Goal: Information Seeking & Learning: Learn about a topic

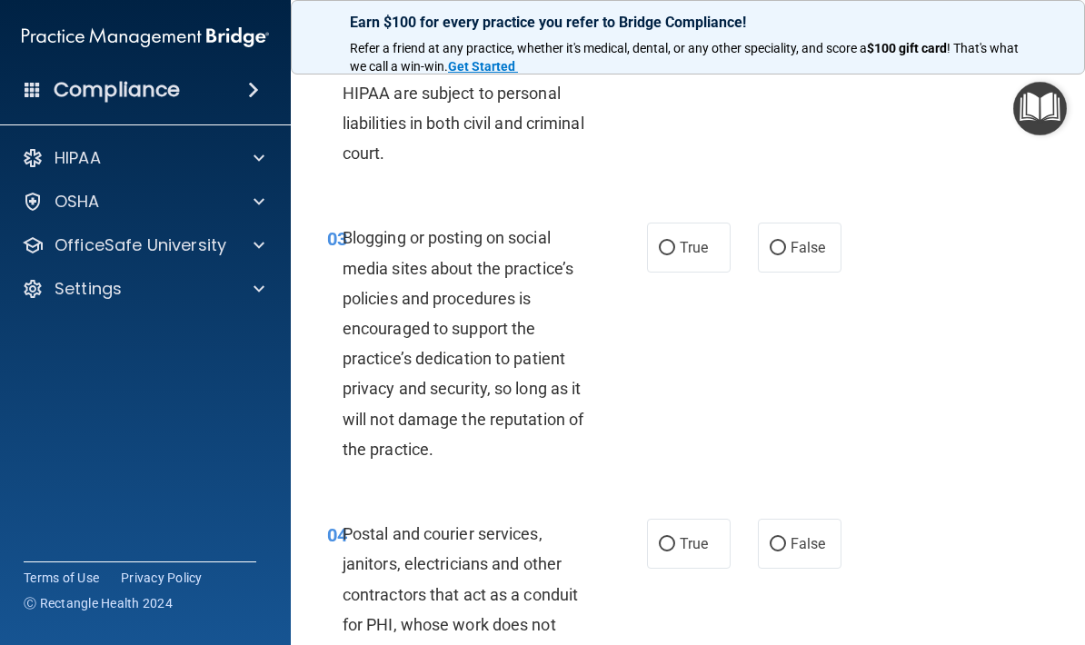
scroll to position [304, 0]
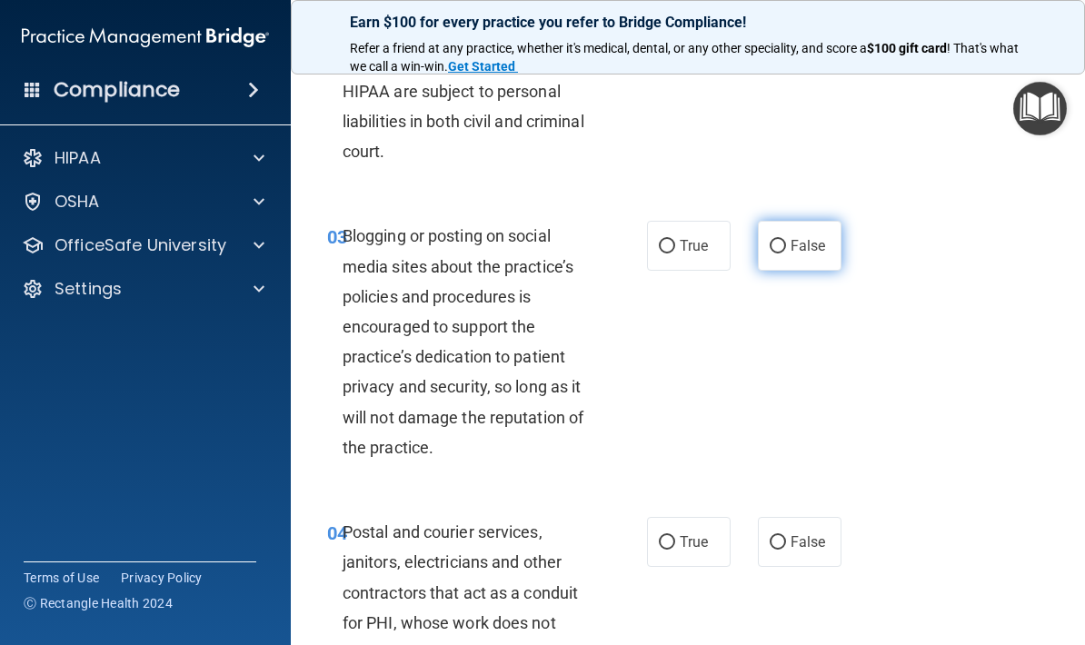
click at [800, 245] on span "False" at bounding box center [808, 245] width 35 height 17
click at [786, 245] on input "False" at bounding box center [778, 247] width 16 height 14
radio input "true"
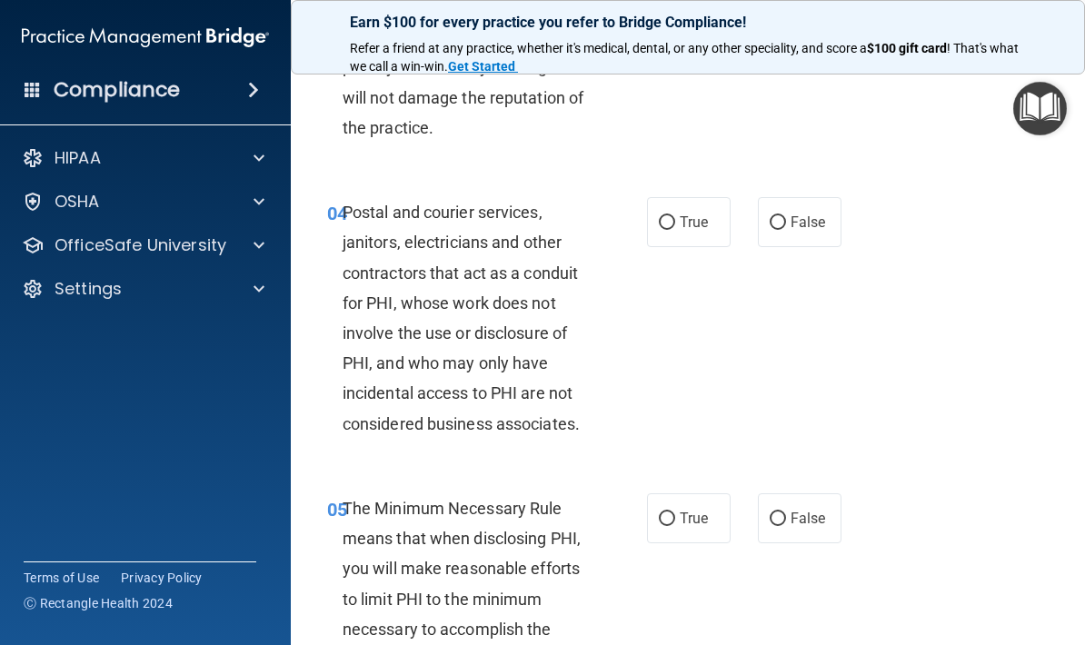
scroll to position [629, 0]
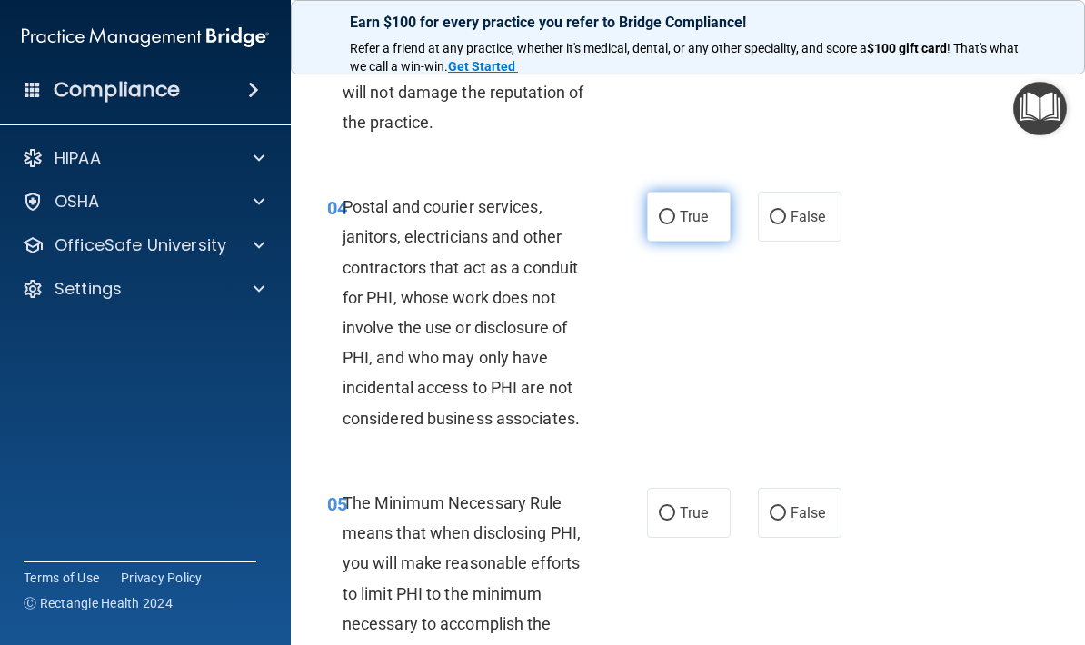
click at [695, 228] on label "True" at bounding box center [689, 217] width 84 height 50
click at [675, 225] on input "True" at bounding box center [667, 218] width 16 height 14
radio input "true"
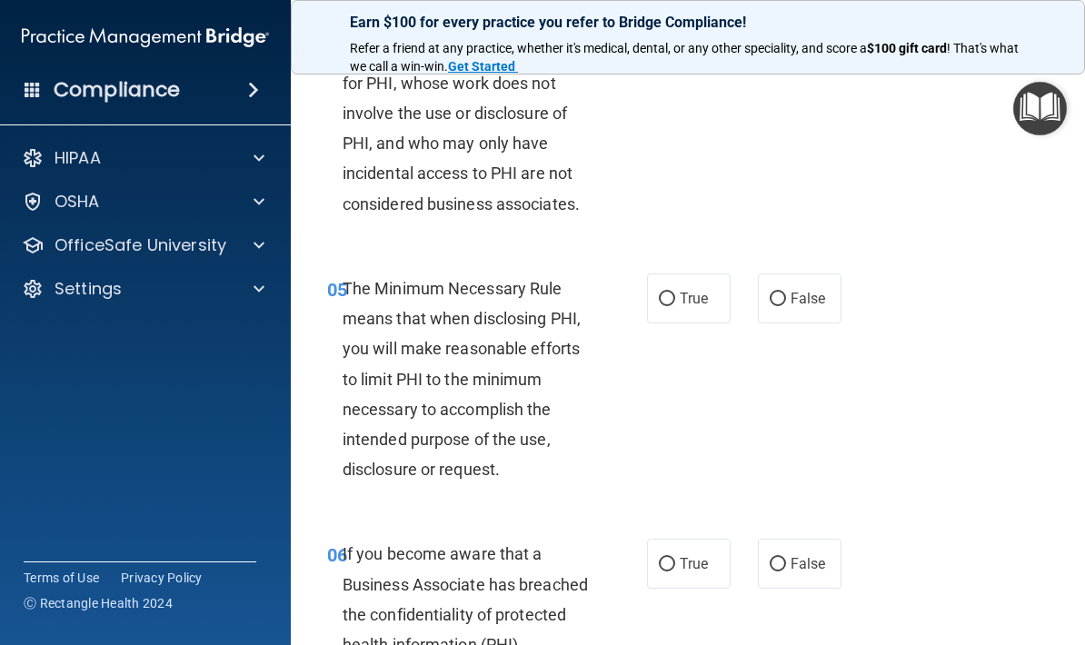
scroll to position [846, 0]
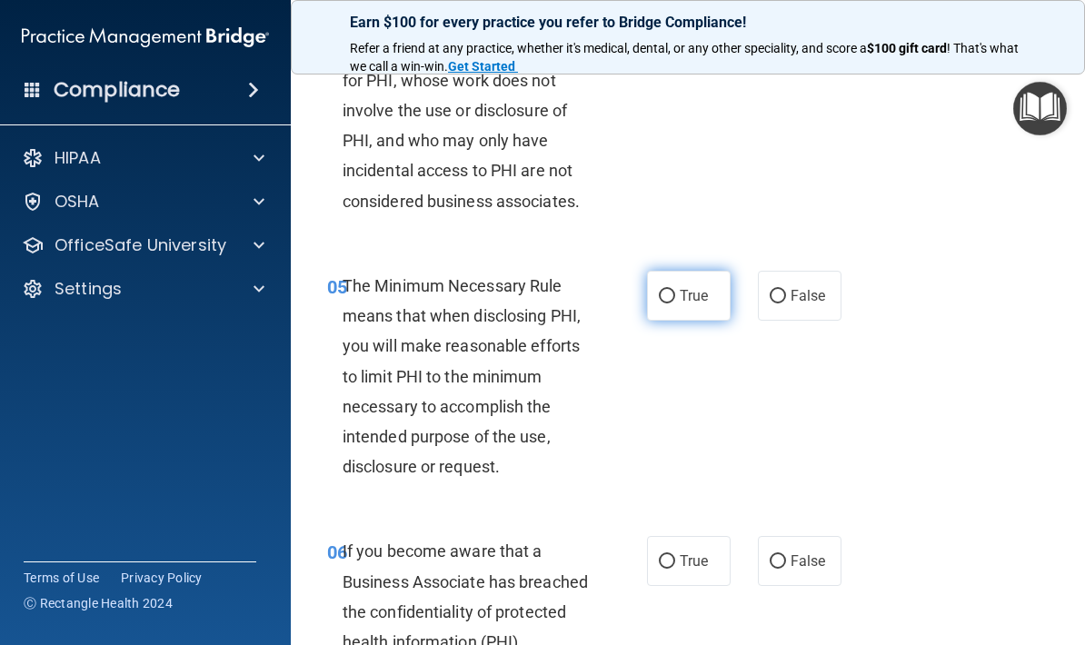
click at [674, 290] on input "True" at bounding box center [667, 297] width 16 height 14
radio input "true"
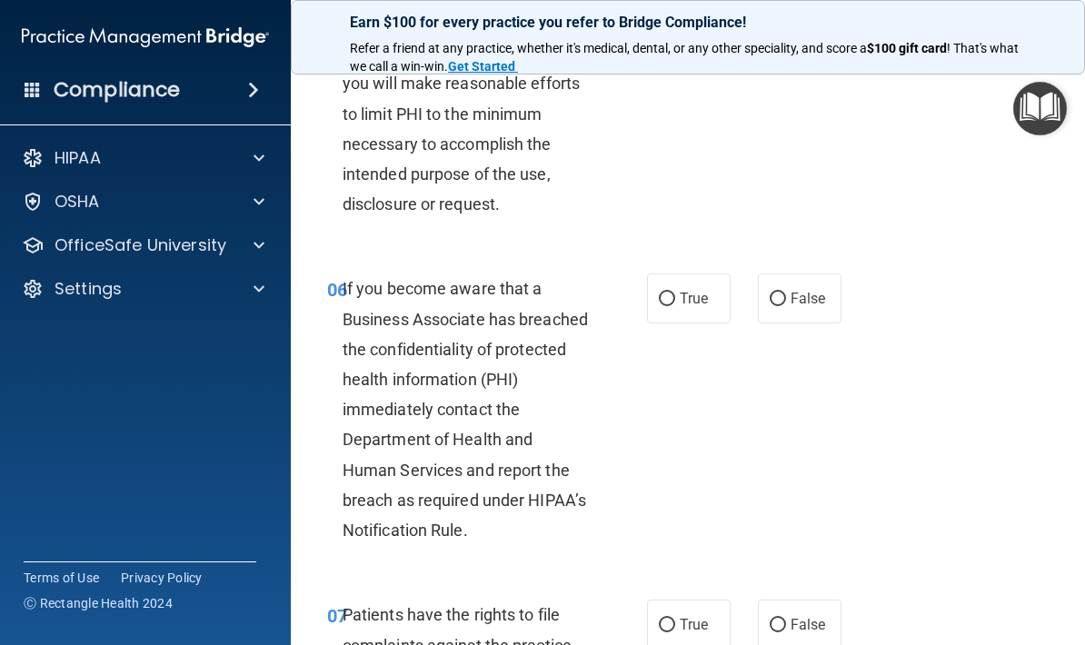
scroll to position [1123, 0]
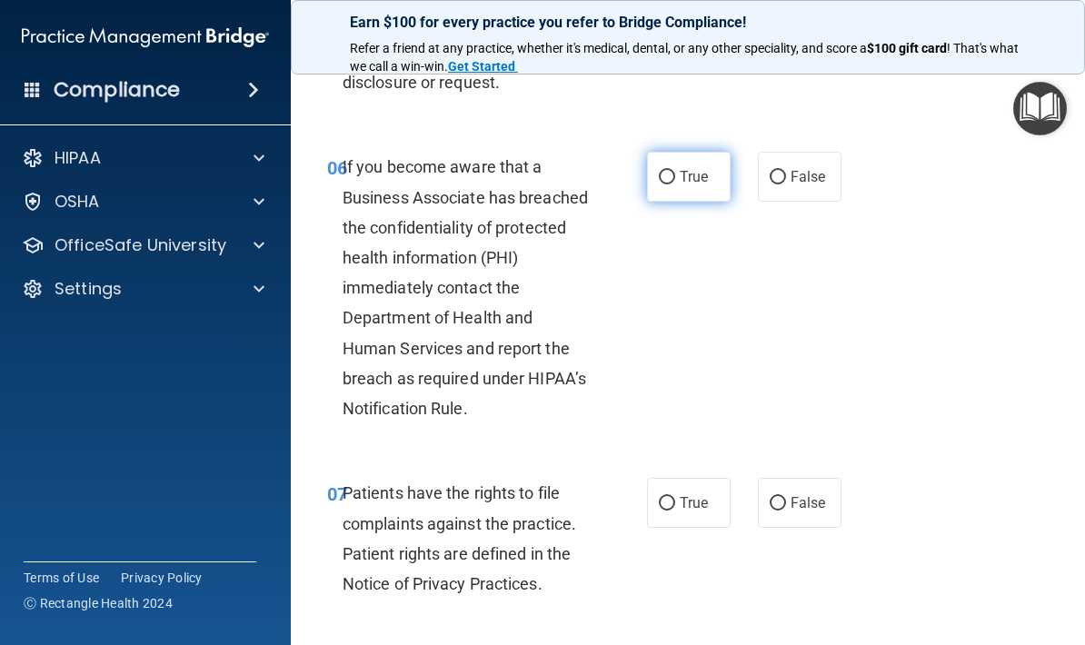
click at [705, 172] on span "True" at bounding box center [694, 176] width 28 height 17
click at [675, 172] on input "True" at bounding box center [667, 178] width 16 height 14
radio input "true"
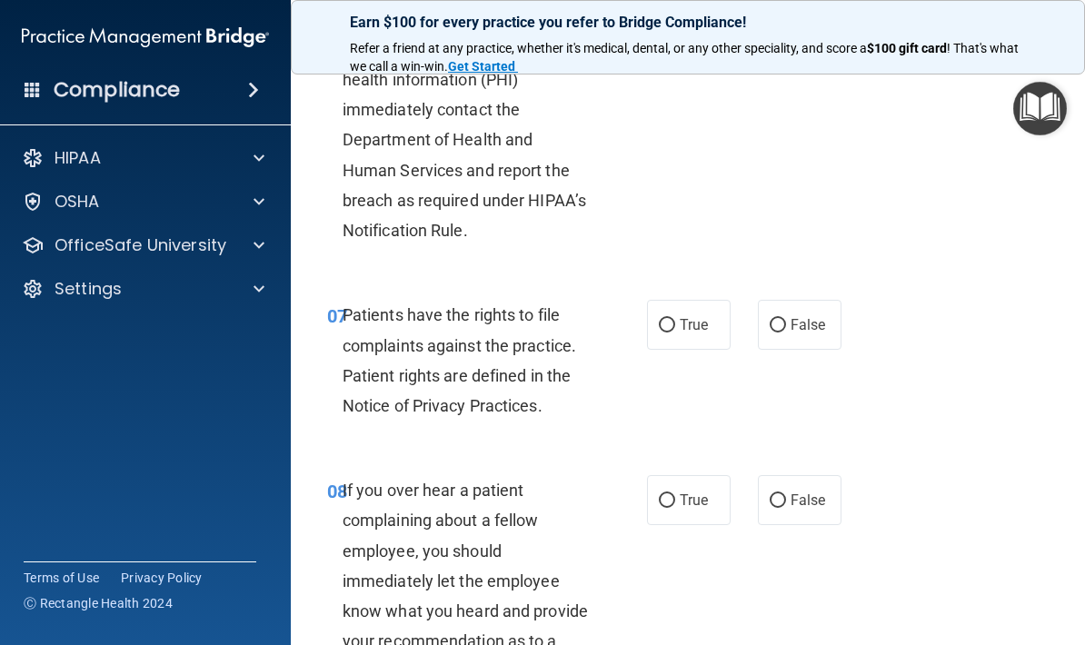
scroll to position [1410, 0]
click at [714, 322] on label "True" at bounding box center [689, 324] width 84 height 50
click at [675, 322] on input "True" at bounding box center [667, 325] width 16 height 14
radio input "true"
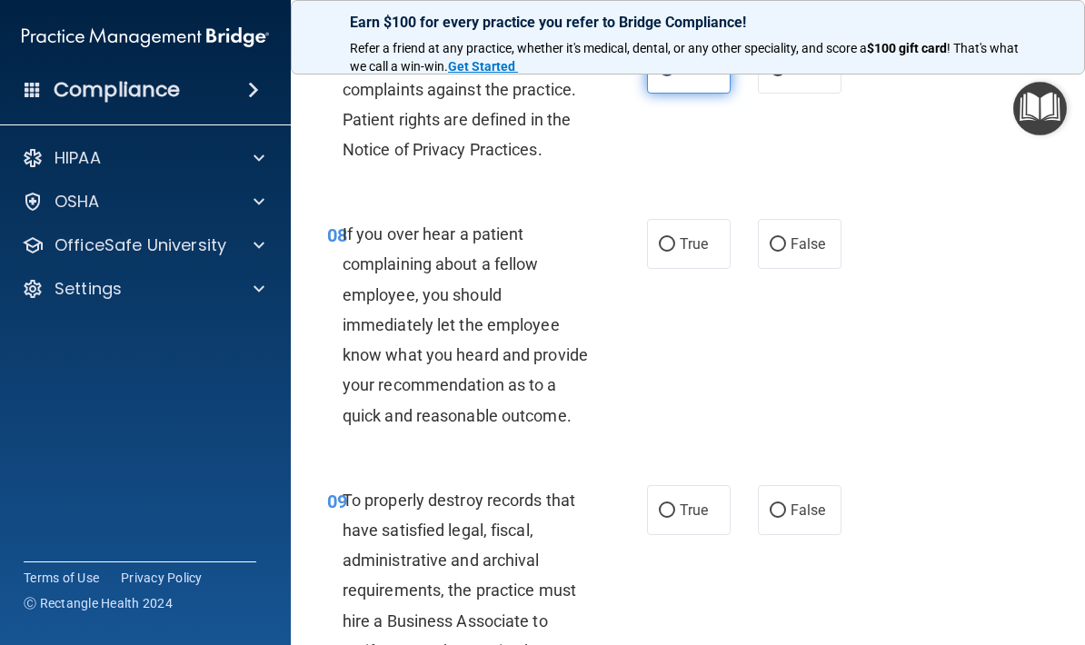
scroll to position [1668, 0]
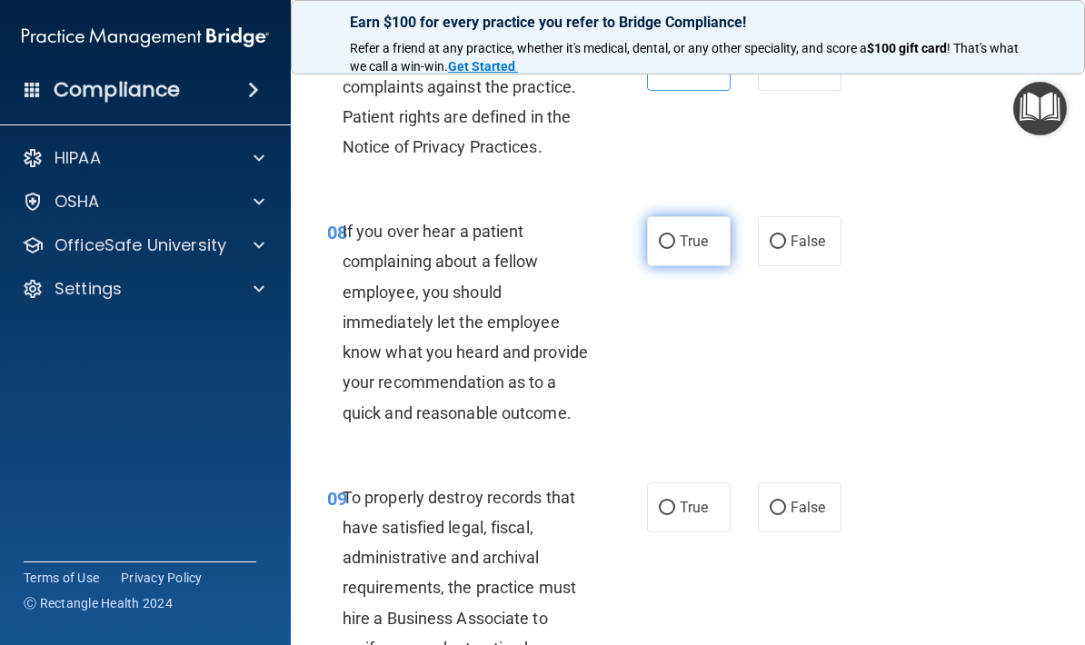
click at [698, 235] on span "True" at bounding box center [694, 241] width 28 height 17
click at [675, 235] on input "True" at bounding box center [667, 242] width 16 height 14
radio input "true"
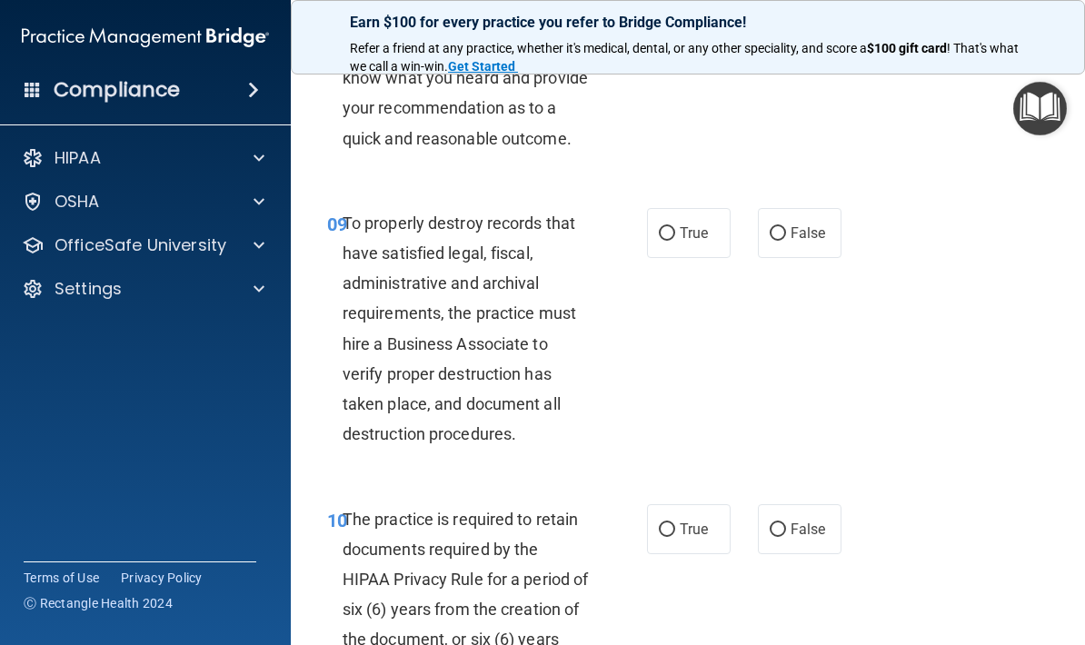
scroll to position [1943, 0]
click at [711, 227] on label "True" at bounding box center [689, 232] width 84 height 50
click at [675, 227] on input "True" at bounding box center [667, 233] width 16 height 14
radio input "true"
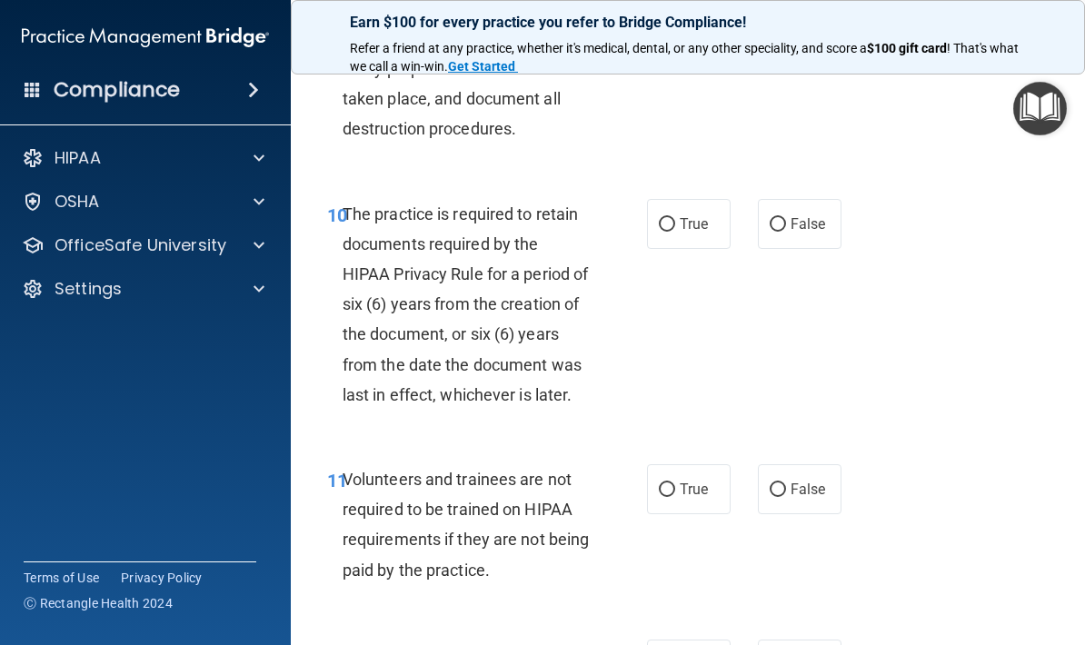
scroll to position [2251, 0]
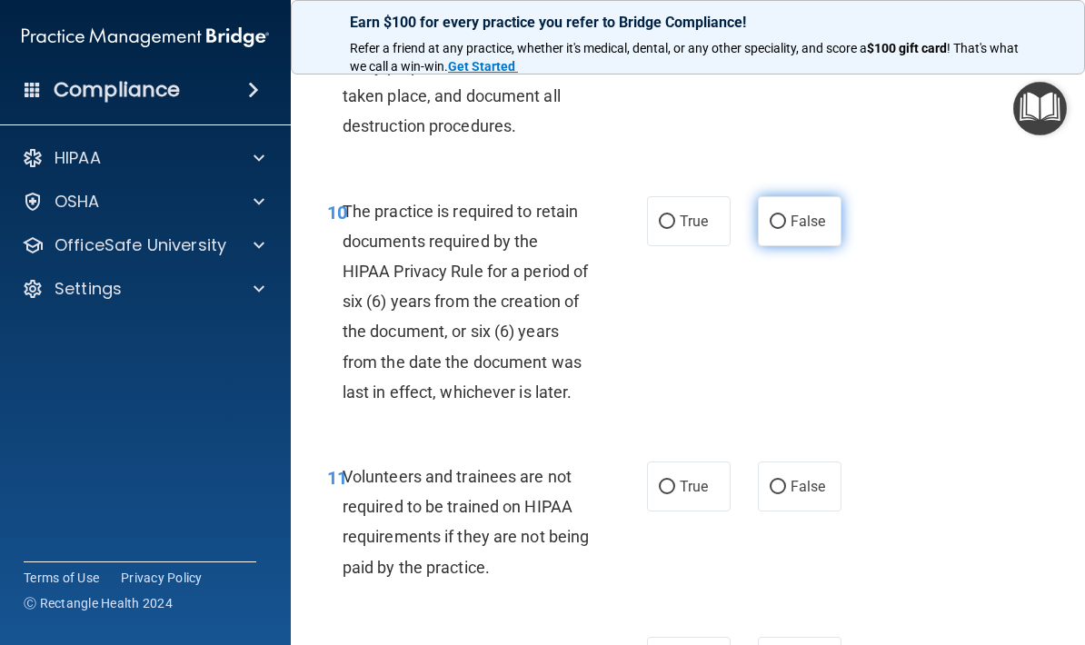
click at [814, 215] on span "False" at bounding box center [808, 221] width 35 height 17
click at [786, 215] on input "False" at bounding box center [778, 222] width 16 height 14
radio input "true"
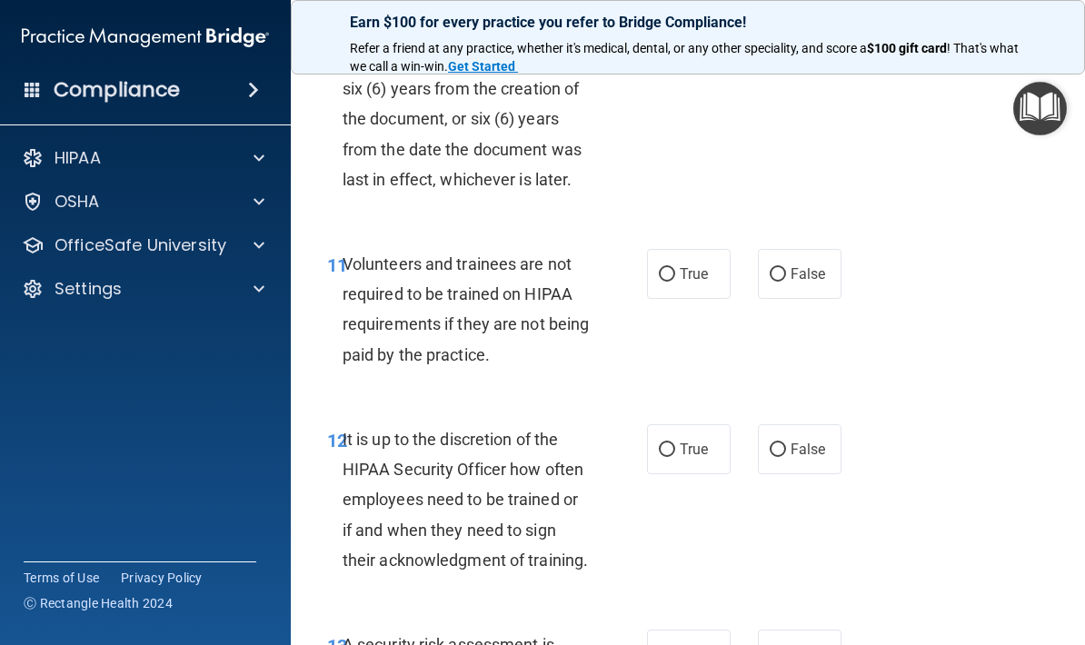
scroll to position [2467, 0]
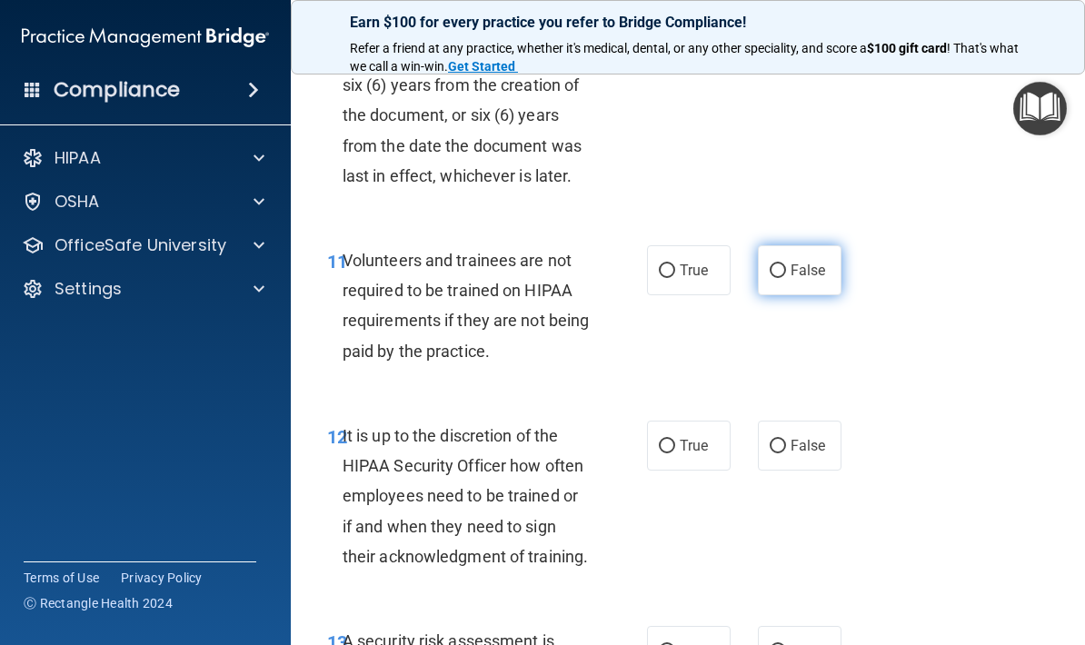
click at [804, 265] on span "False" at bounding box center [808, 270] width 35 height 17
click at [786, 265] on input "False" at bounding box center [778, 272] width 16 height 14
radio input "true"
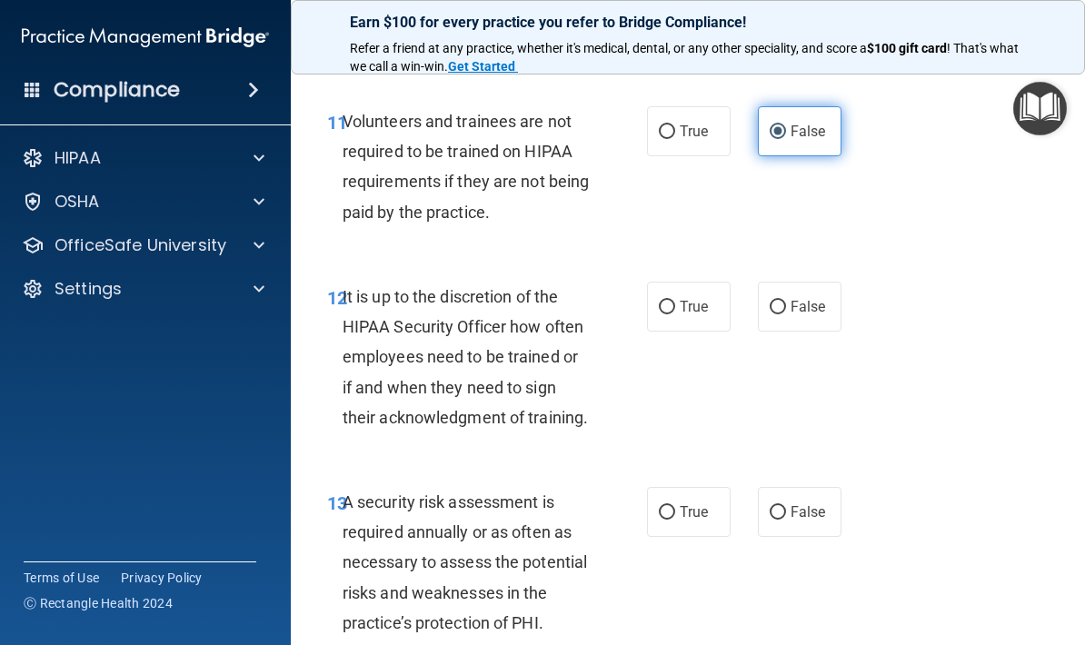
scroll to position [2607, 0]
click at [820, 297] on span "False" at bounding box center [808, 305] width 35 height 17
click at [786, 300] on input "False" at bounding box center [778, 307] width 16 height 14
radio input "true"
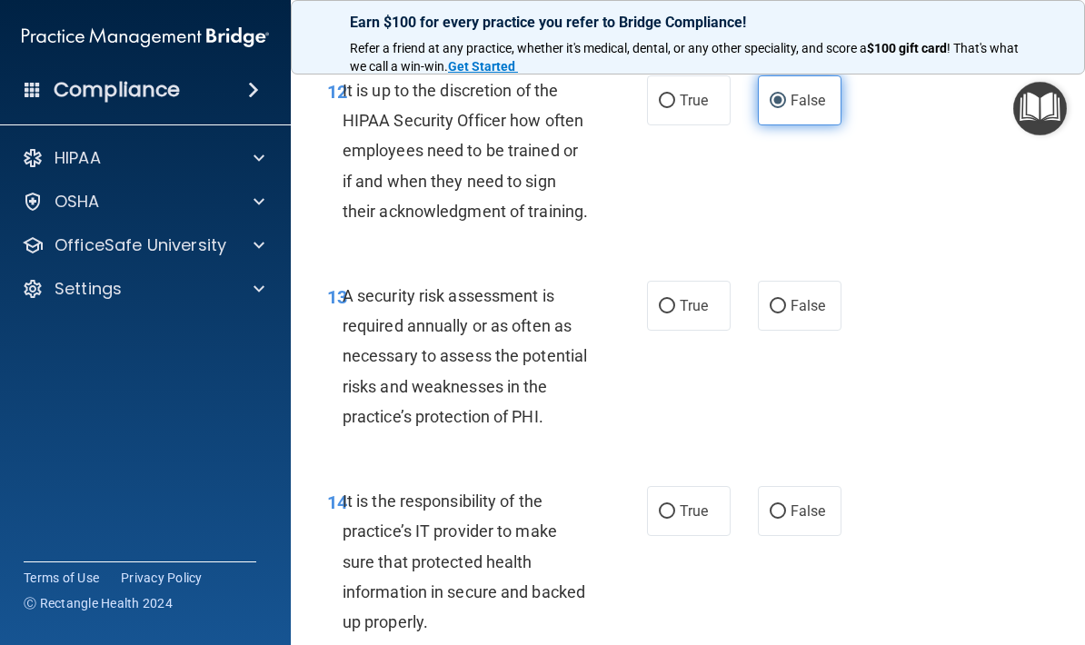
scroll to position [2813, 0]
click at [706, 304] on label "True" at bounding box center [689, 305] width 84 height 50
click at [675, 304] on input "True" at bounding box center [667, 306] width 16 height 14
radio input "true"
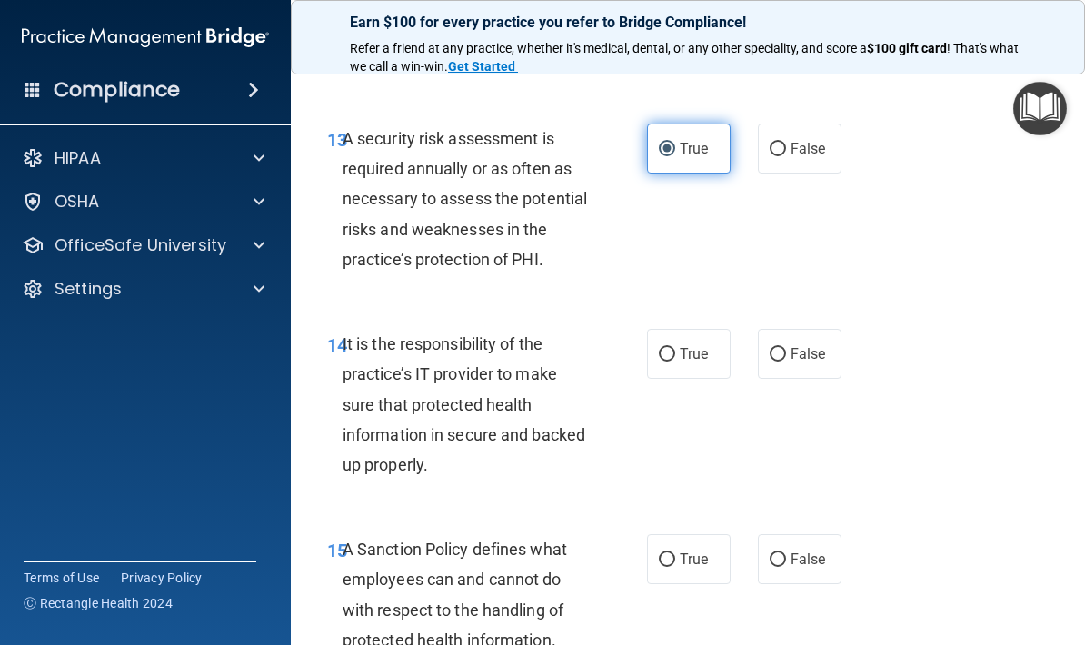
scroll to position [2971, 0]
click at [706, 355] on label "True" at bounding box center [689, 353] width 84 height 50
click at [675, 355] on input "True" at bounding box center [667, 354] width 16 height 14
radio input "true"
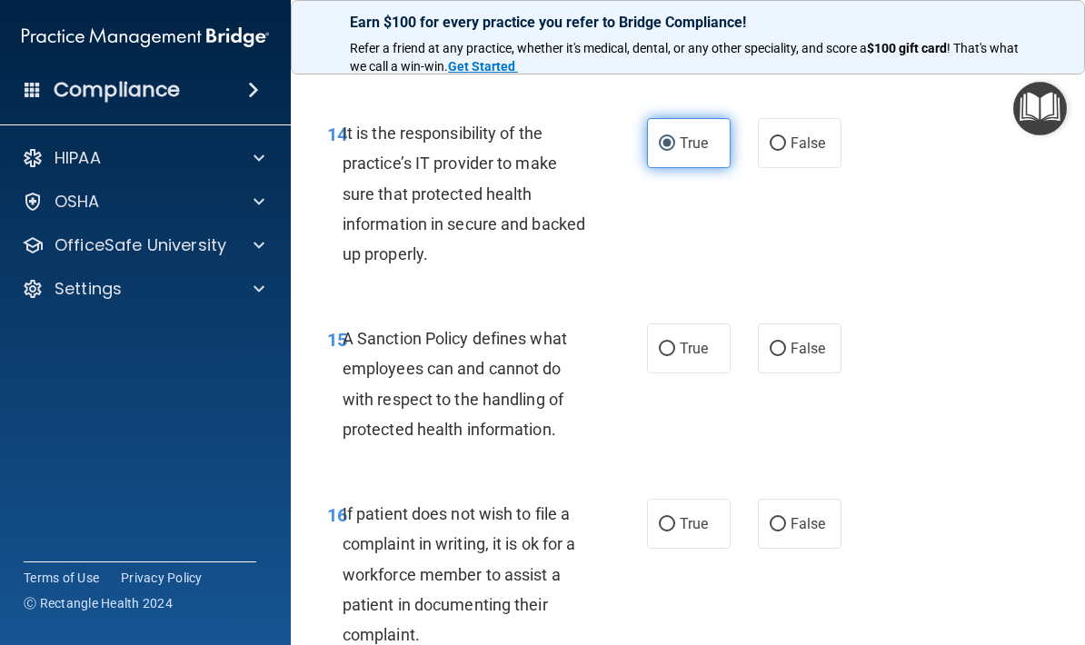
scroll to position [3178, 0]
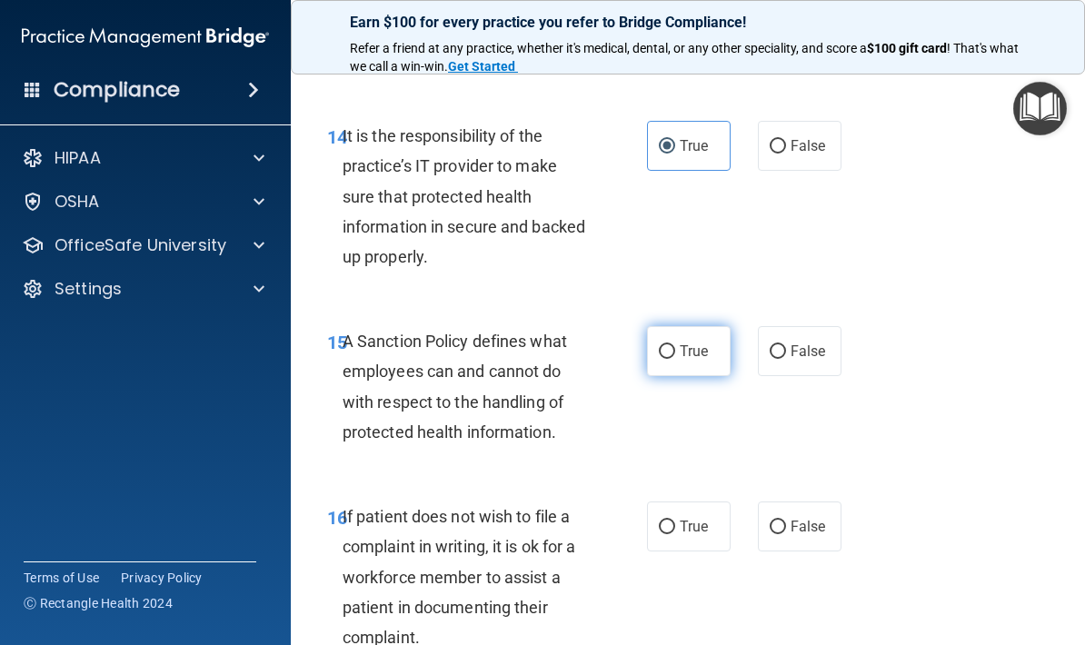
click at [708, 343] on span "True" at bounding box center [694, 351] width 28 height 17
click at [675, 345] on input "True" at bounding box center [667, 352] width 16 height 14
radio input "true"
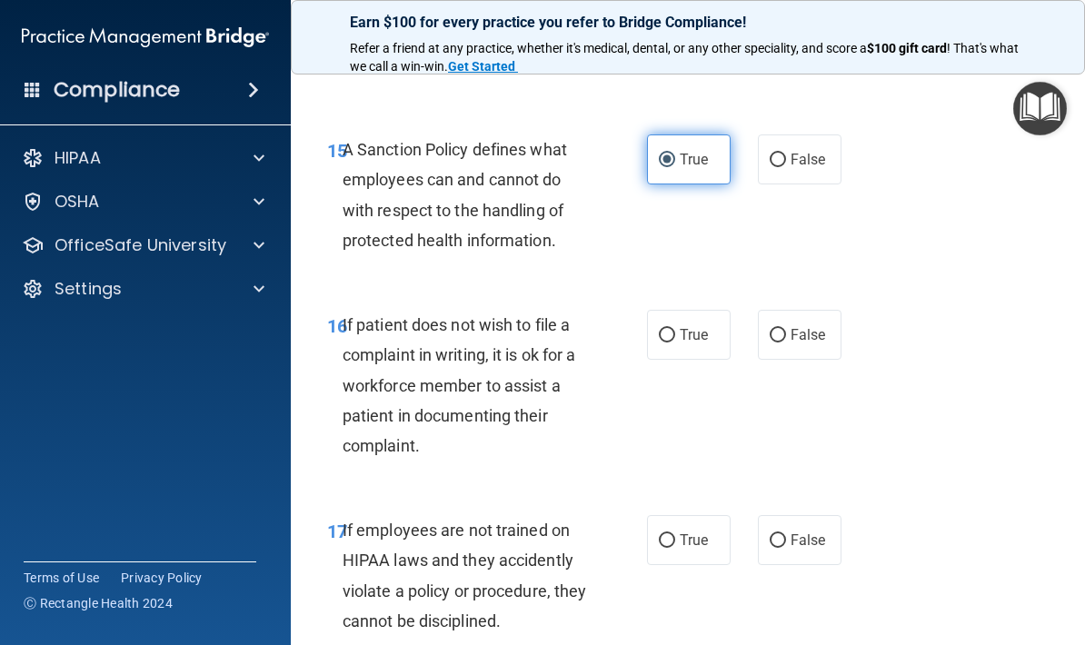
scroll to position [3370, 0]
click at [822, 325] on span "False" at bounding box center [808, 333] width 35 height 17
click at [786, 328] on input "False" at bounding box center [778, 335] width 16 height 14
radio input "true"
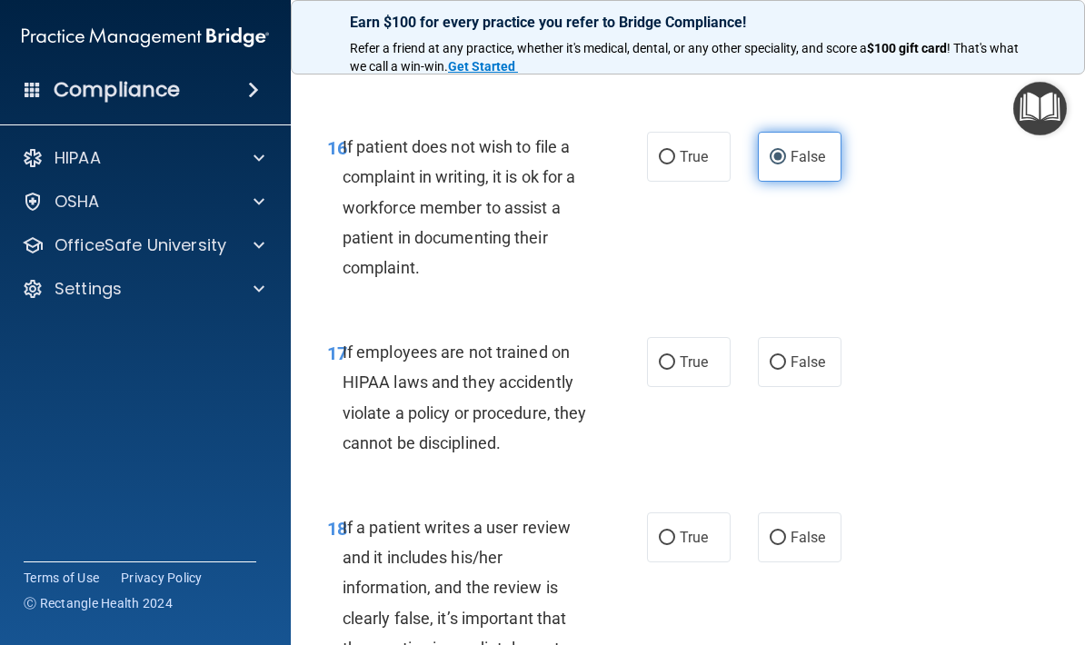
scroll to position [3549, 0]
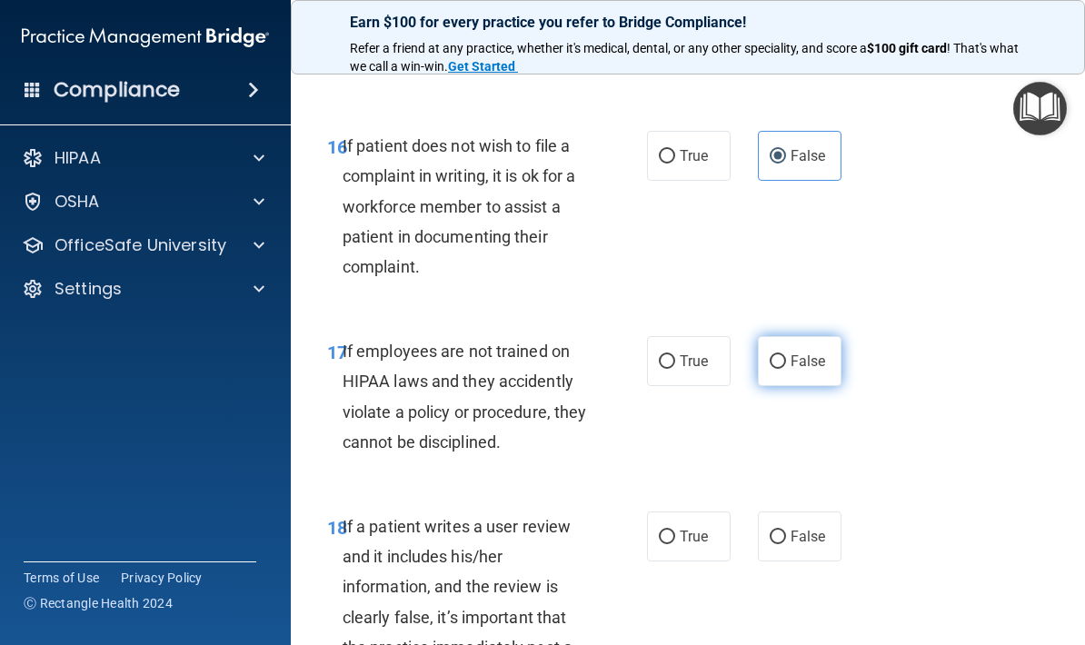
click at [816, 354] on label "False" at bounding box center [800, 361] width 84 height 50
click at [786, 355] on input "False" at bounding box center [778, 362] width 16 height 14
radio input "true"
click at [823, 353] on span "False" at bounding box center [808, 361] width 35 height 17
click at [786, 355] on input "False" at bounding box center [778, 362] width 16 height 14
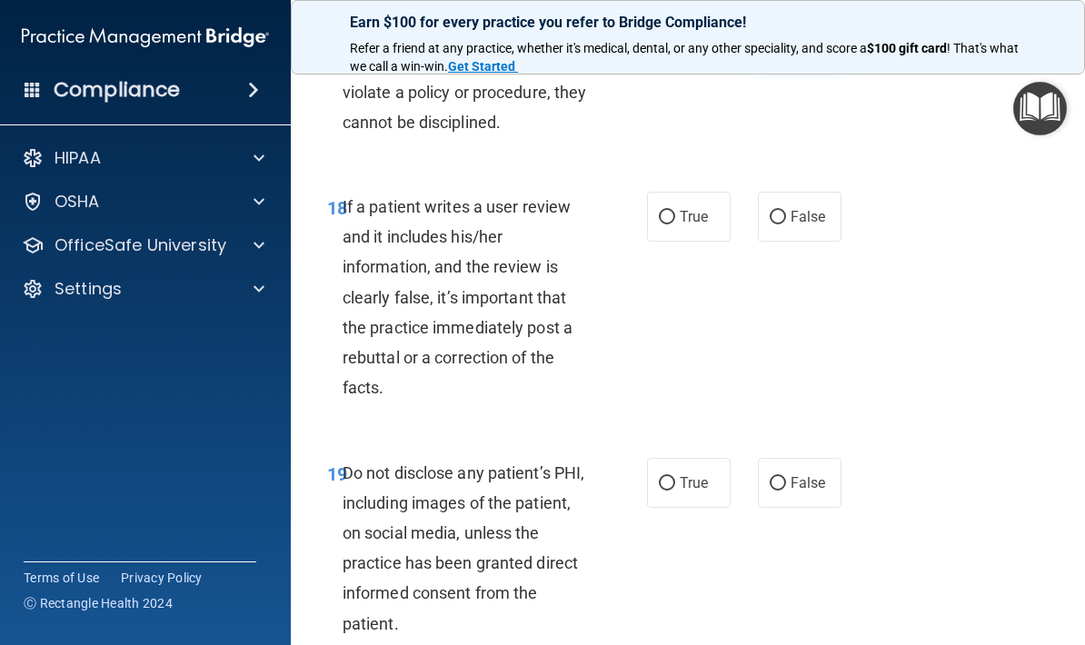
scroll to position [3870, 0]
click at [694, 207] on span "True" at bounding box center [694, 215] width 28 height 17
click at [675, 210] on input "True" at bounding box center [667, 217] width 16 height 14
radio input "true"
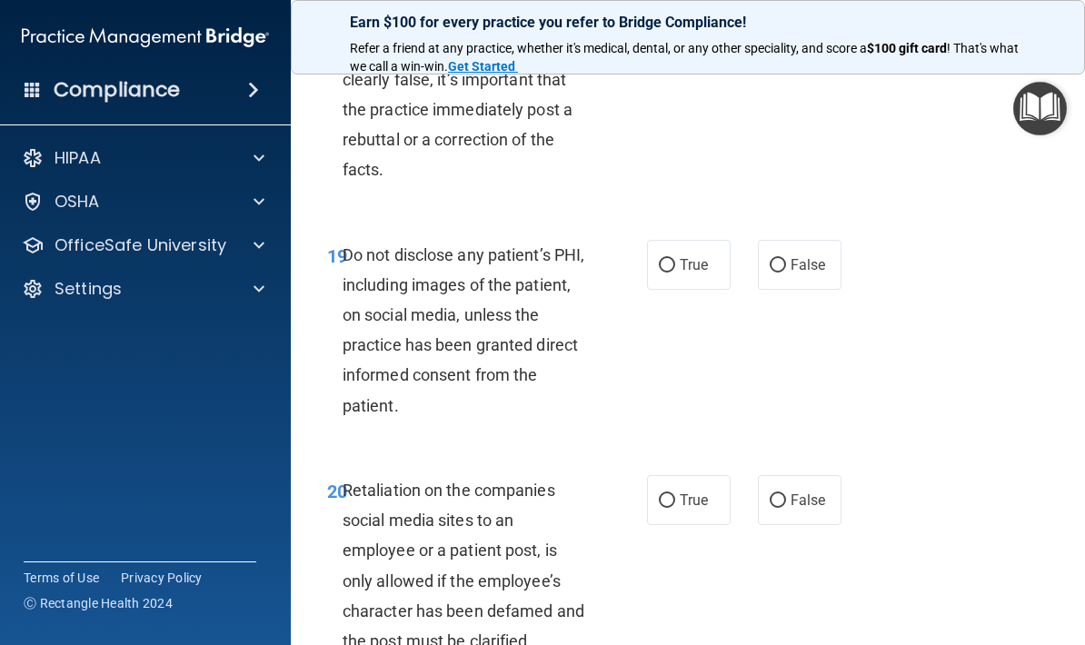
scroll to position [4102, 0]
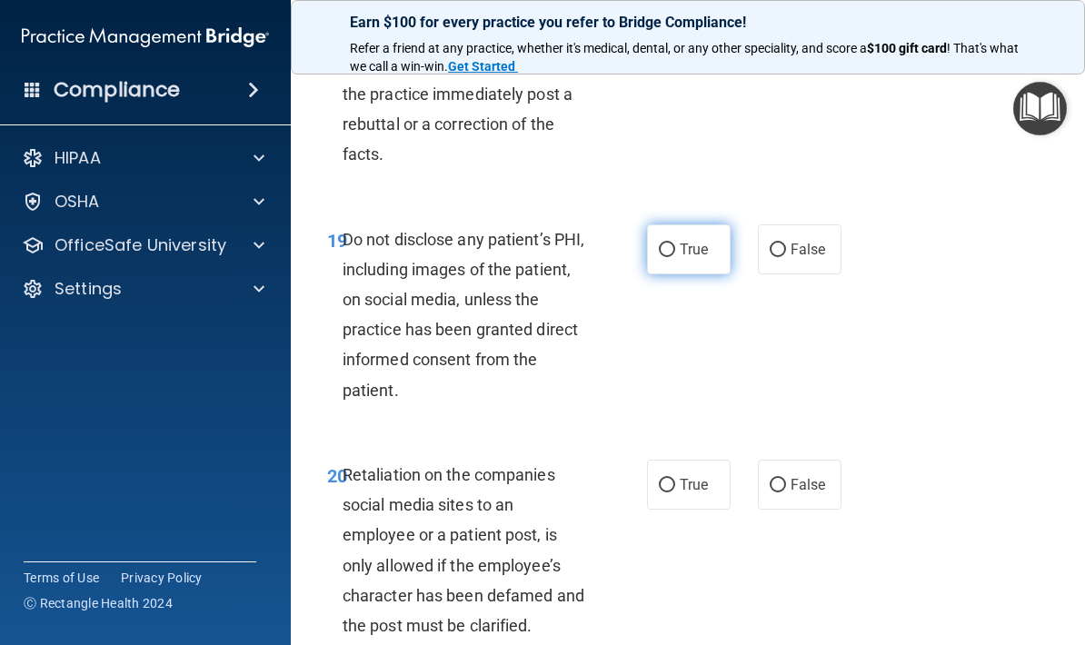
click at [672, 244] on input "True" at bounding box center [667, 251] width 16 height 14
radio input "true"
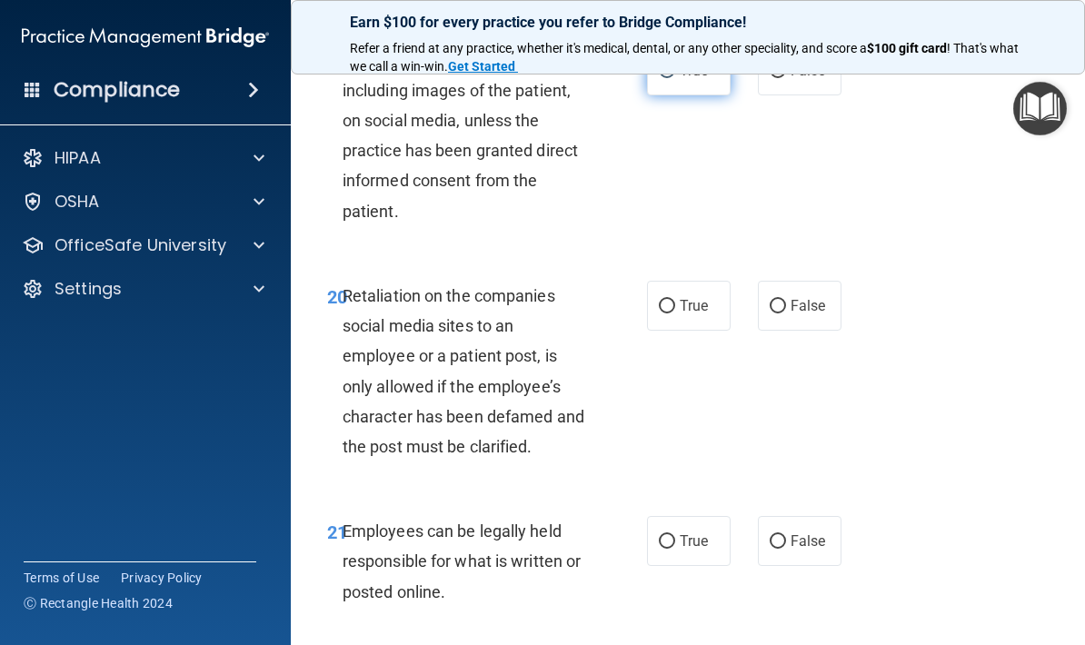
scroll to position [4284, 0]
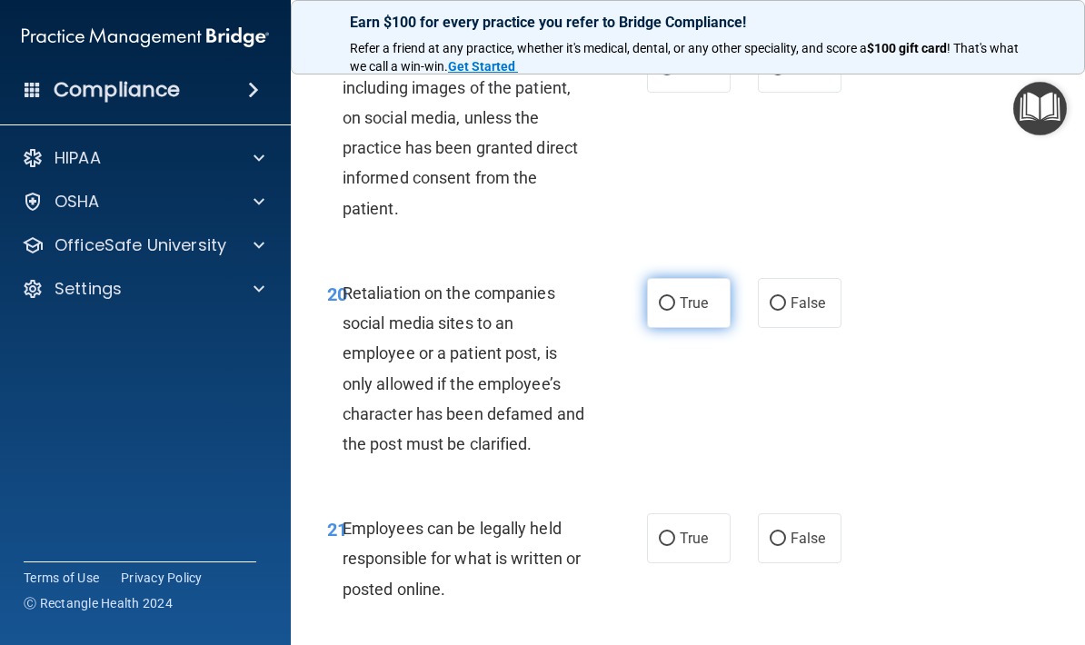
click at [697, 295] on span "True" at bounding box center [694, 303] width 28 height 17
click at [675, 297] on input "True" at bounding box center [667, 304] width 16 height 14
radio input "true"
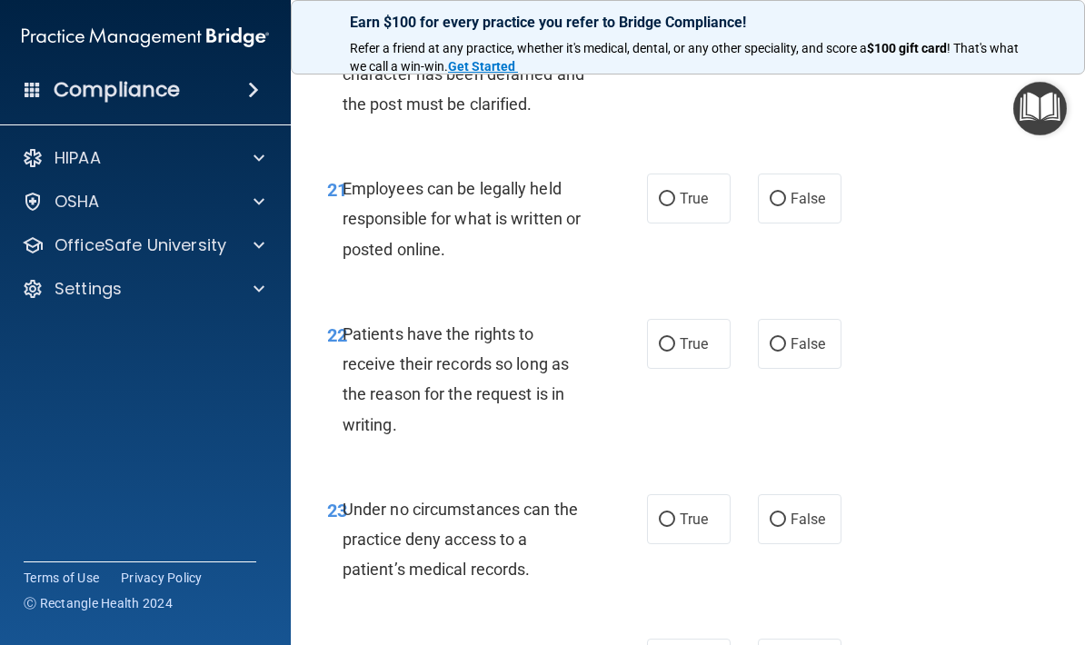
scroll to position [4625, 0]
click at [674, 192] on input "True" at bounding box center [667, 199] width 16 height 14
radio input "true"
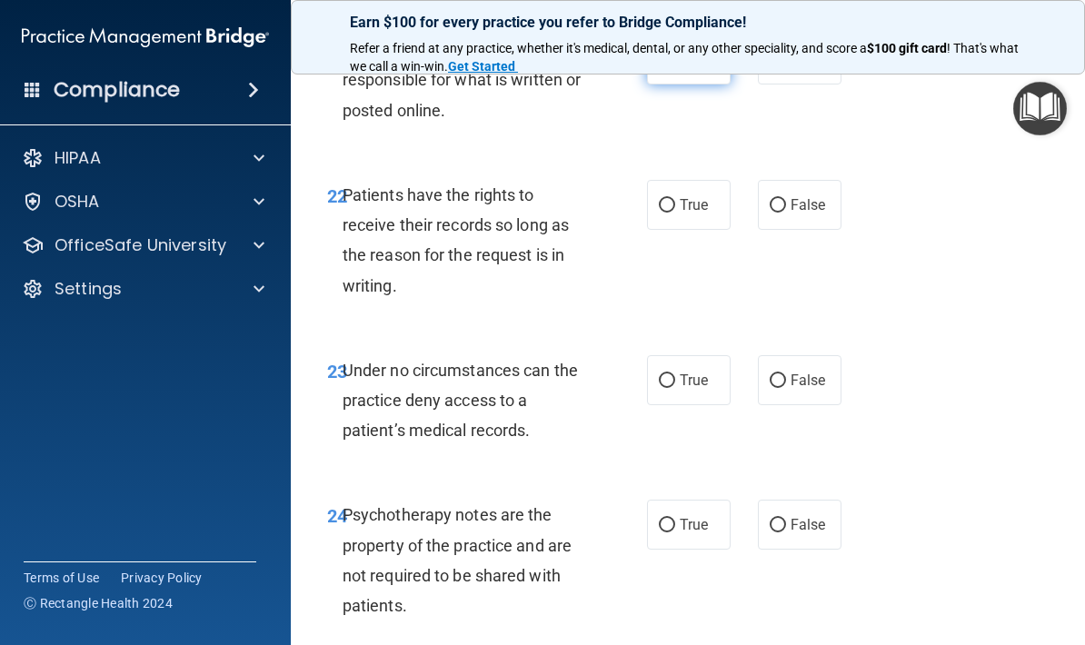
scroll to position [4767, 0]
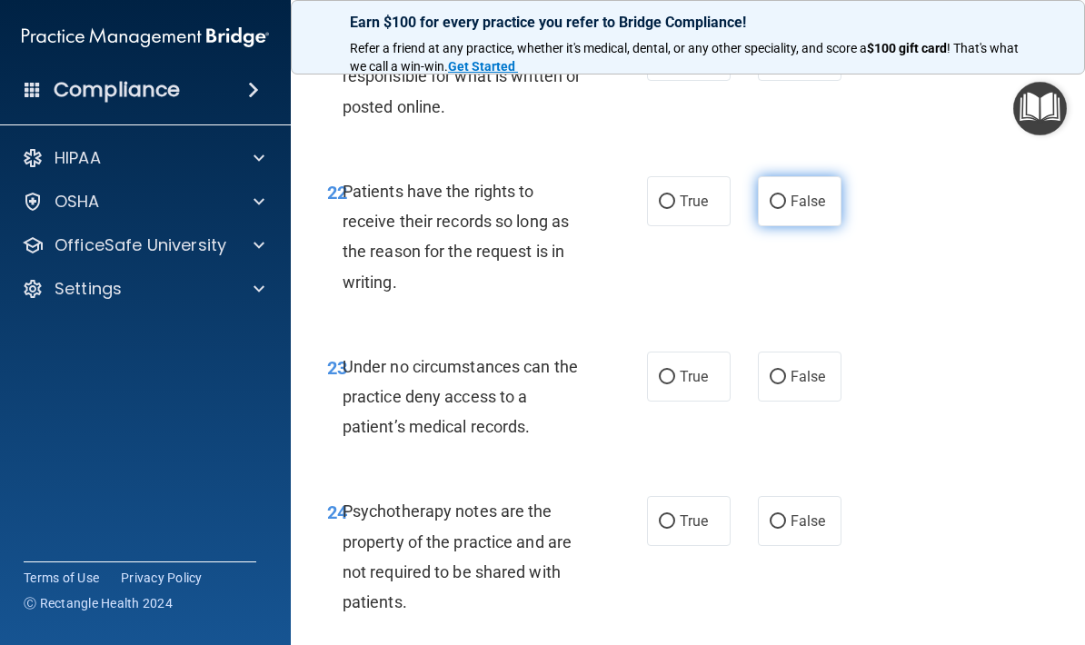
click at [786, 195] on input "False" at bounding box center [778, 202] width 16 height 14
radio input "true"
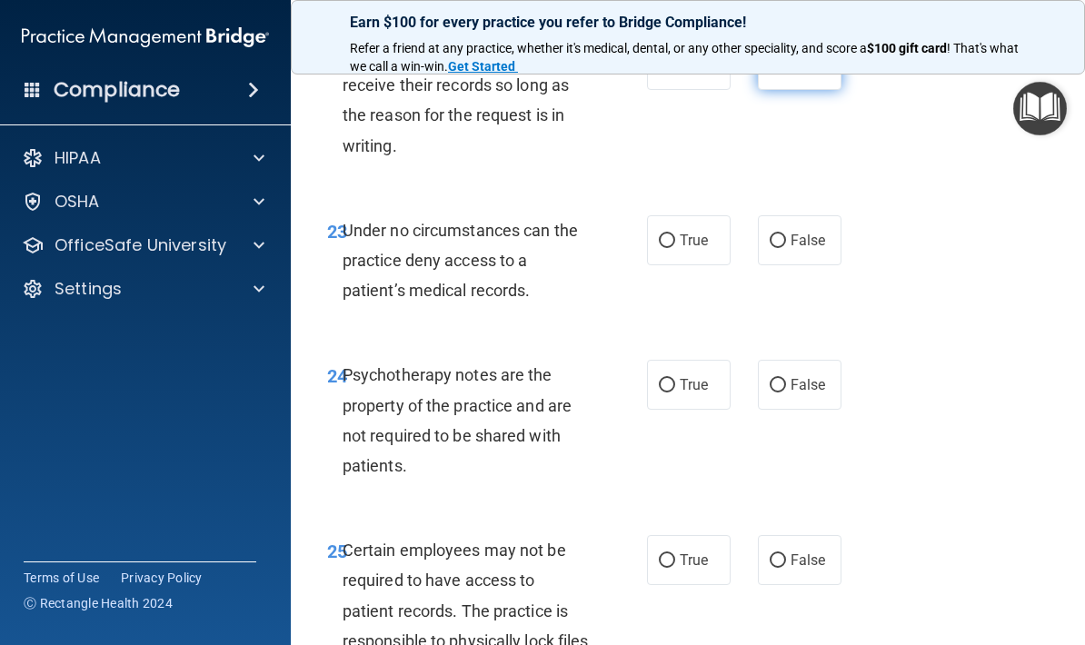
scroll to position [4900, 0]
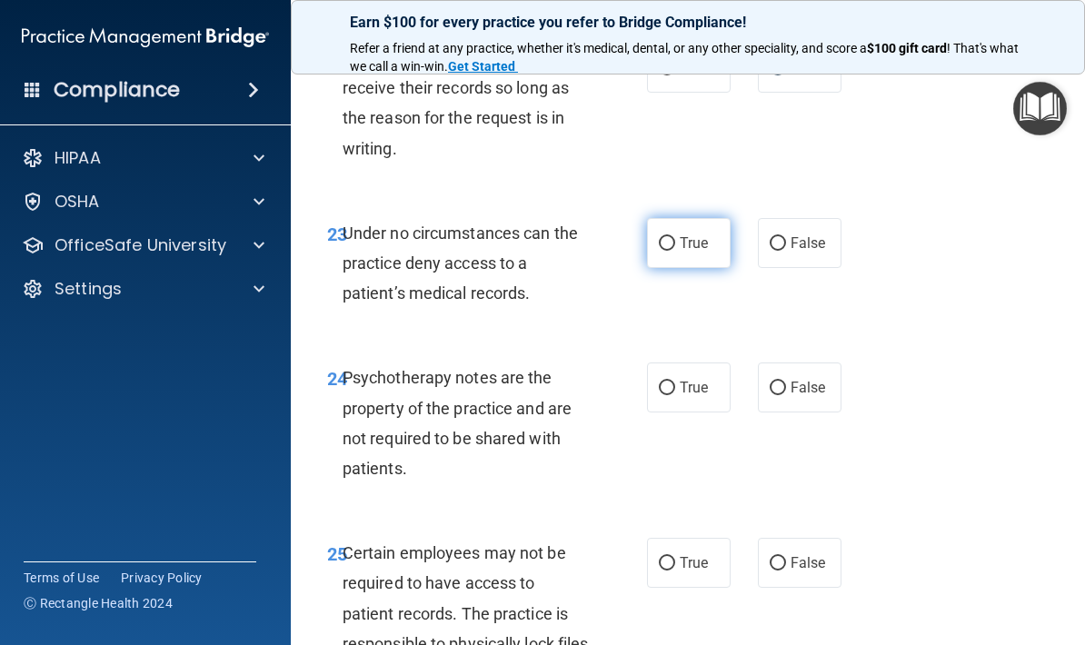
click at [689, 235] on label "True" at bounding box center [689, 243] width 84 height 50
click at [675, 237] on input "True" at bounding box center [667, 244] width 16 height 14
radio input "true"
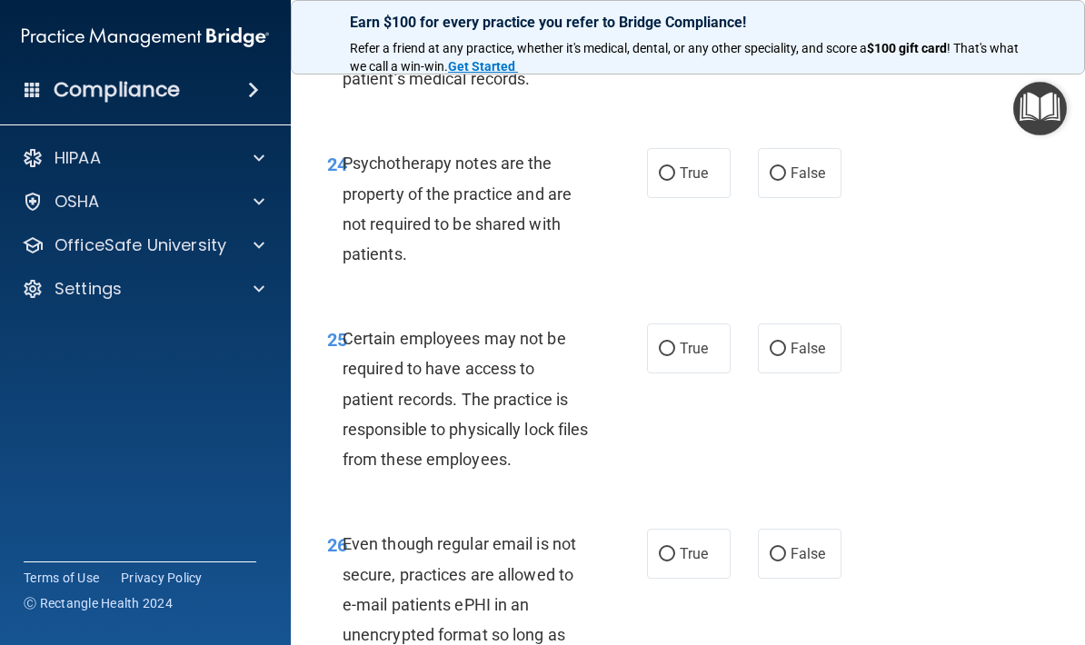
scroll to position [5117, 0]
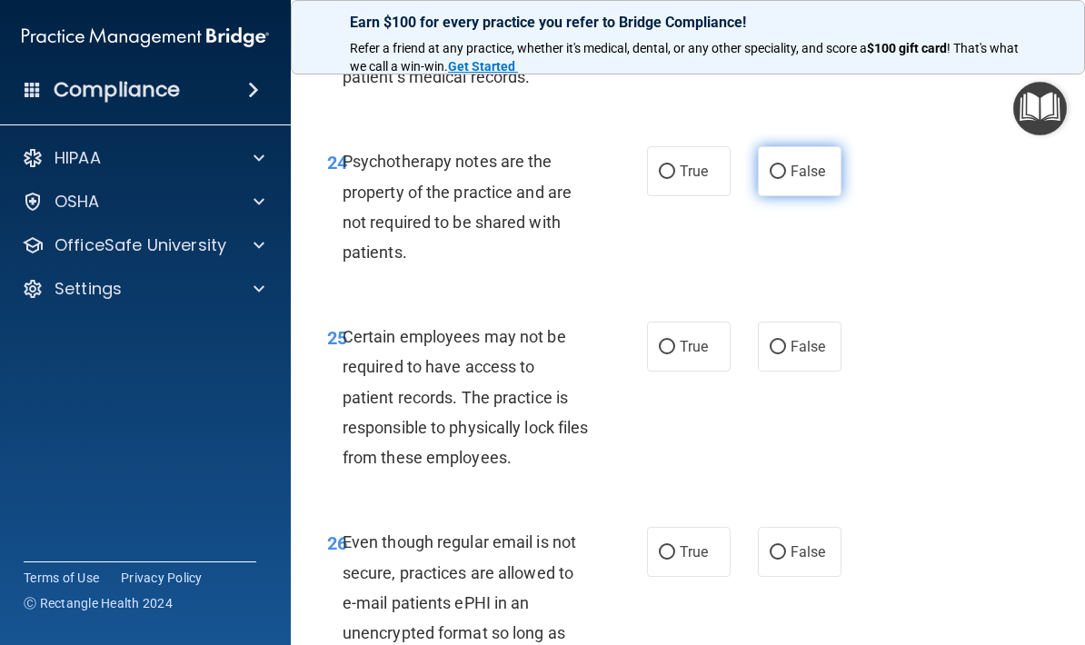
click at [799, 155] on label "False" at bounding box center [800, 171] width 84 height 50
click at [786, 165] on input "False" at bounding box center [778, 172] width 16 height 14
radio input "true"
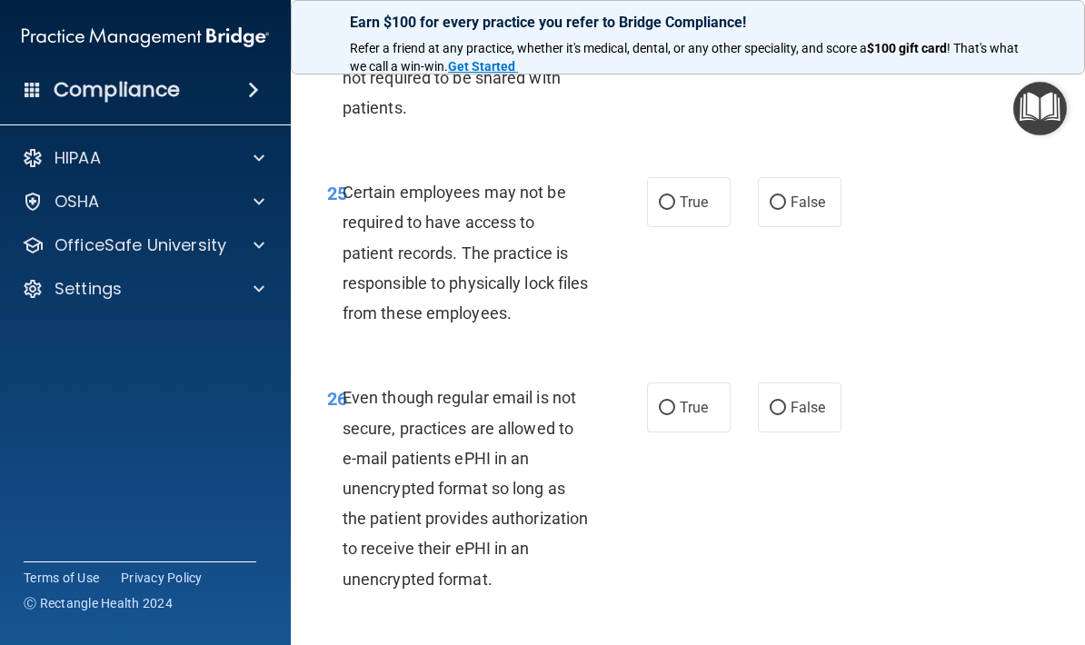
scroll to position [5262, 0]
click at [674, 195] on input "True" at bounding box center [667, 202] width 16 height 14
radio input "true"
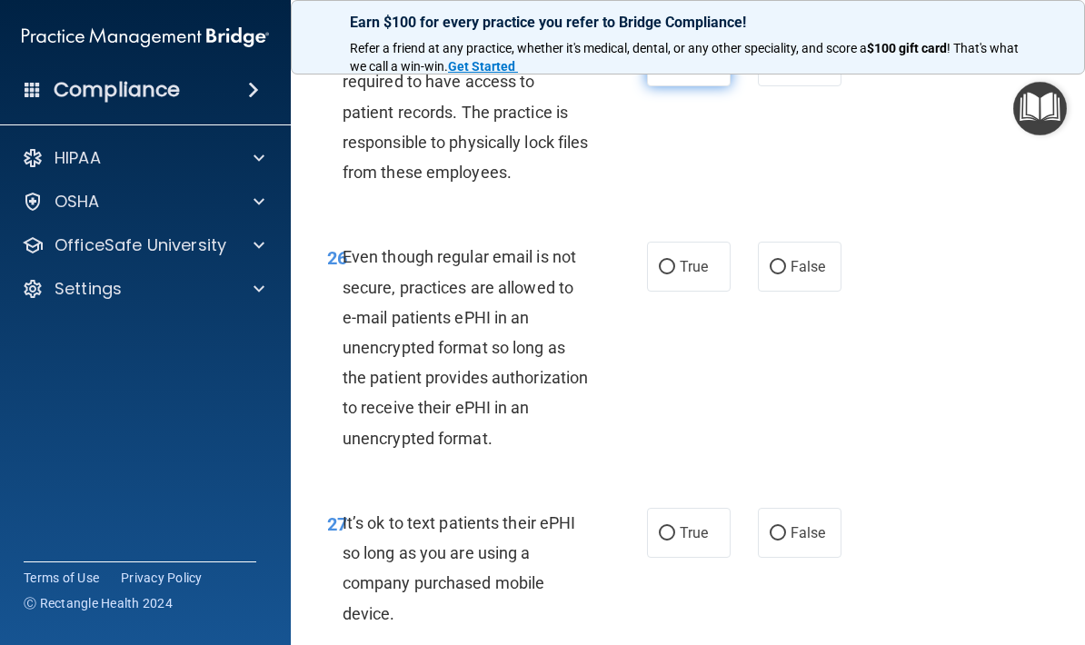
scroll to position [5406, 0]
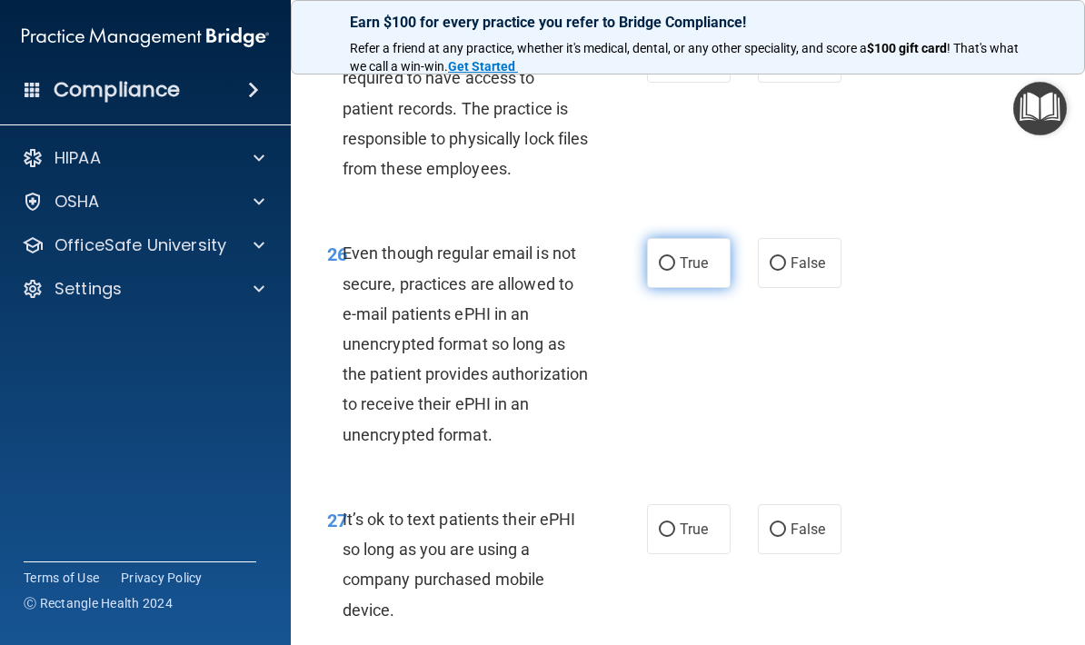
click at [687, 238] on label "True" at bounding box center [689, 263] width 84 height 50
click at [675, 257] on input "True" at bounding box center [667, 264] width 16 height 14
radio input "true"
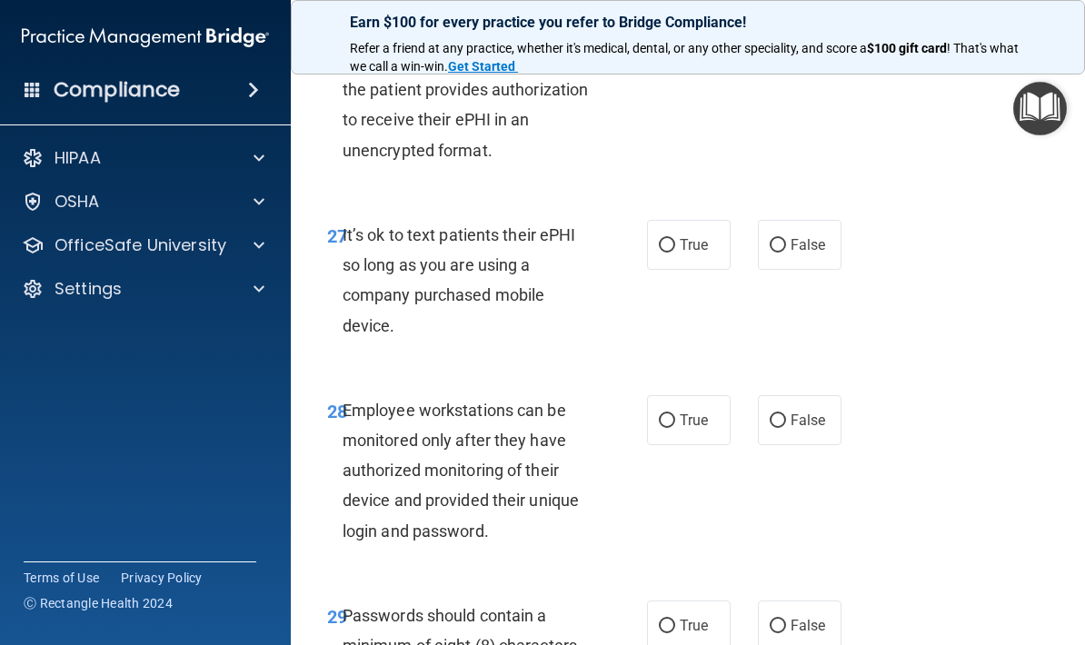
scroll to position [5692, 0]
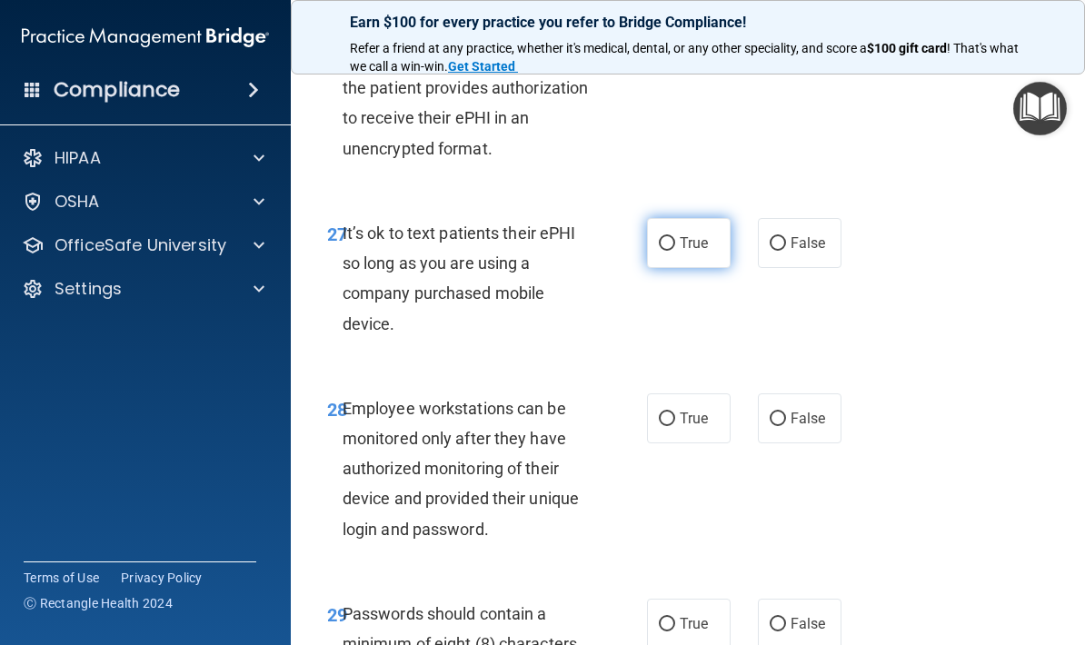
click at [695, 235] on span "True" at bounding box center [694, 243] width 28 height 17
click at [675, 237] on input "True" at bounding box center [667, 244] width 16 height 14
radio input "true"
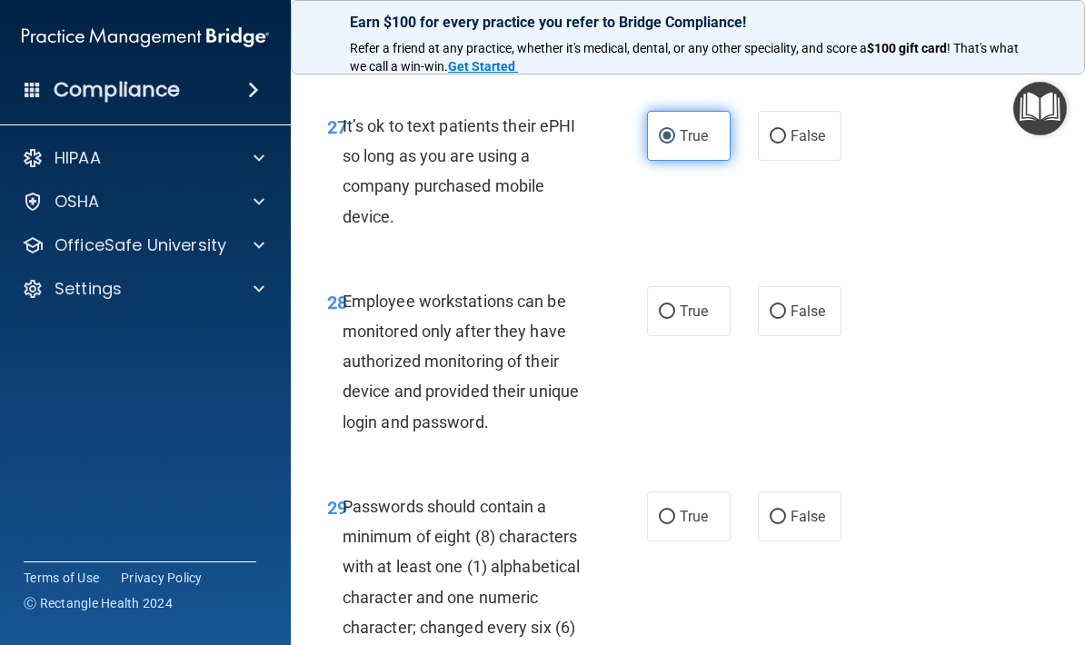
scroll to position [5795, 0]
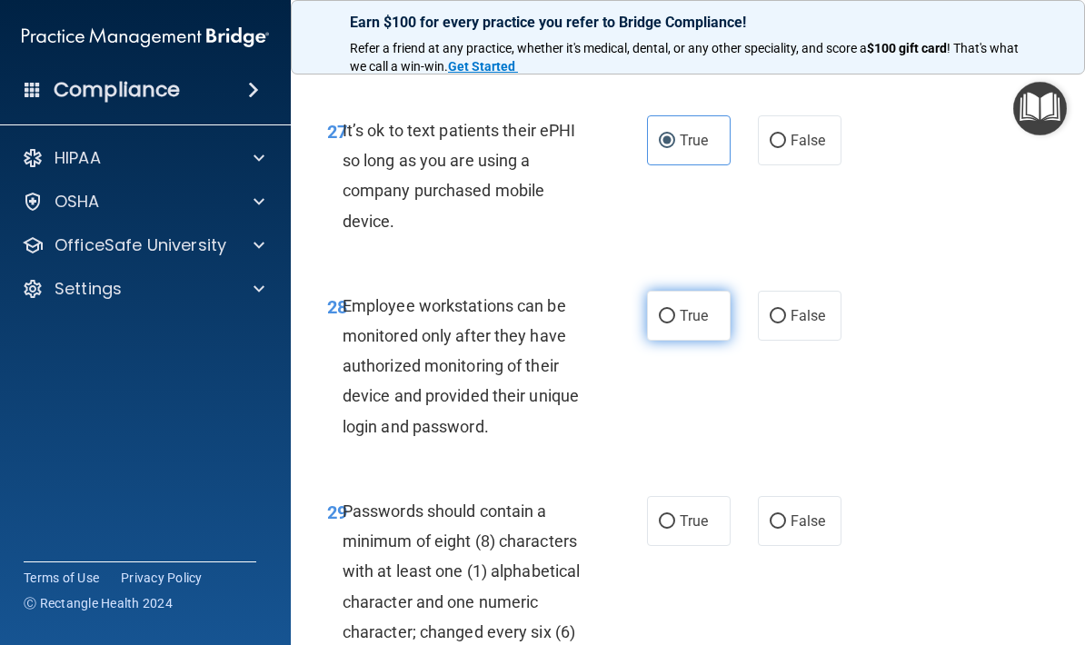
click at [660, 310] on input "True" at bounding box center [667, 317] width 16 height 14
radio input "true"
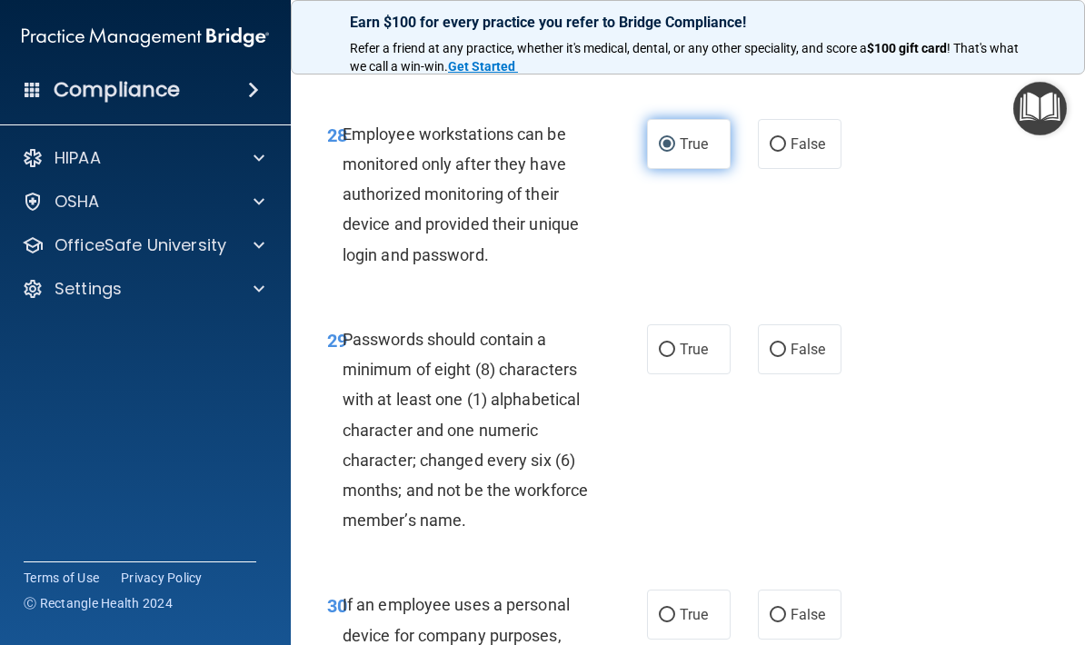
scroll to position [5993, 0]
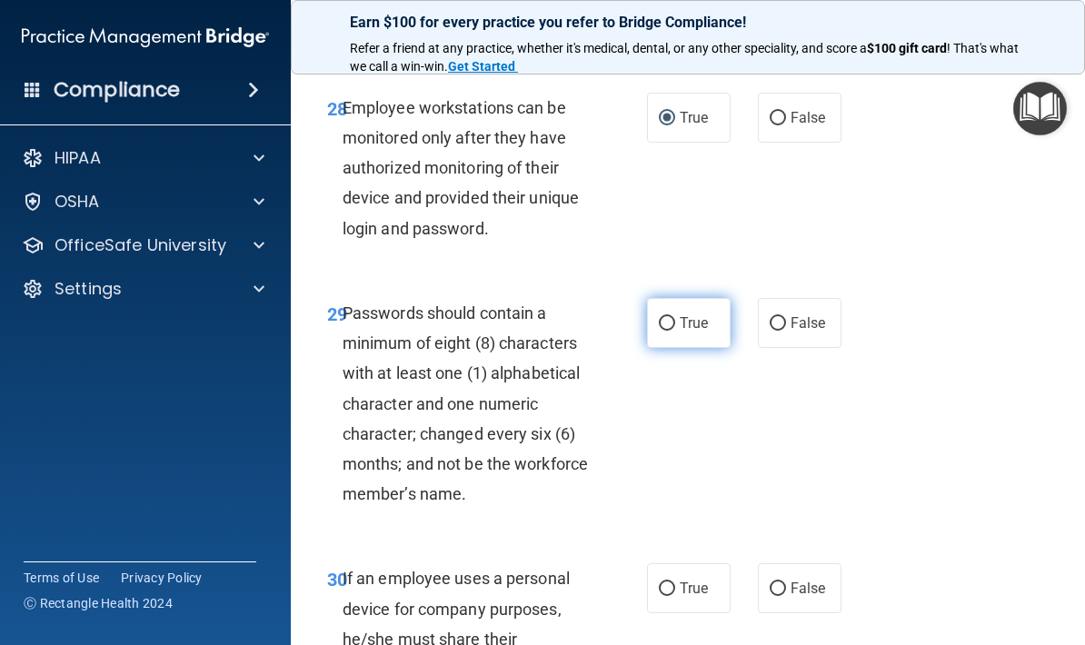
click at [684, 315] on span "True" at bounding box center [694, 323] width 28 height 17
click at [675, 317] on input "True" at bounding box center [667, 324] width 16 height 14
radio input "true"
click at [693, 305] on label "True" at bounding box center [689, 323] width 84 height 50
click at [675, 317] on input "True" at bounding box center [667, 324] width 16 height 14
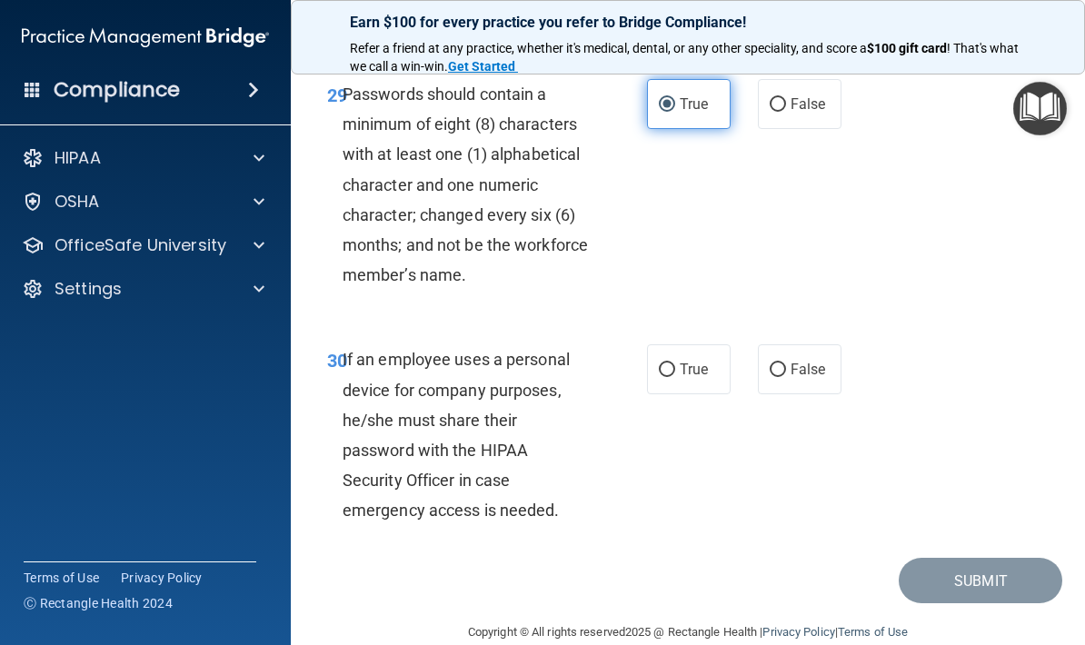
scroll to position [6209, 0]
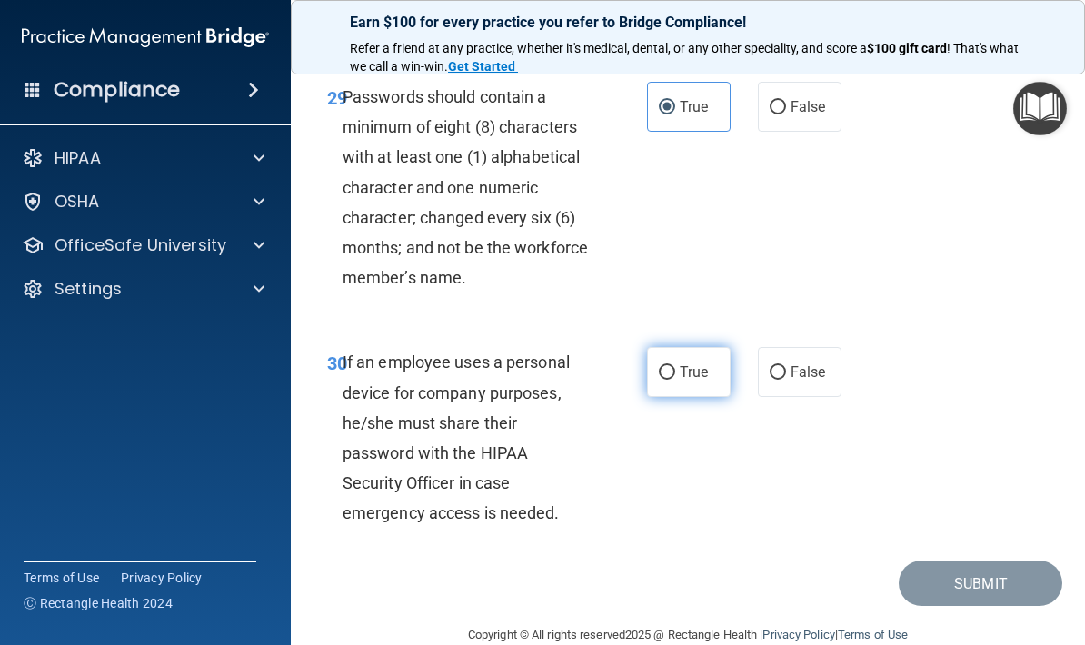
click at [685, 352] on label "True" at bounding box center [689, 372] width 84 height 50
click at [675, 366] on input "True" at bounding box center [667, 373] width 16 height 14
radio input "true"
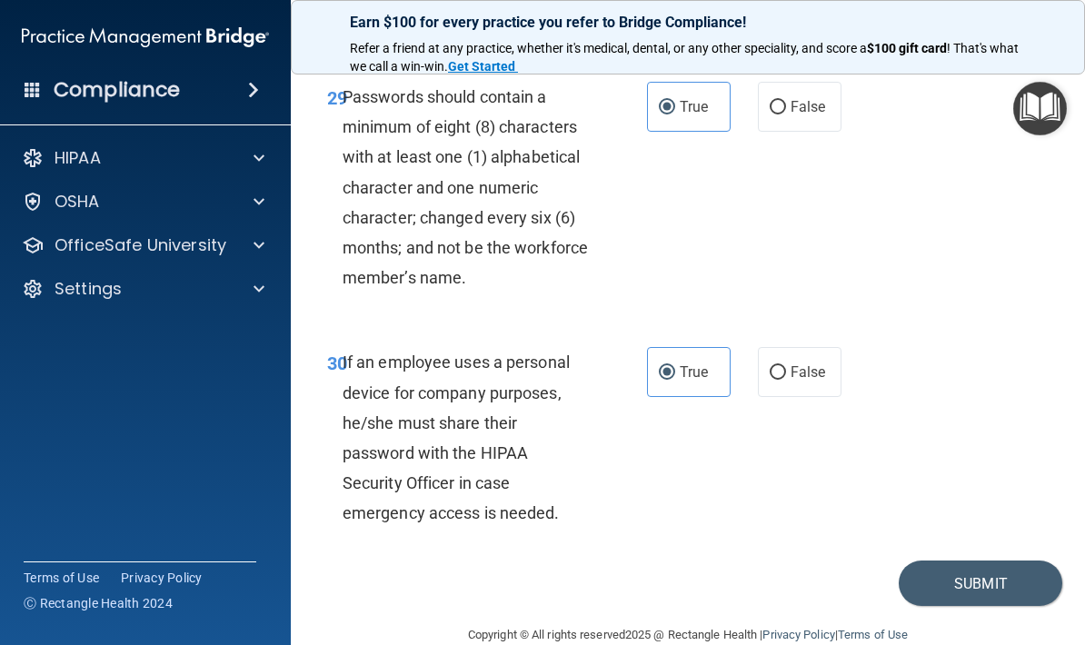
click at [18, 125] on div "Compliance HIPAA Documents and Policies Report an Incident Business Associates …" at bounding box center [145, 322] width 291 height 645
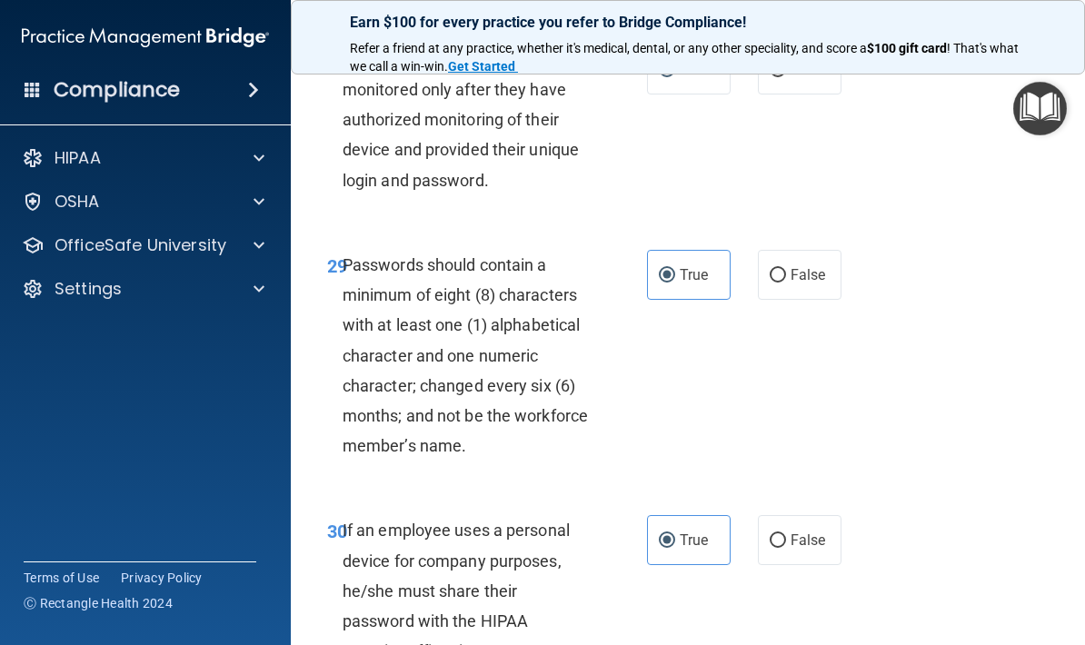
scroll to position [6138, 0]
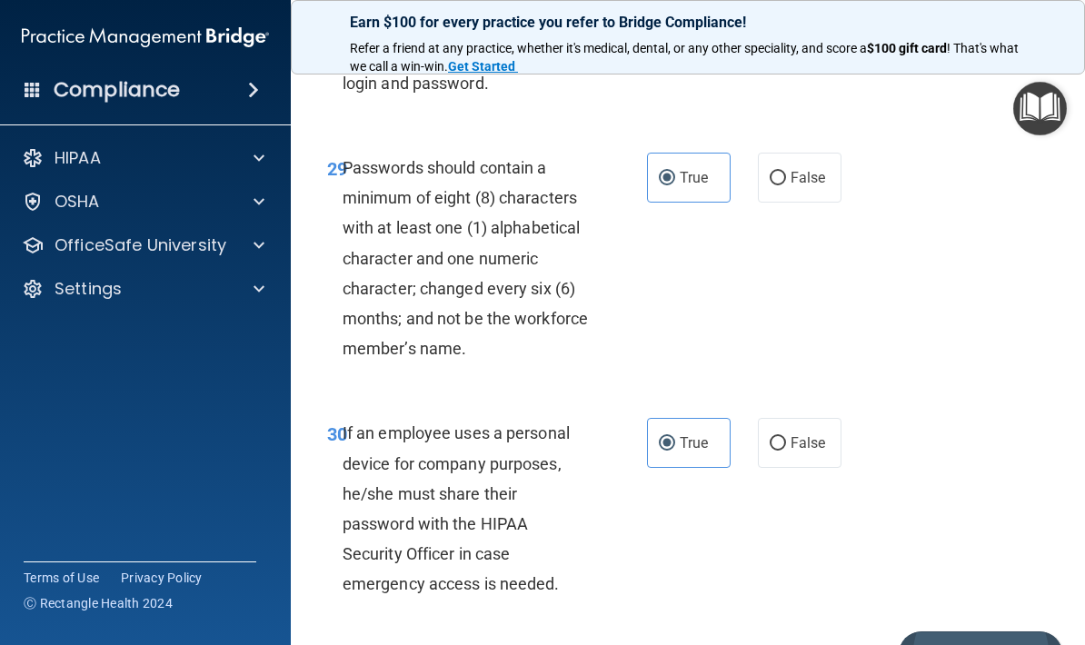
click at [1020, 632] on button "Submit" at bounding box center [981, 655] width 164 height 46
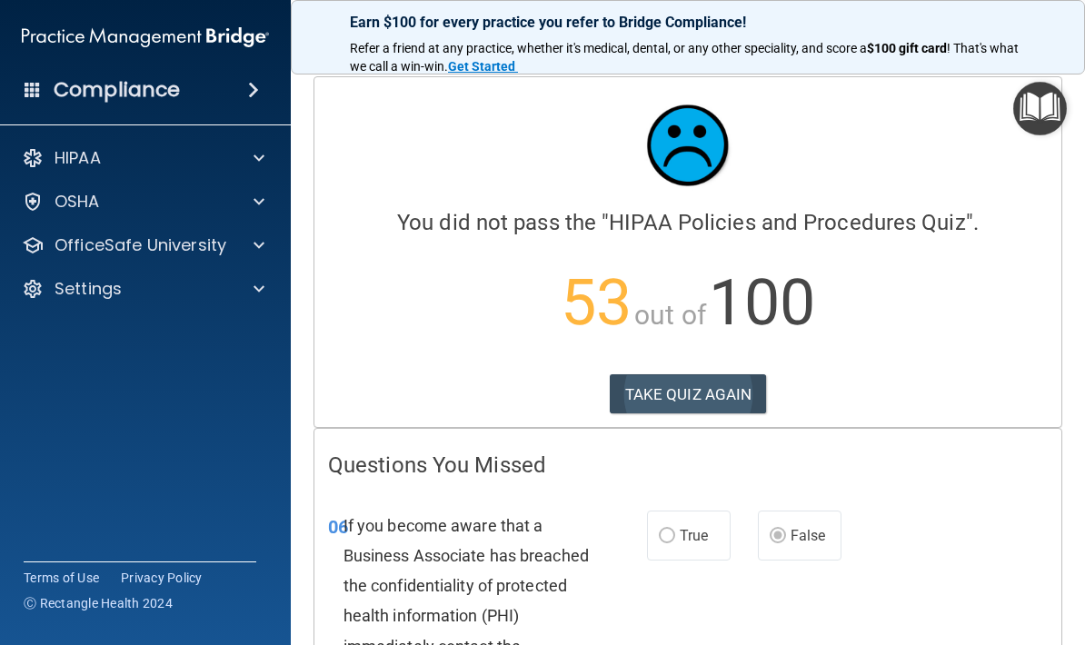
click at [723, 396] on button "TAKE QUIZ AGAIN" at bounding box center [688, 394] width 157 height 40
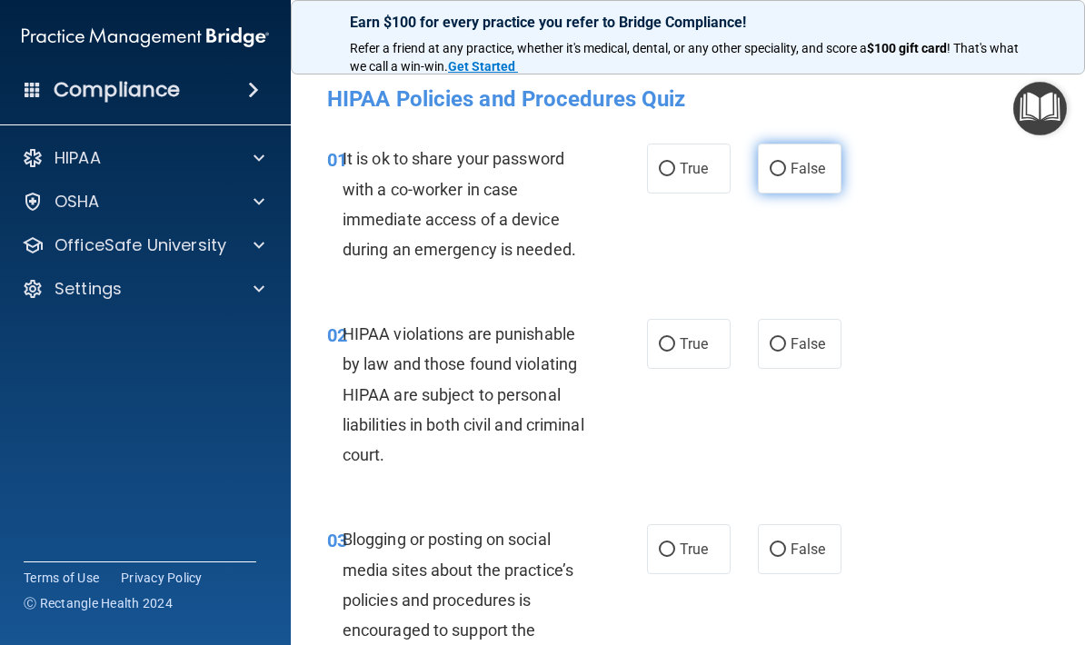
click at [814, 160] on span "False" at bounding box center [808, 168] width 35 height 17
click at [786, 163] on input "False" at bounding box center [778, 170] width 16 height 14
radio input "true"
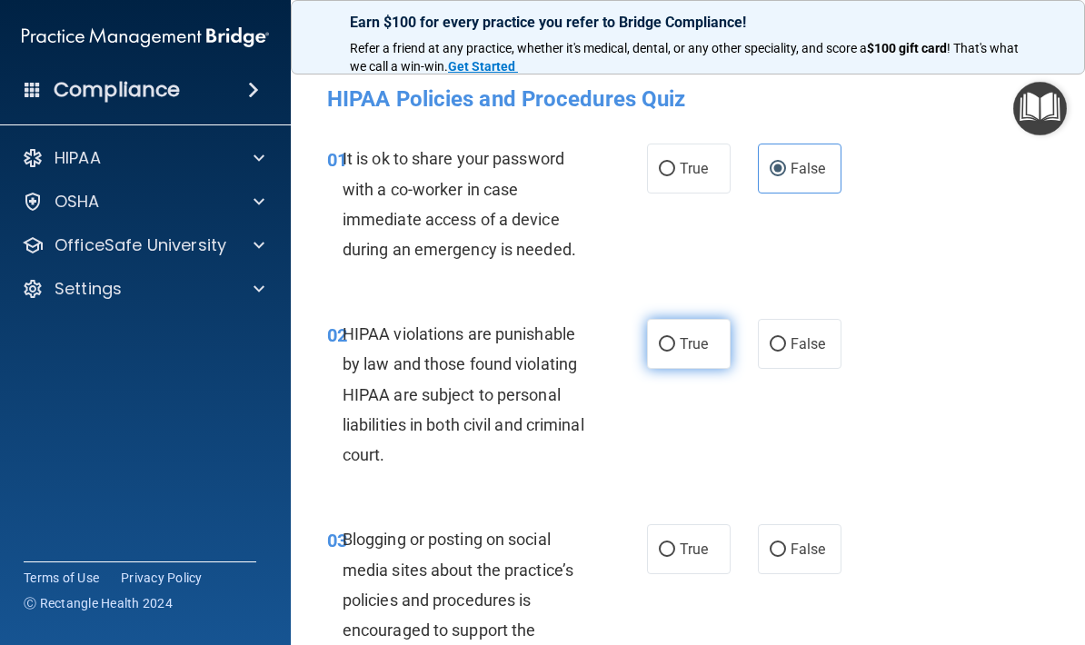
click at [695, 338] on span "True" at bounding box center [694, 343] width 28 height 17
click at [675, 338] on input "True" at bounding box center [667, 345] width 16 height 14
radio input "true"
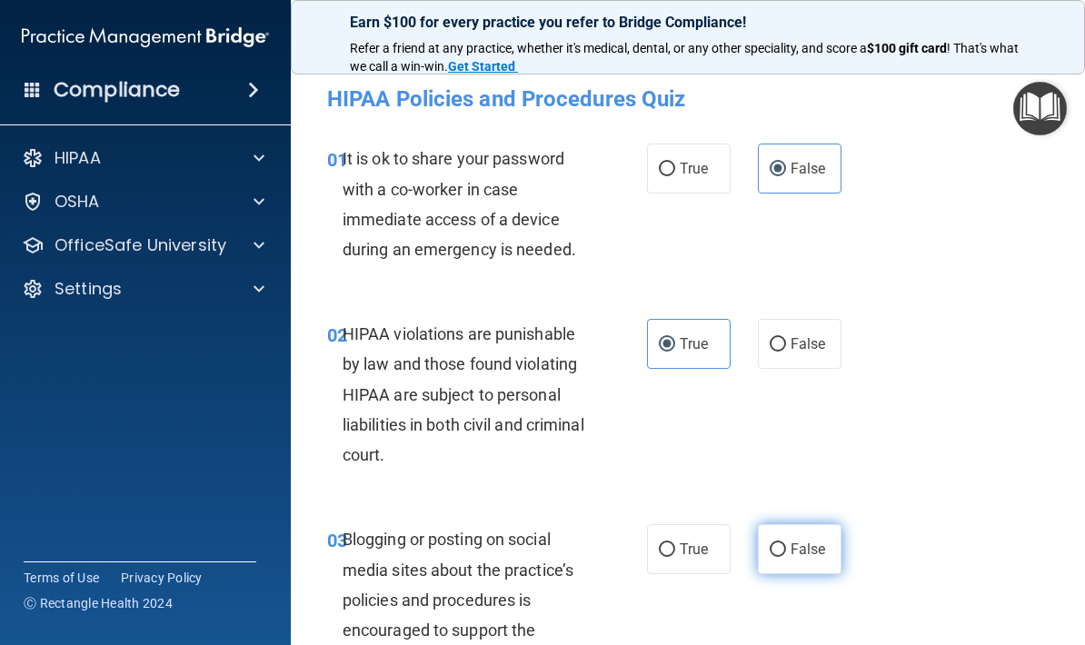
click at [801, 531] on label "False" at bounding box center [800, 549] width 84 height 50
click at [786, 544] on input "False" at bounding box center [778, 551] width 16 height 14
radio input "true"
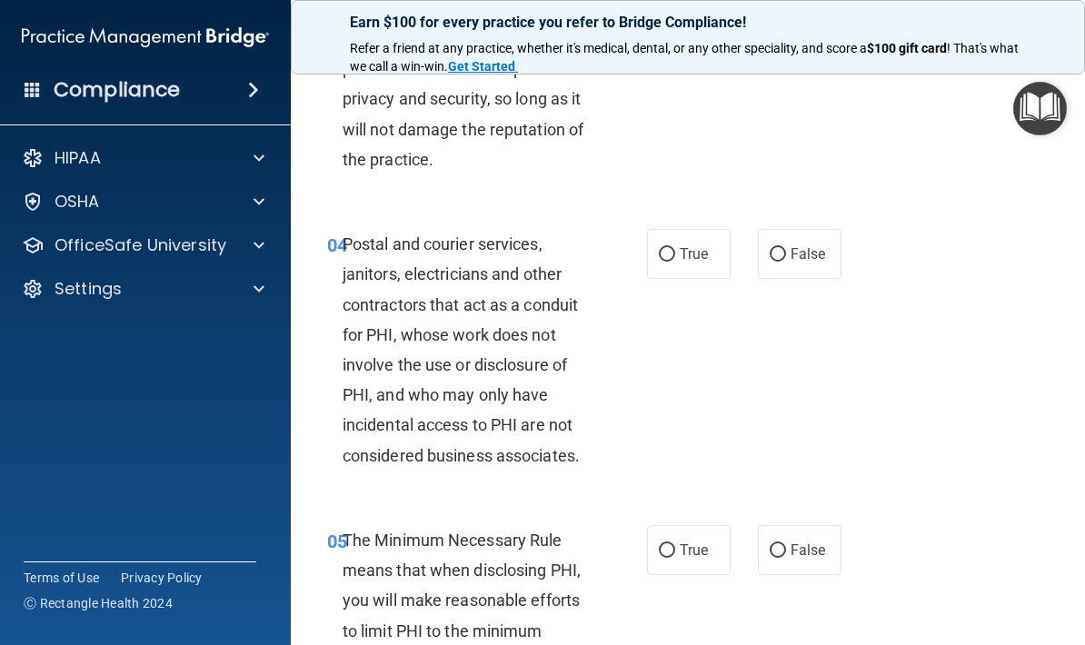
scroll to position [604, 0]
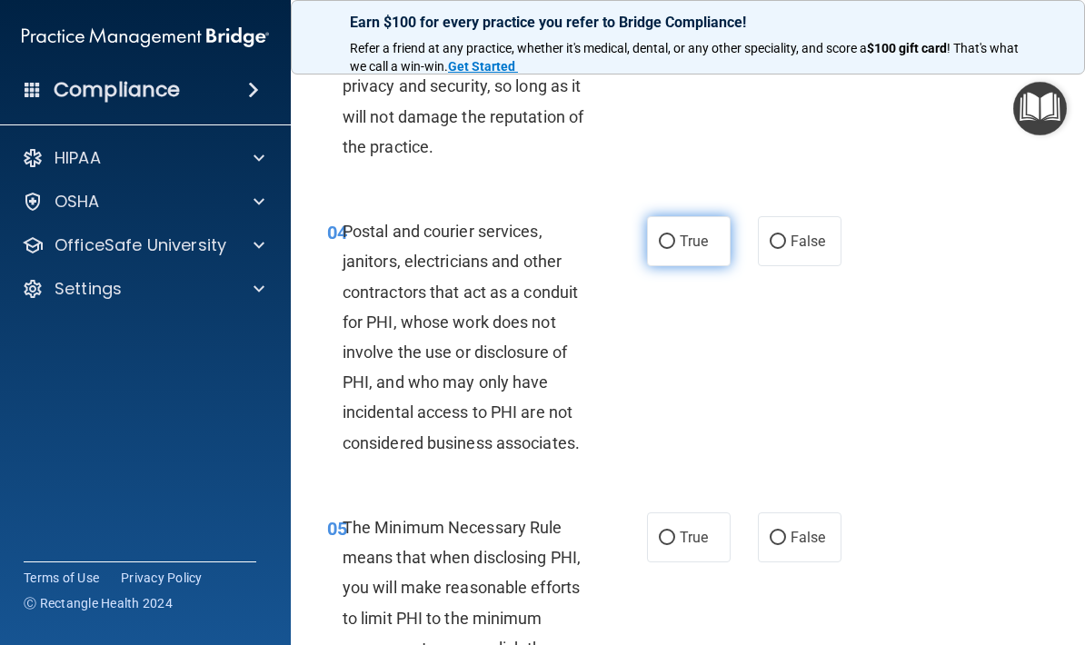
click at [717, 237] on label "True" at bounding box center [689, 241] width 84 height 50
click at [675, 237] on input "True" at bounding box center [667, 242] width 16 height 14
radio input "true"
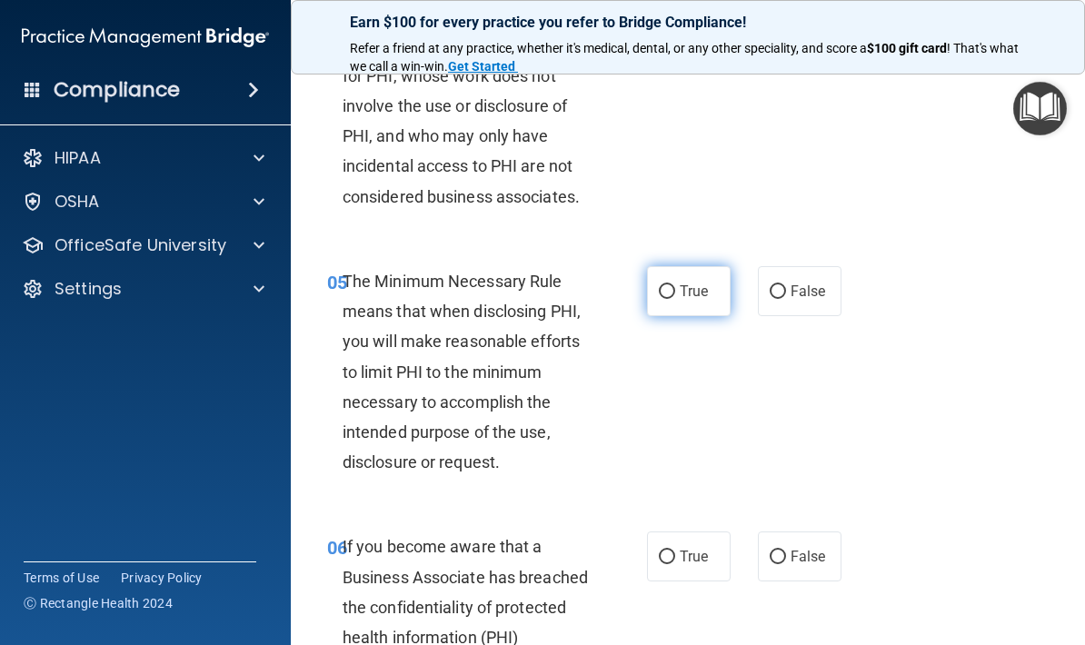
scroll to position [850, 0]
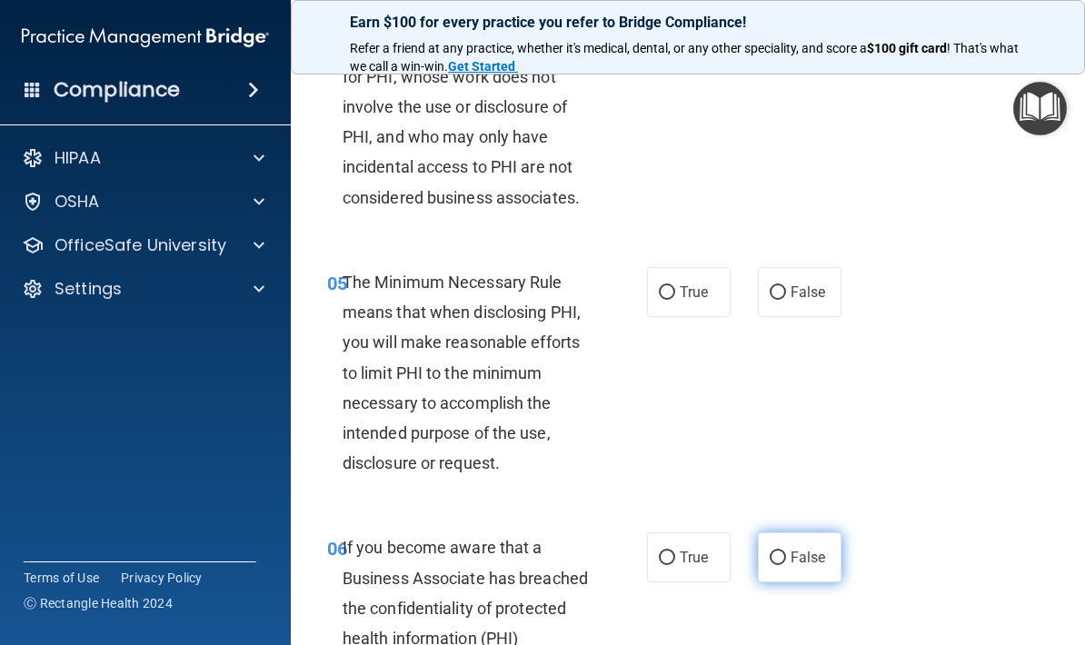
click at [811, 563] on label "False" at bounding box center [800, 558] width 84 height 50
click at [786, 563] on input "False" at bounding box center [778, 559] width 16 height 14
radio input "true"
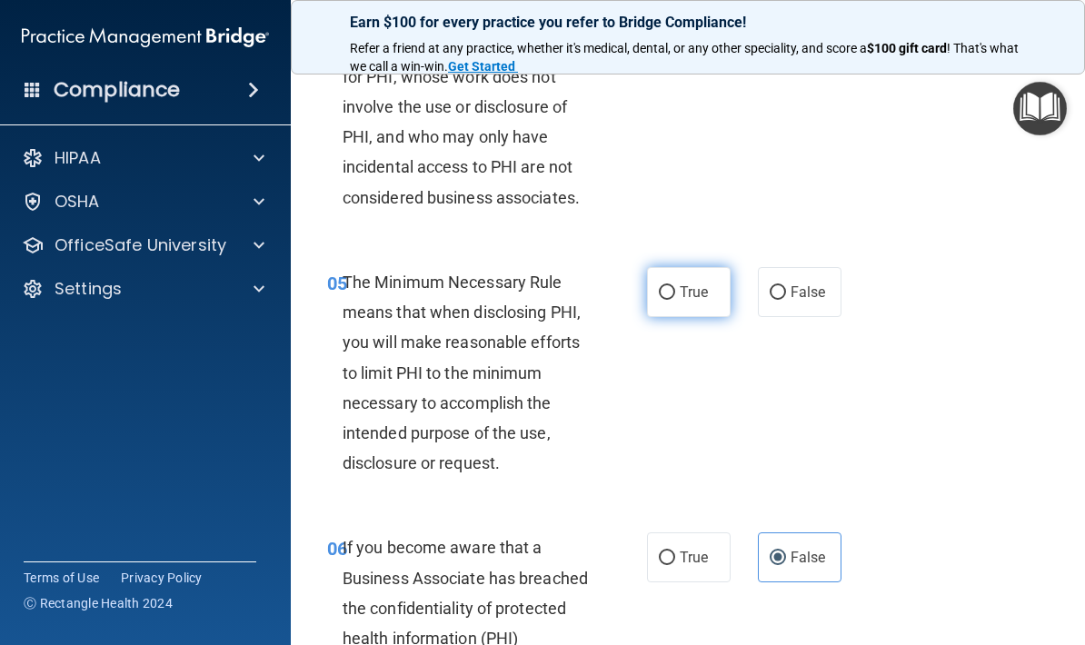
click at [697, 284] on span "True" at bounding box center [694, 292] width 28 height 17
click at [675, 286] on input "True" at bounding box center [667, 293] width 16 height 14
radio input "true"
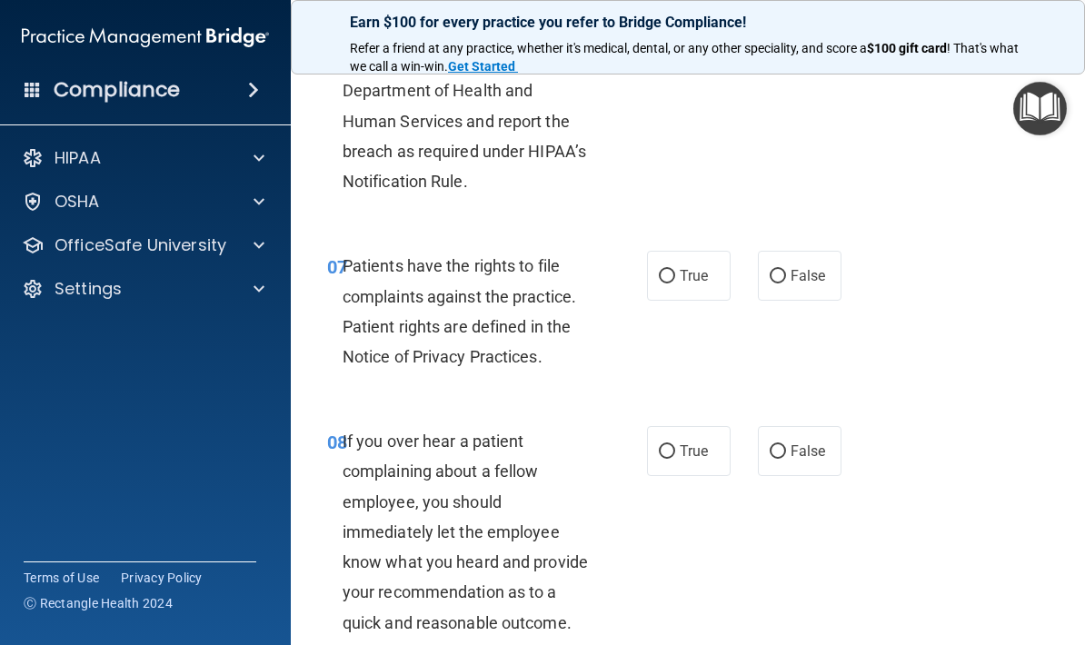
scroll to position [1459, 0]
click at [715, 279] on label "True" at bounding box center [689, 275] width 84 height 50
click at [675, 279] on input "True" at bounding box center [667, 276] width 16 height 14
radio input "true"
click at [817, 454] on label "False" at bounding box center [800, 450] width 84 height 50
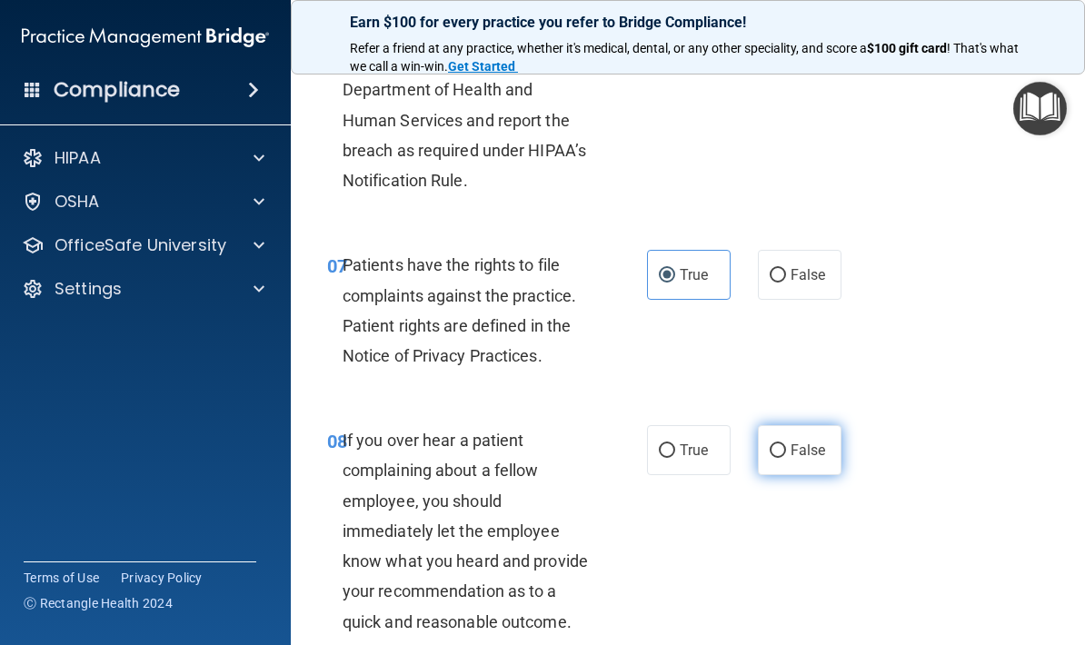
click at [786, 454] on input "False" at bounding box center [778, 451] width 16 height 14
radio input "true"
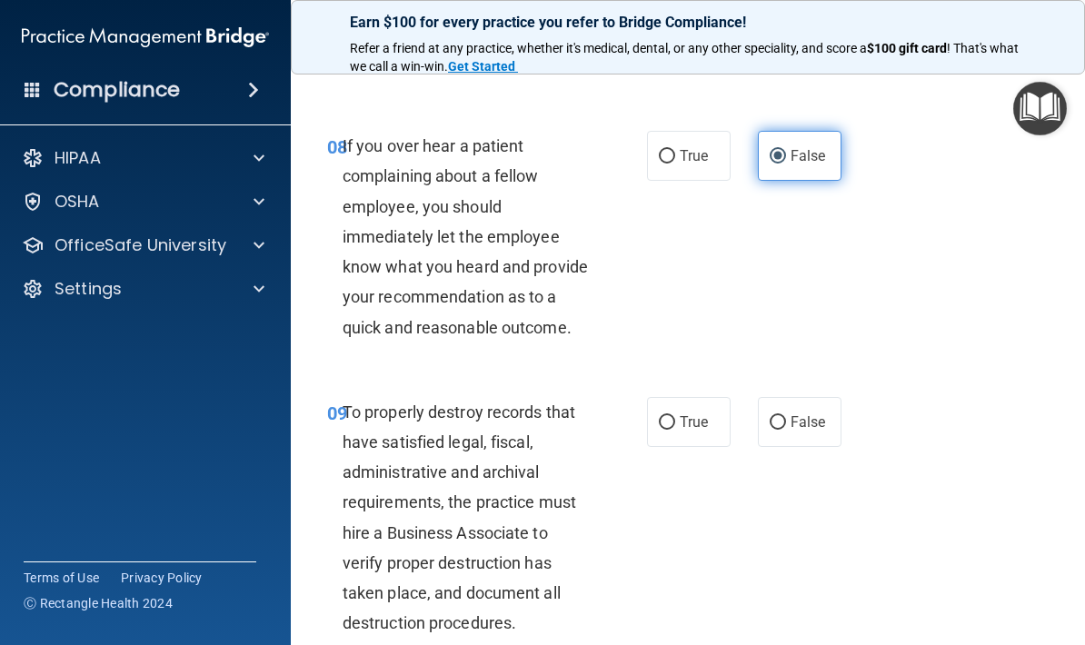
scroll to position [1813, 0]
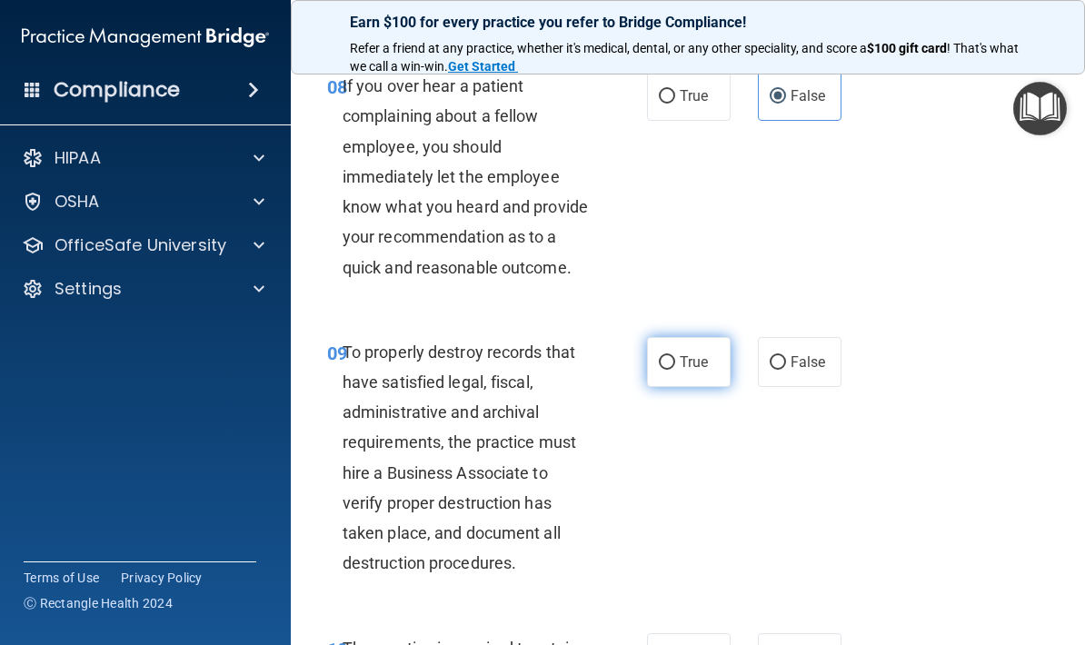
click at [703, 366] on label "True" at bounding box center [689, 362] width 84 height 50
click at [675, 366] on input "True" at bounding box center [667, 363] width 16 height 14
radio input "true"
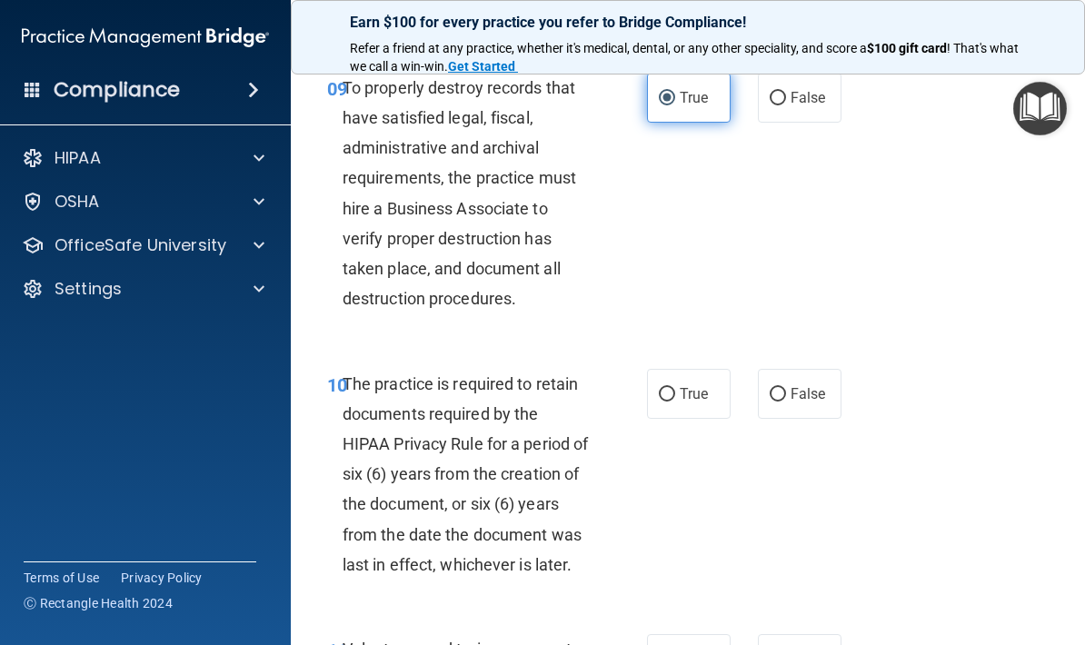
scroll to position [2151, 0]
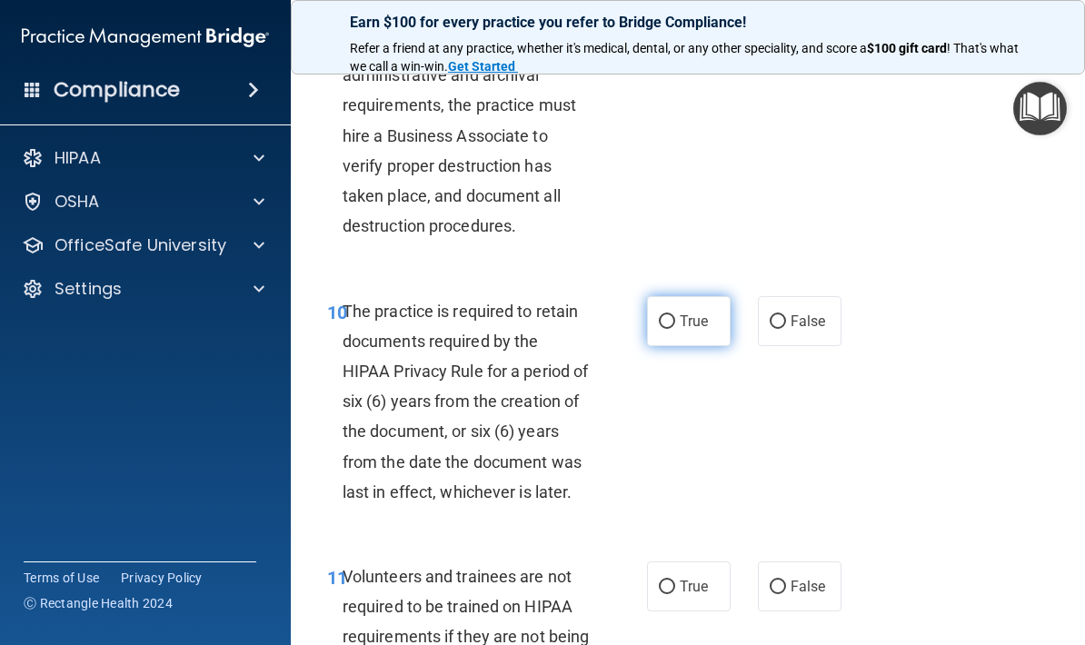
click at [704, 317] on label "True" at bounding box center [689, 321] width 84 height 50
click at [675, 317] on input "True" at bounding box center [667, 322] width 16 height 14
radio input "true"
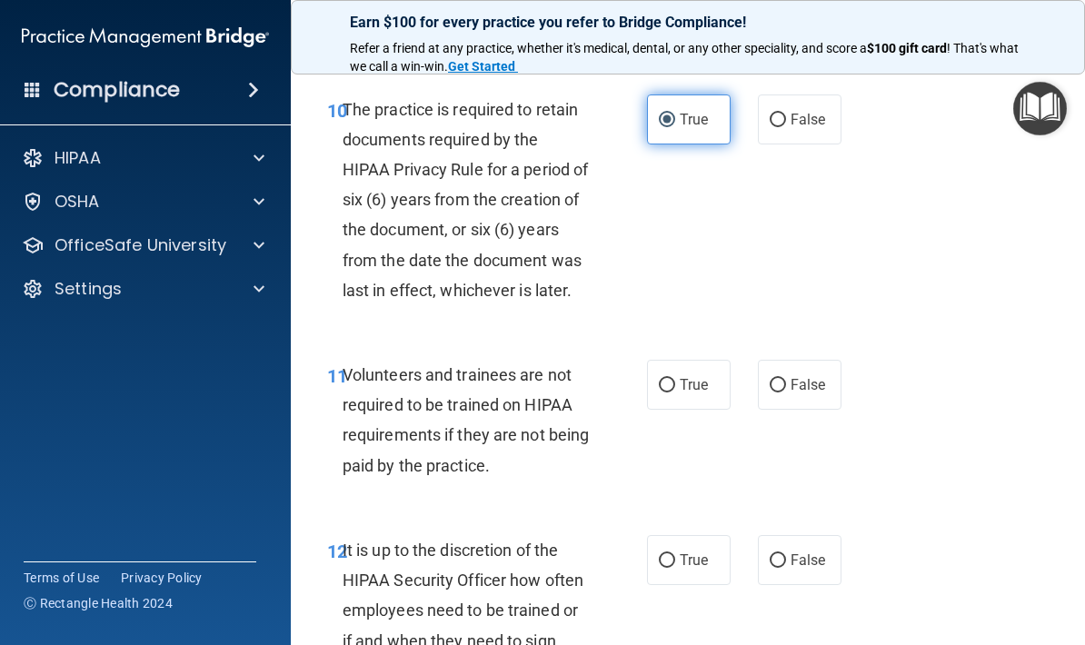
scroll to position [2362, 0]
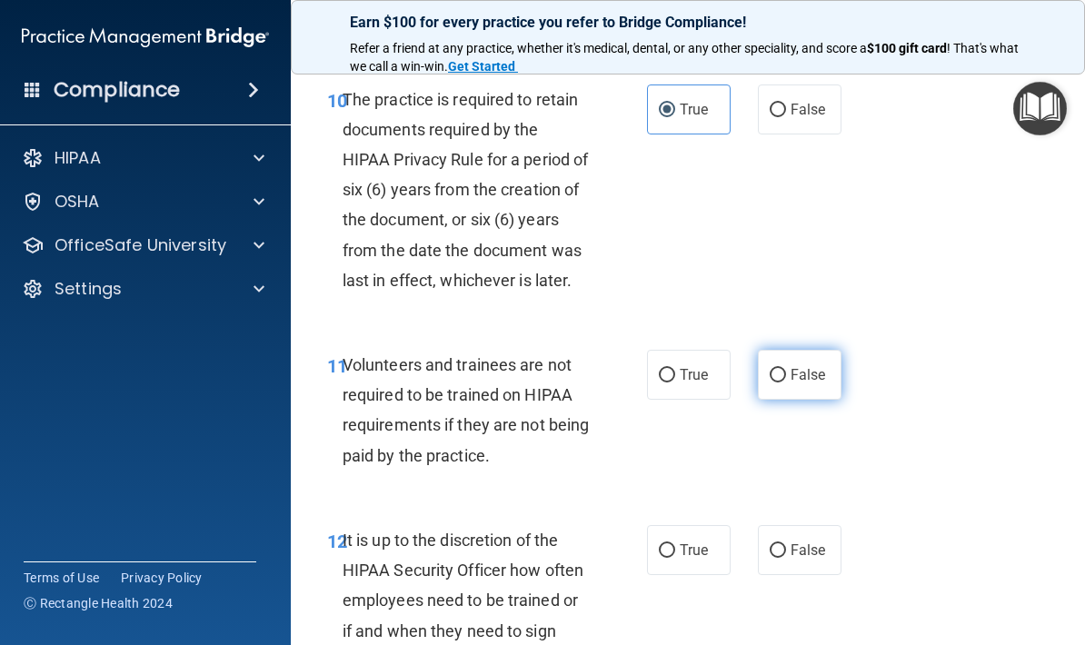
click at [807, 366] on span "False" at bounding box center [808, 374] width 35 height 17
click at [786, 369] on input "False" at bounding box center [778, 376] width 16 height 14
radio input "true"
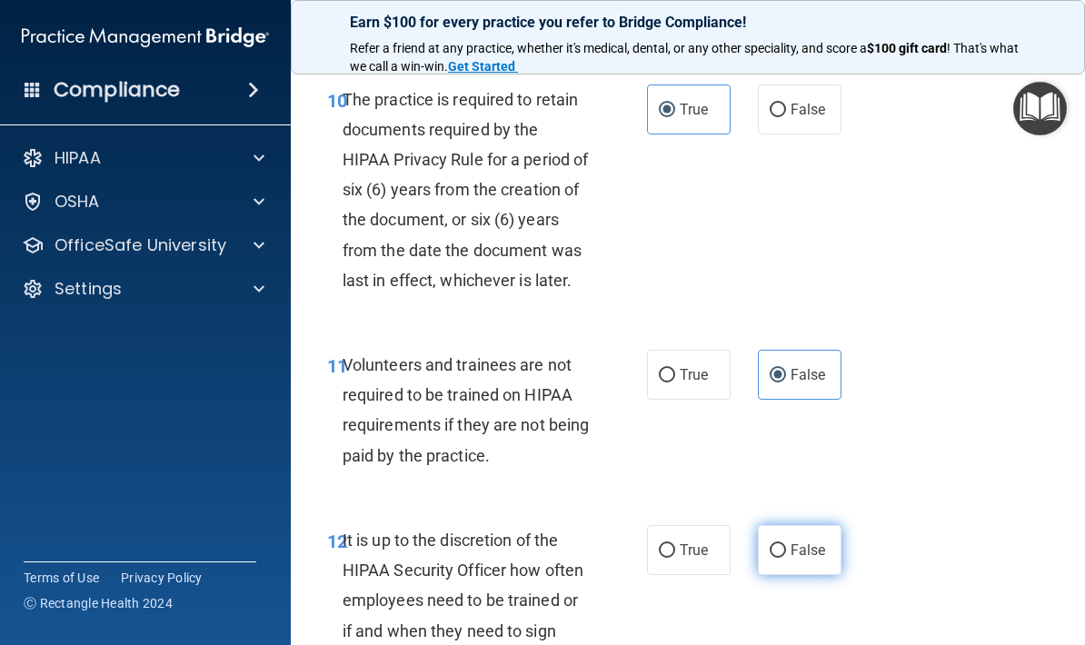
click at [804, 542] on span "False" at bounding box center [808, 550] width 35 height 17
click at [786, 544] on input "False" at bounding box center [778, 551] width 16 height 14
radio input "true"
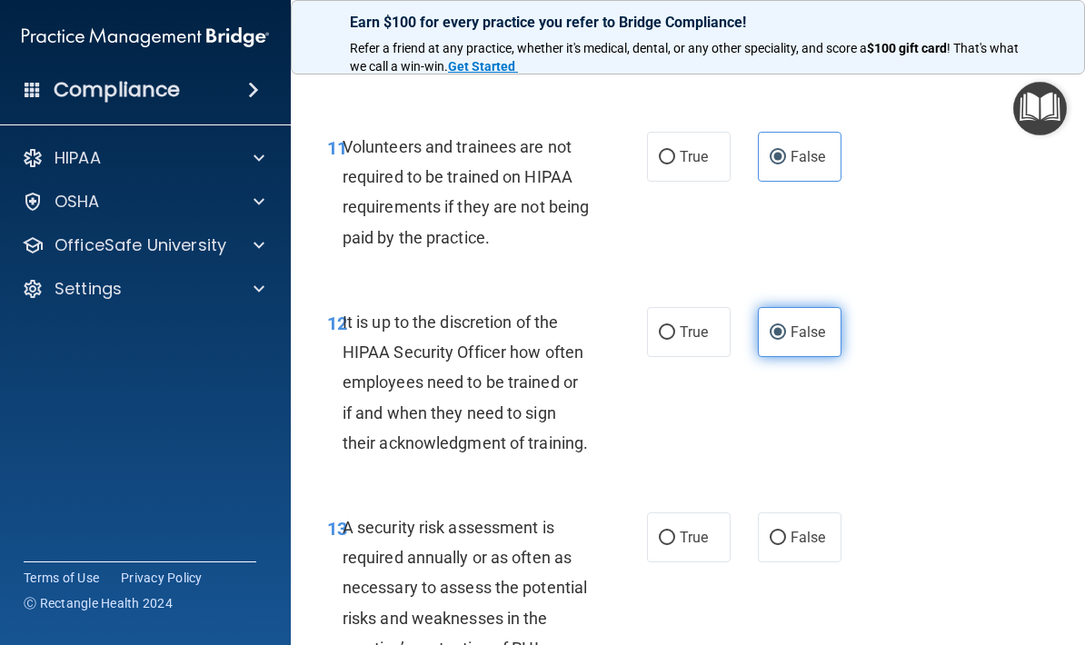
scroll to position [2582, 0]
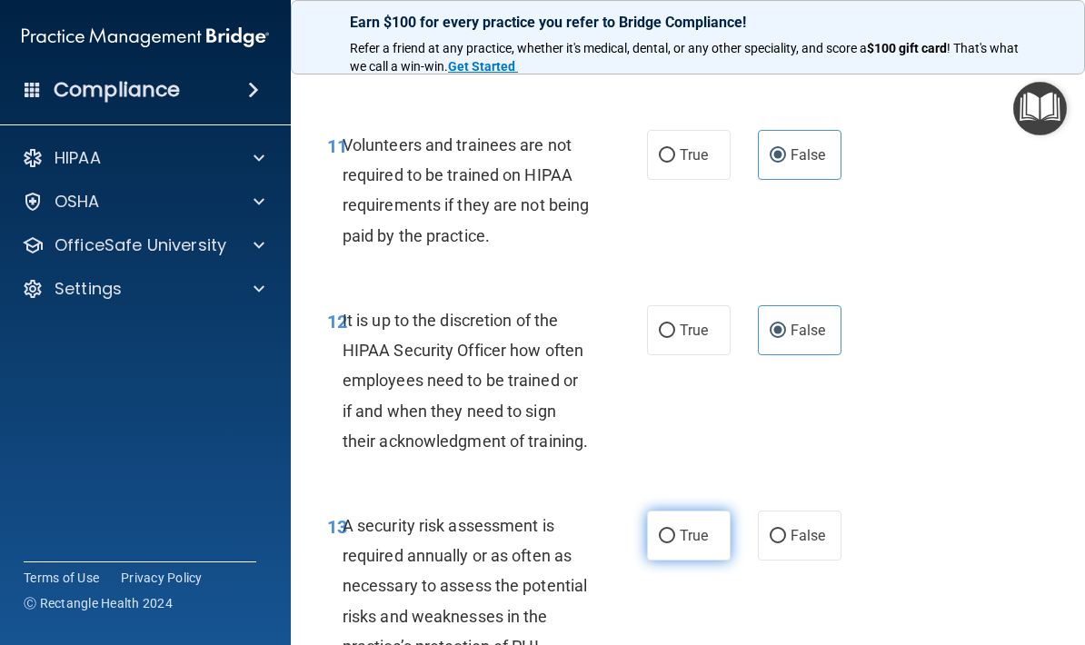
click at [701, 530] on label "True" at bounding box center [689, 536] width 84 height 50
click at [675, 530] on input "True" at bounding box center [667, 537] width 16 height 14
radio input "true"
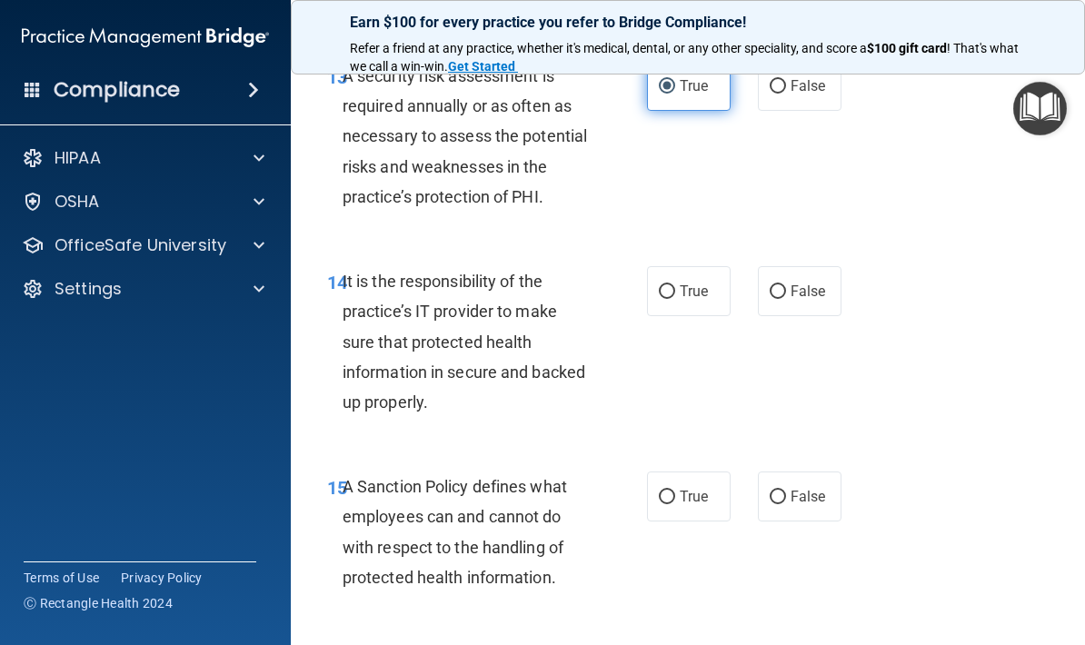
scroll to position [3036, 0]
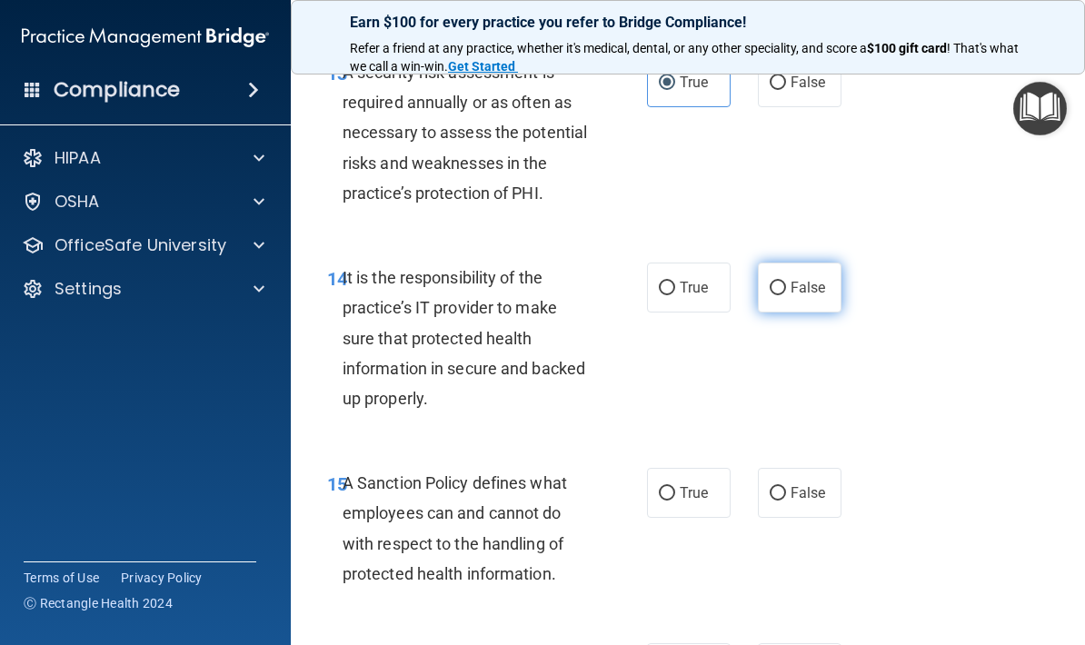
click at [829, 264] on label "False" at bounding box center [800, 288] width 84 height 50
click at [786, 282] on input "False" at bounding box center [778, 289] width 16 height 14
radio input "true"
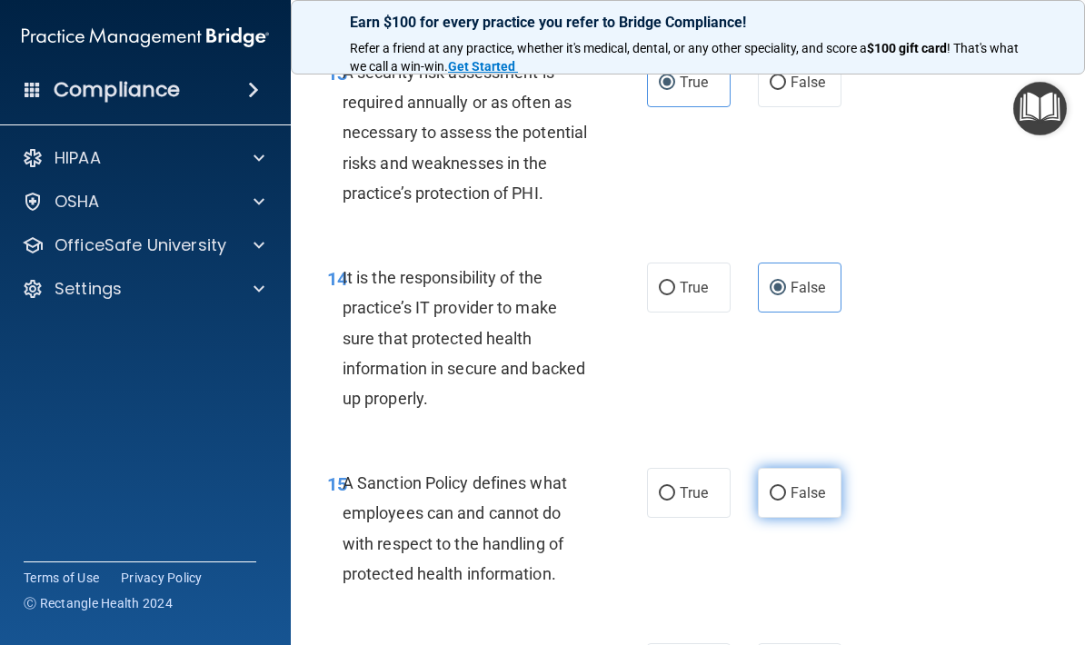
click at [814, 484] on span "False" at bounding box center [808, 492] width 35 height 17
click at [786, 487] on input "False" at bounding box center [778, 494] width 16 height 14
radio input "true"
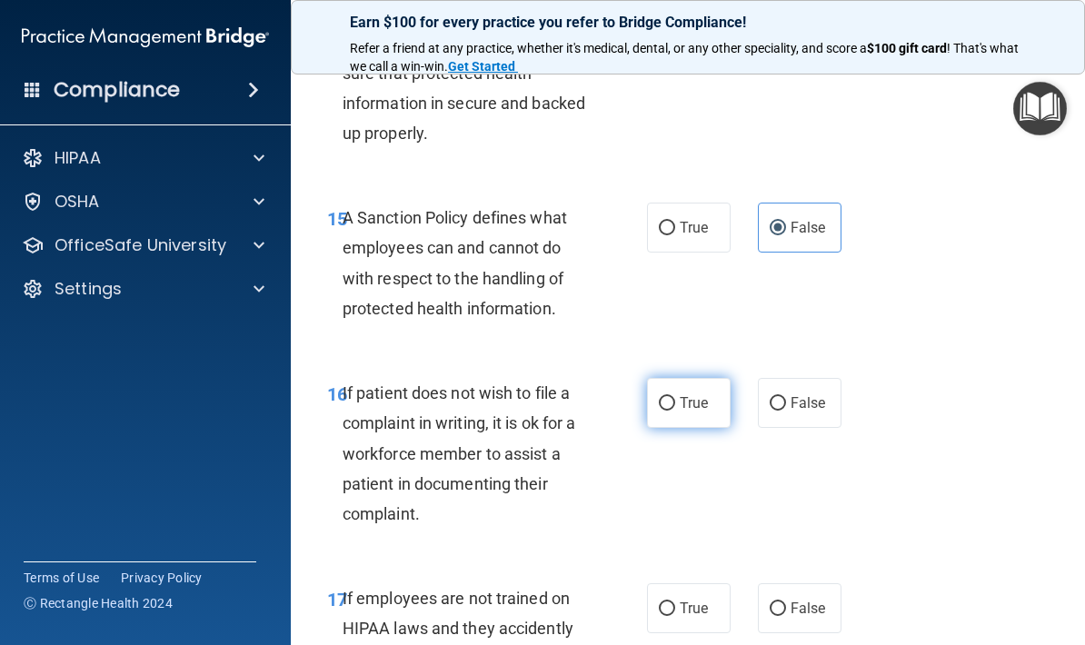
click at [697, 396] on label "True" at bounding box center [689, 403] width 84 height 50
click at [675, 397] on input "True" at bounding box center [667, 404] width 16 height 14
radio input "true"
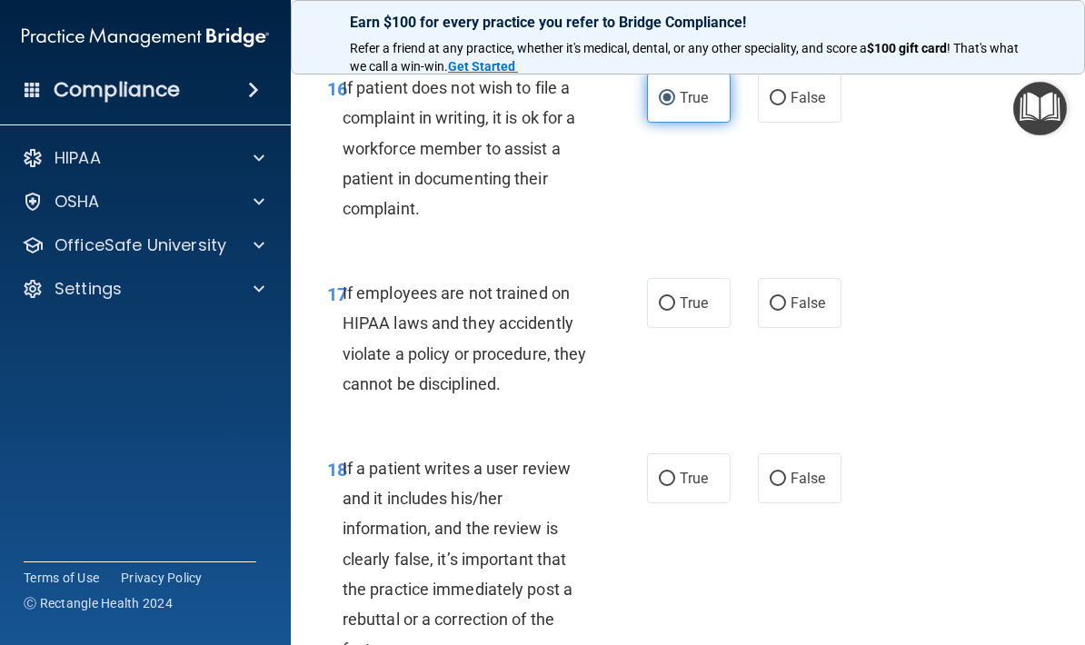
scroll to position [3610, 0]
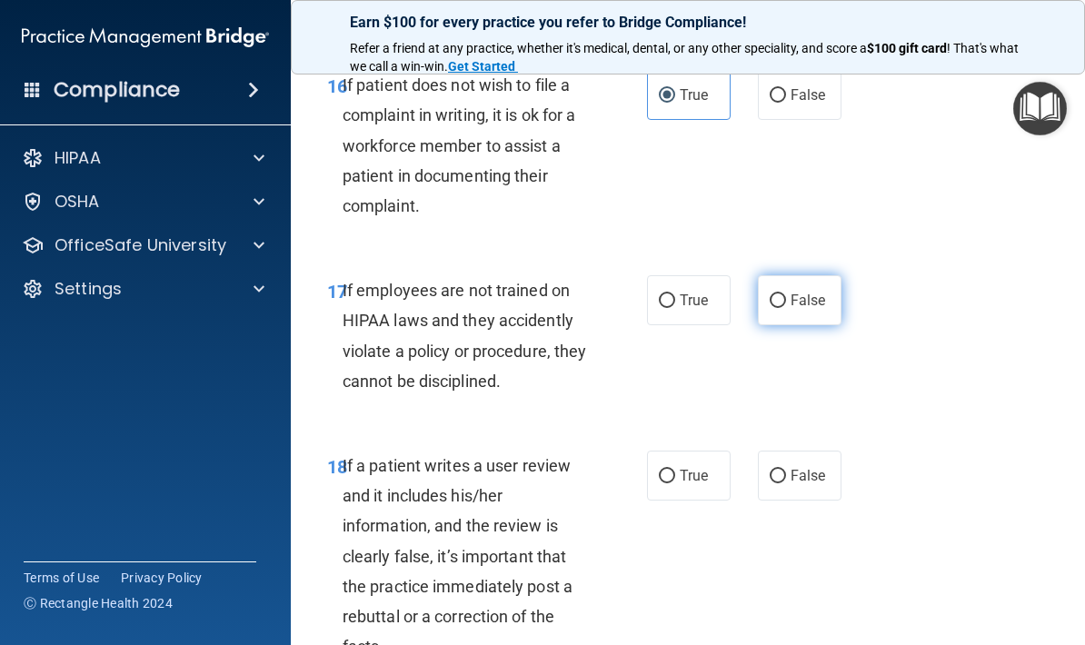
click at [798, 292] on span "False" at bounding box center [808, 300] width 35 height 17
click at [786, 295] on input "False" at bounding box center [778, 302] width 16 height 14
radio input "true"
click at [816, 467] on span "False" at bounding box center [808, 475] width 35 height 17
click at [786, 470] on input "False" at bounding box center [778, 477] width 16 height 14
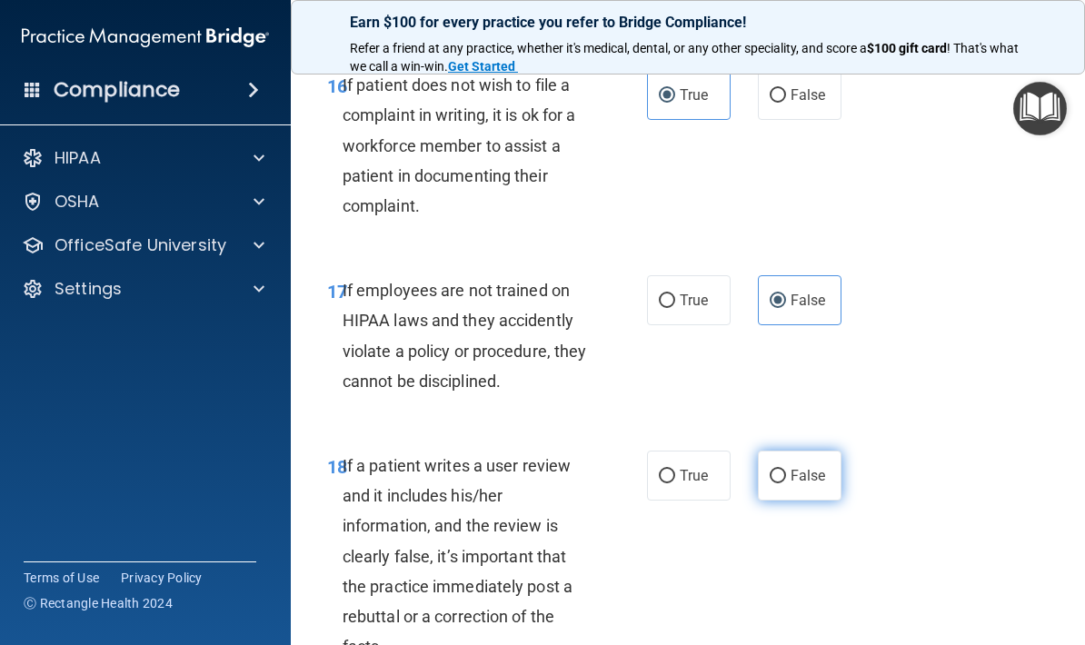
radio input "true"
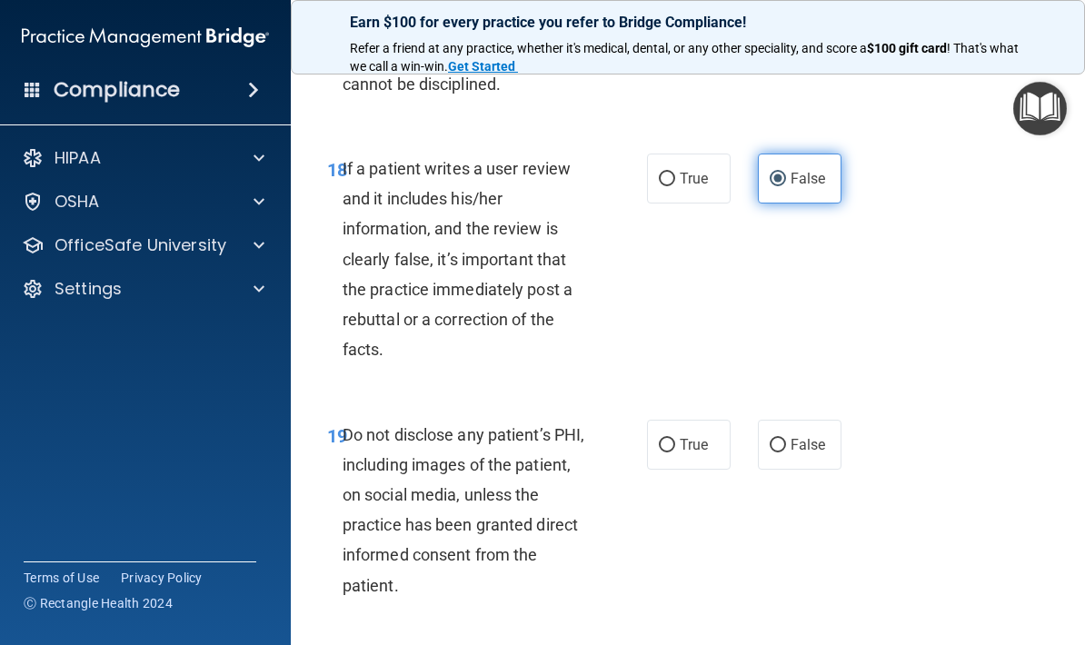
scroll to position [3927, 0]
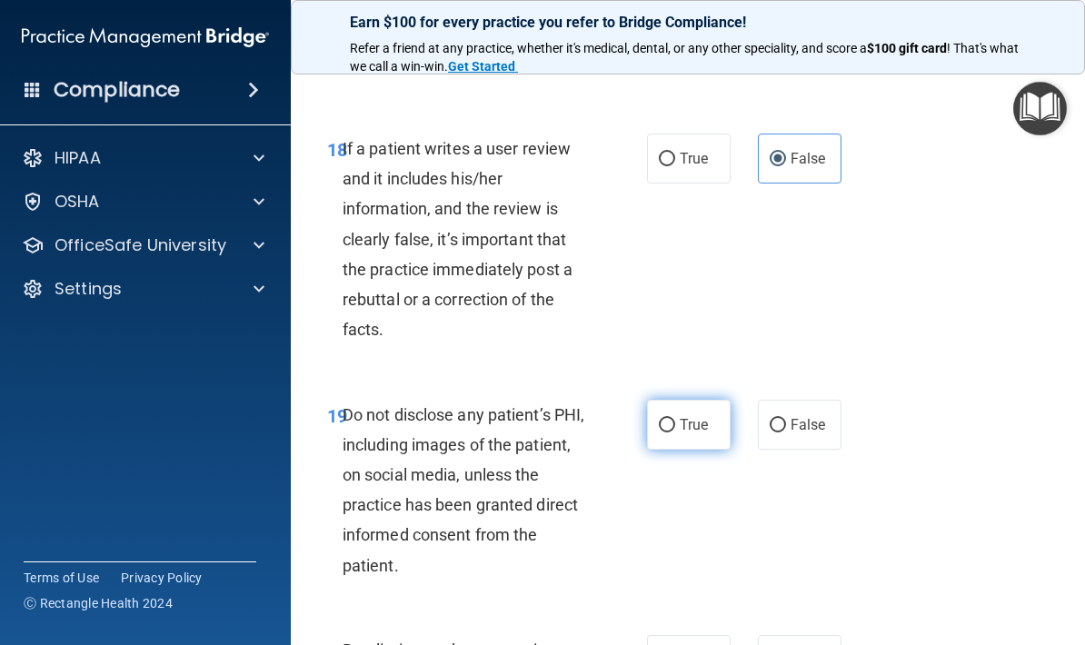
click at [696, 416] on span "True" at bounding box center [694, 424] width 28 height 17
click at [675, 419] on input "True" at bounding box center [667, 426] width 16 height 14
radio input "true"
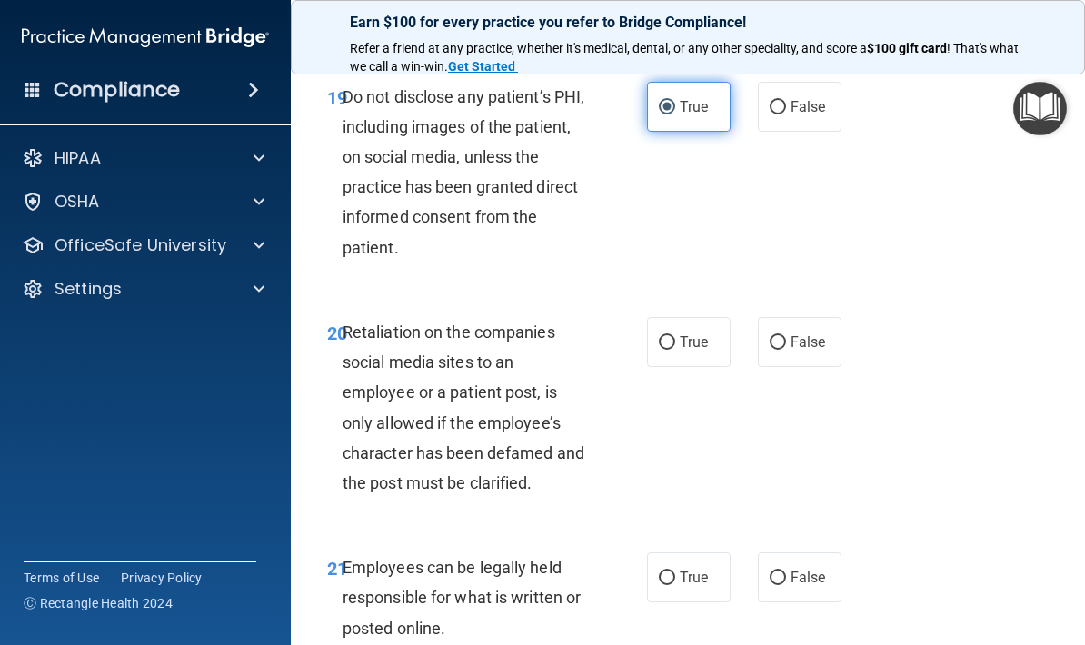
scroll to position [4252, 0]
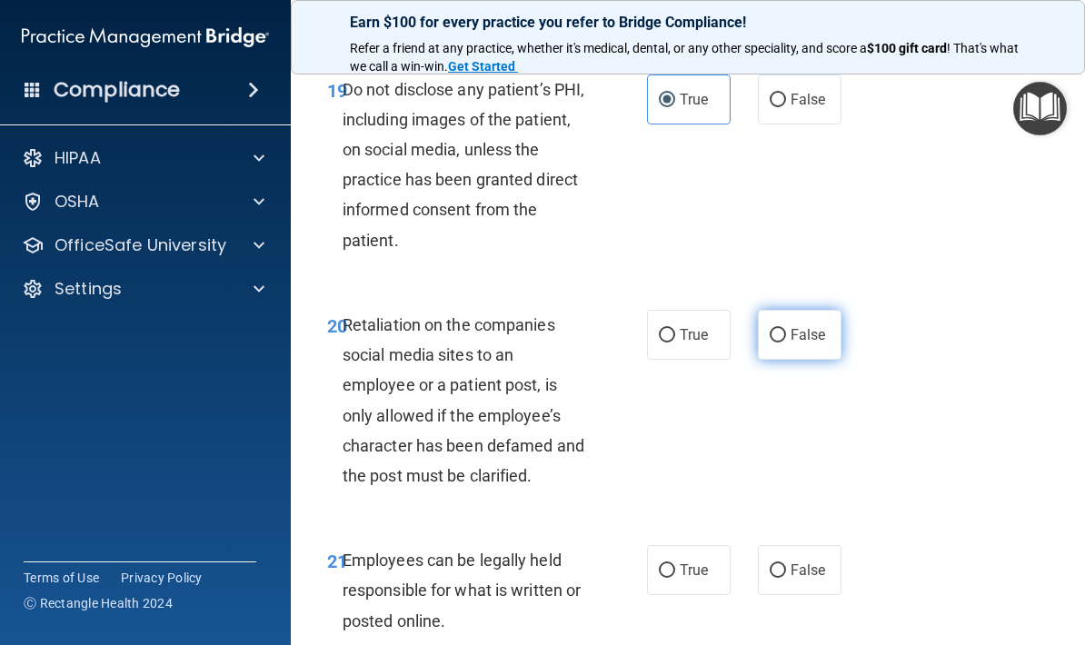
click at [800, 330] on label "False" at bounding box center [800, 335] width 84 height 50
click at [786, 330] on input "False" at bounding box center [778, 336] width 16 height 14
radio input "true"
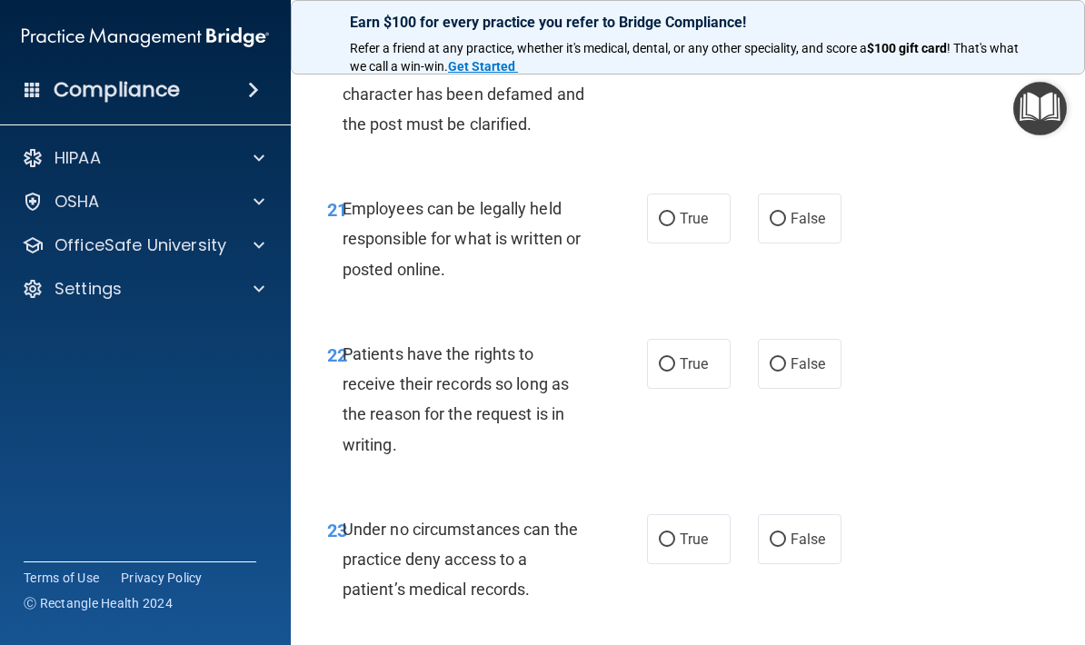
scroll to position [4623, 0]
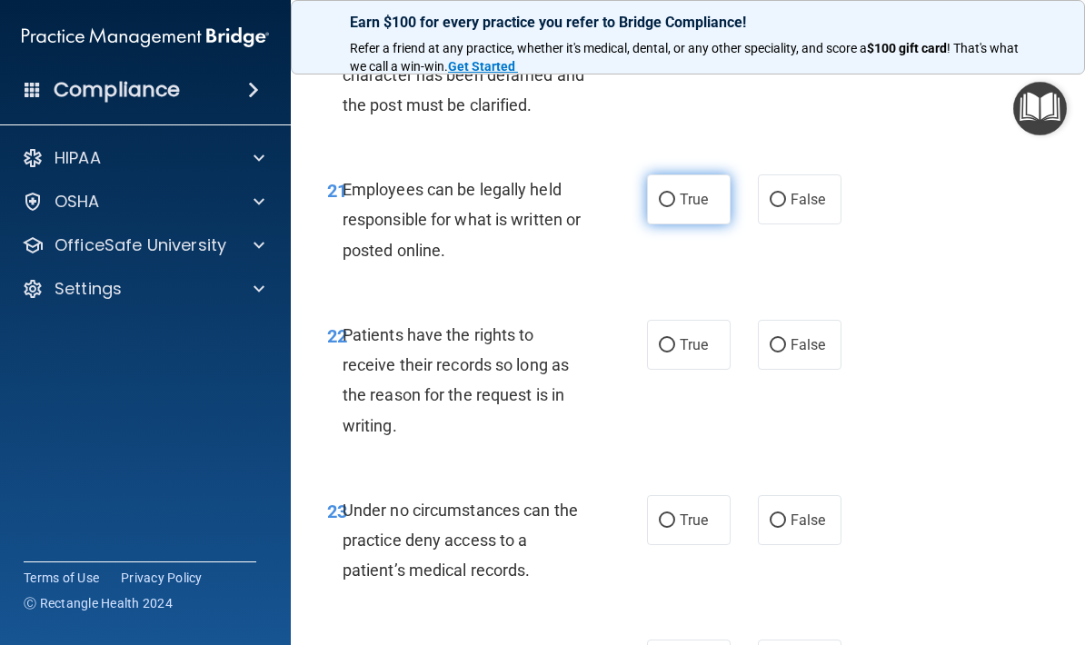
click at [704, 191] on span "True" at bounding box center [694, 199] width 28 height 17
click at [675, 194] on input "True" at bounding box center [667, 201] width 16 height 14
radio input "true"
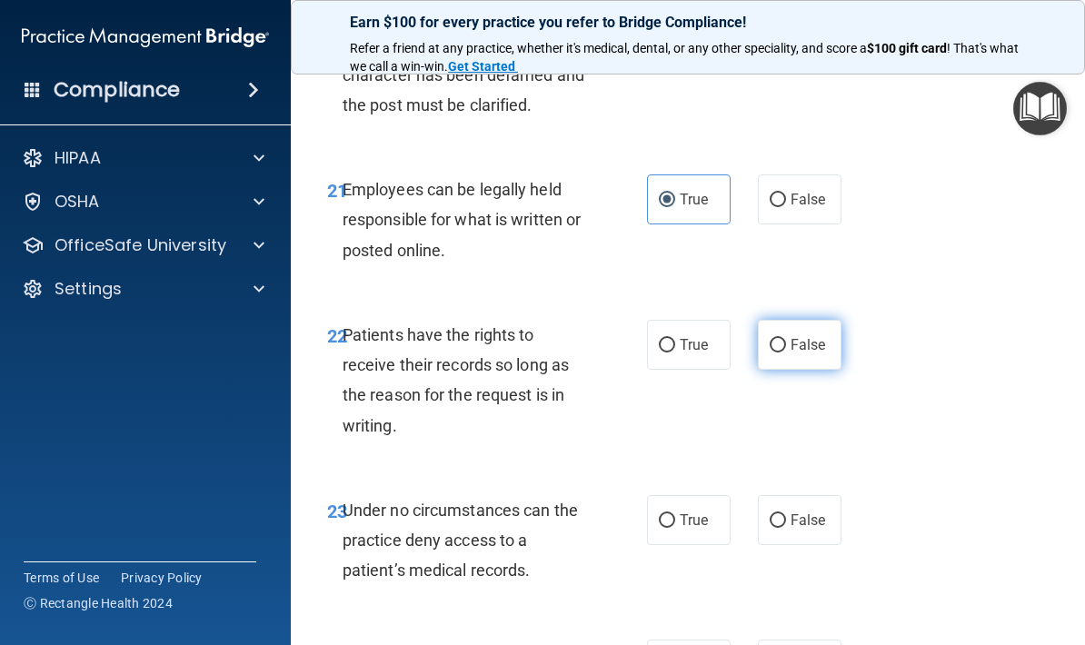
click at [824, 336] on span "False" at bounding box center [808, 344] width 35 height 17
click at [786, 339] on input "False" at bounding box center [778, 346] width 16 height 14
radio input "true"
click at [795, 512] on span "False" at bounding box center [808, 520] width 35 height 17
click at [786, 514] on input "False" at bounding box center [778, 521] width 16 height 14
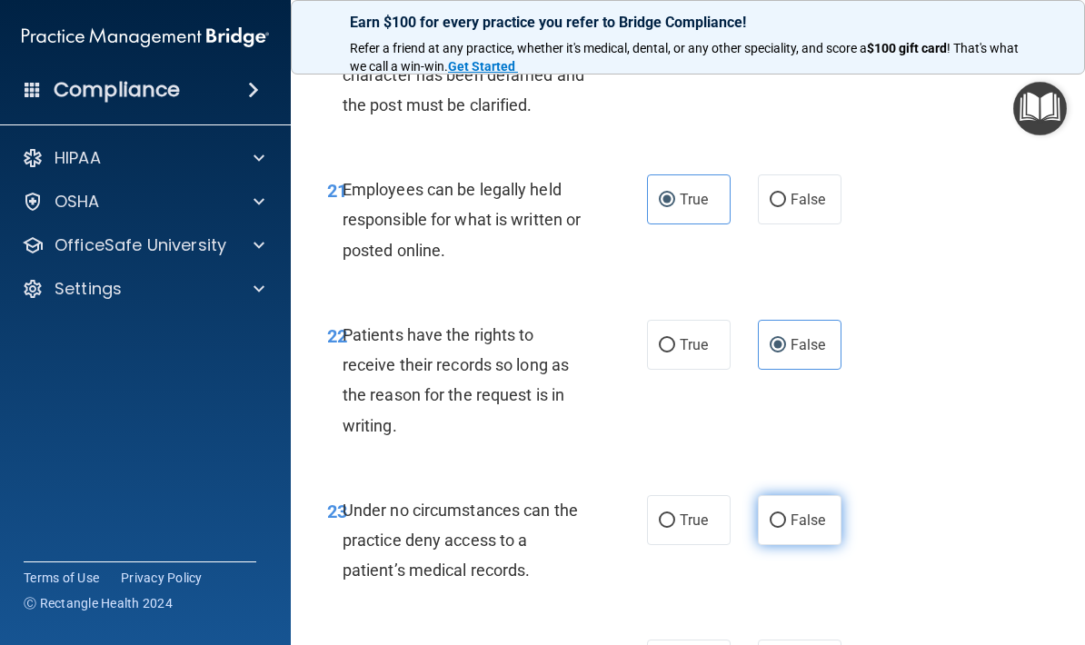
radio input "true"
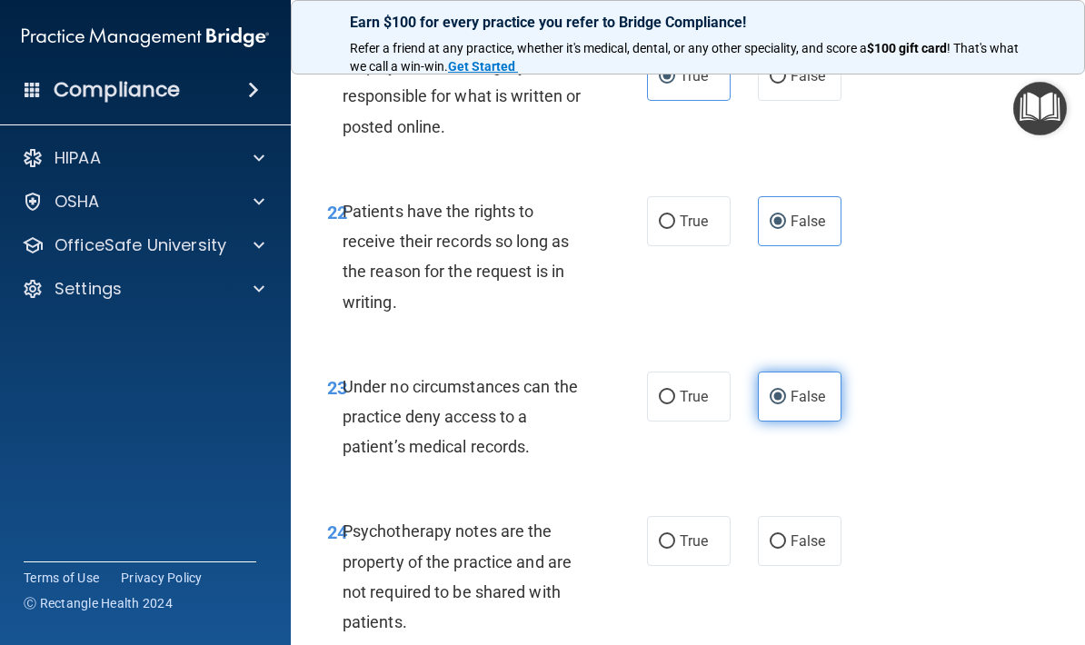
scroll to position [4822, 0]
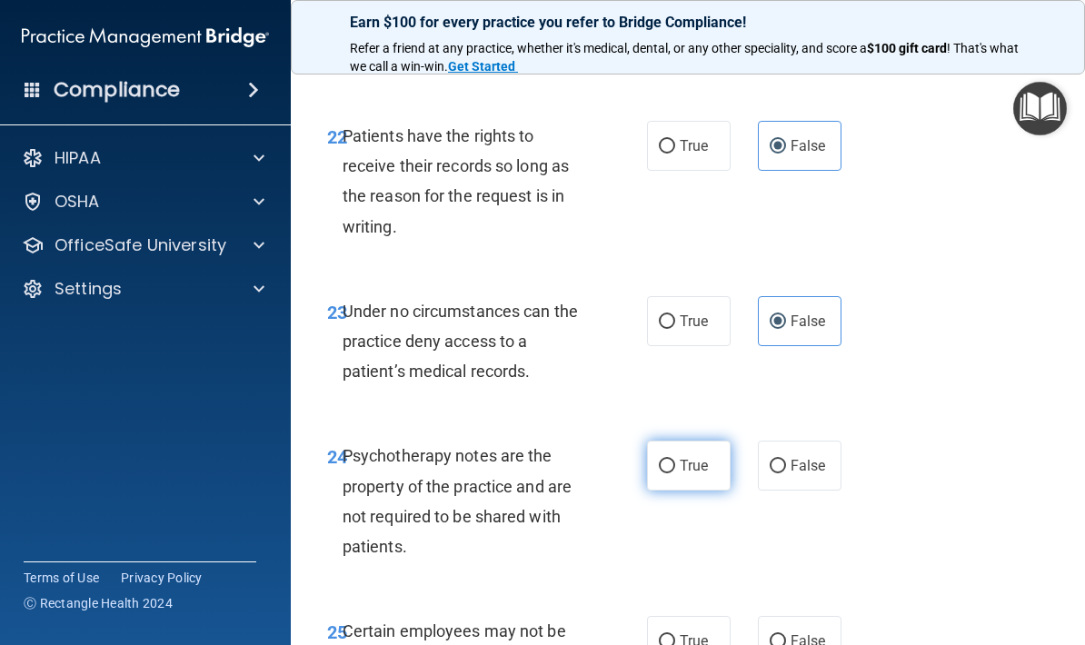
click at [704, 457] on span "True" at bounding box center [694, 465] width 28 height 17
click at [675, 460] on input "True" at bounding box center [667, 467] width 16 height 14
radio input "true"
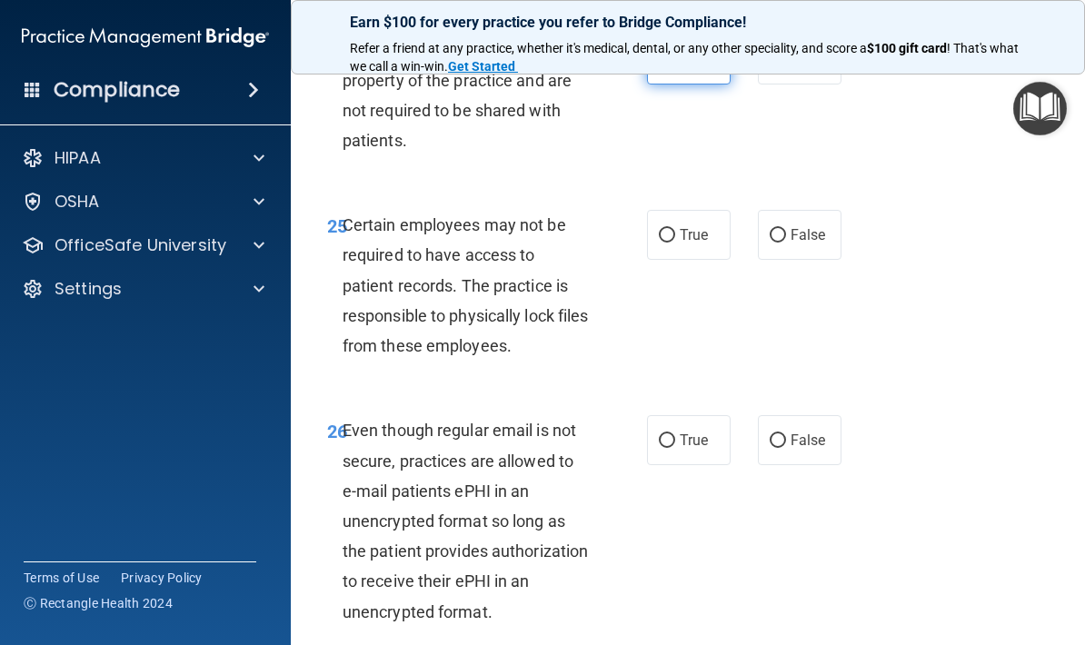
scroll to position [5230, 0]
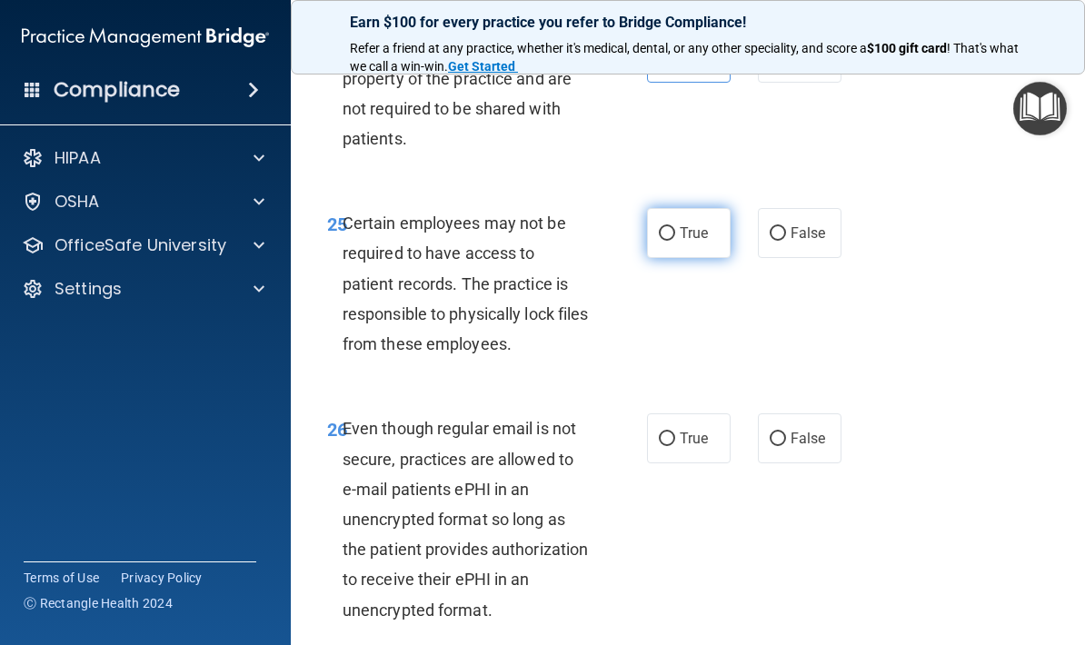
click at [702, 228] on label "True" at bounding box center [689, 233] width 84 height 50
click at [675, 228] on input "True" at bounding box center [667, 234] width 16 height 14
radio input "true"
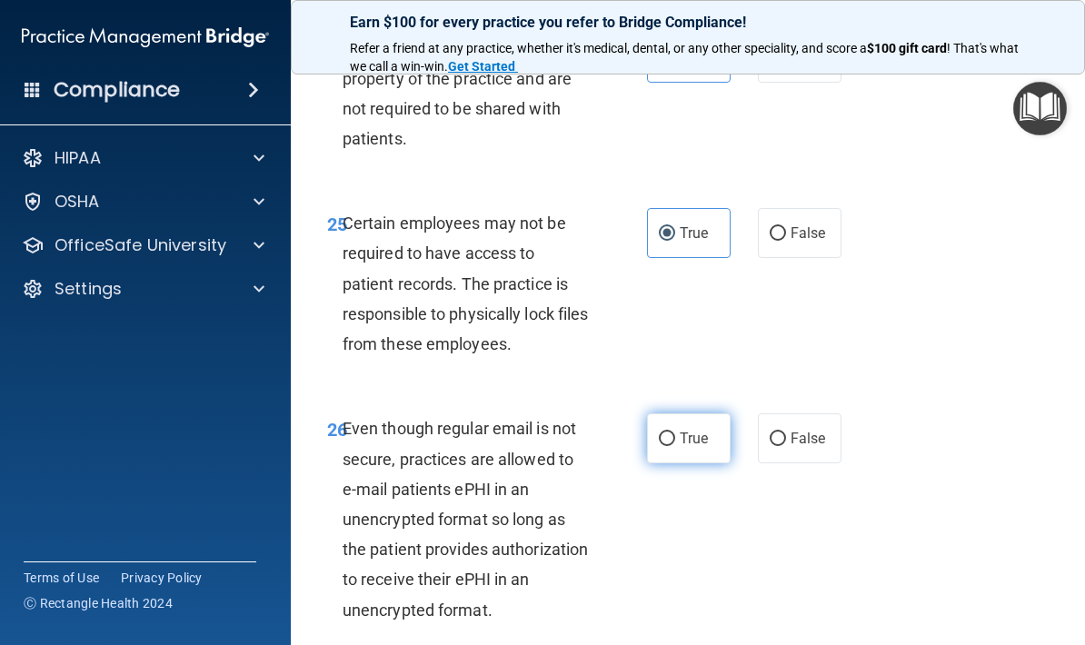
click at [715, 414] on label "True" at bounding box center [689, 439] width 84 height 50
click at [675, 433] on input "True" at bounding box center [667, 440] width 16 height 14
radio input "true"
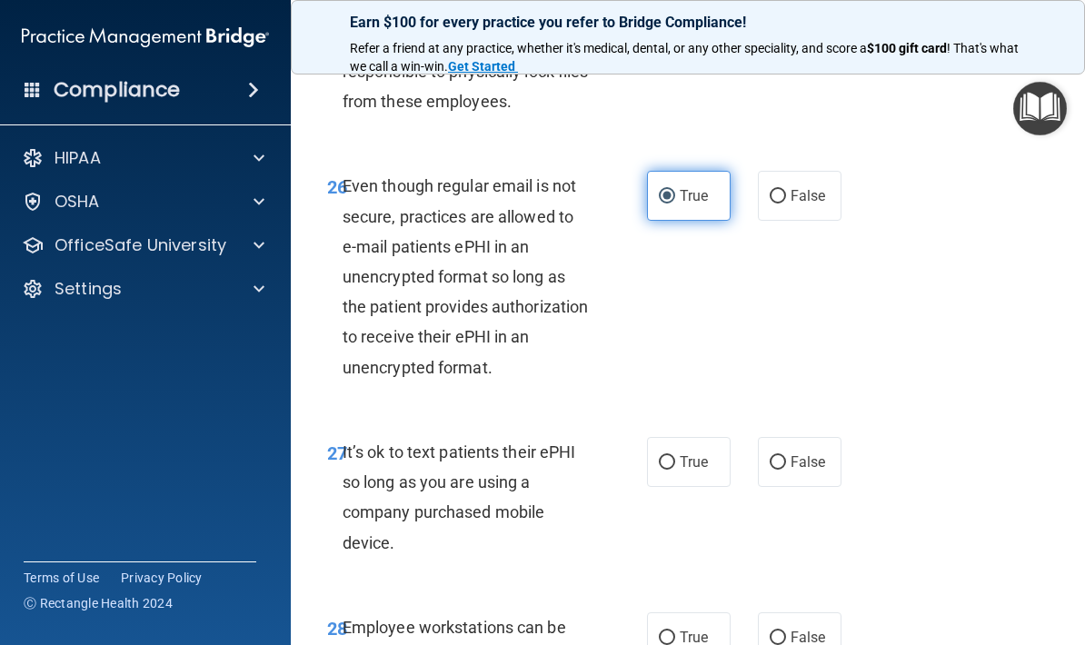
scroll to position [5495, 0]
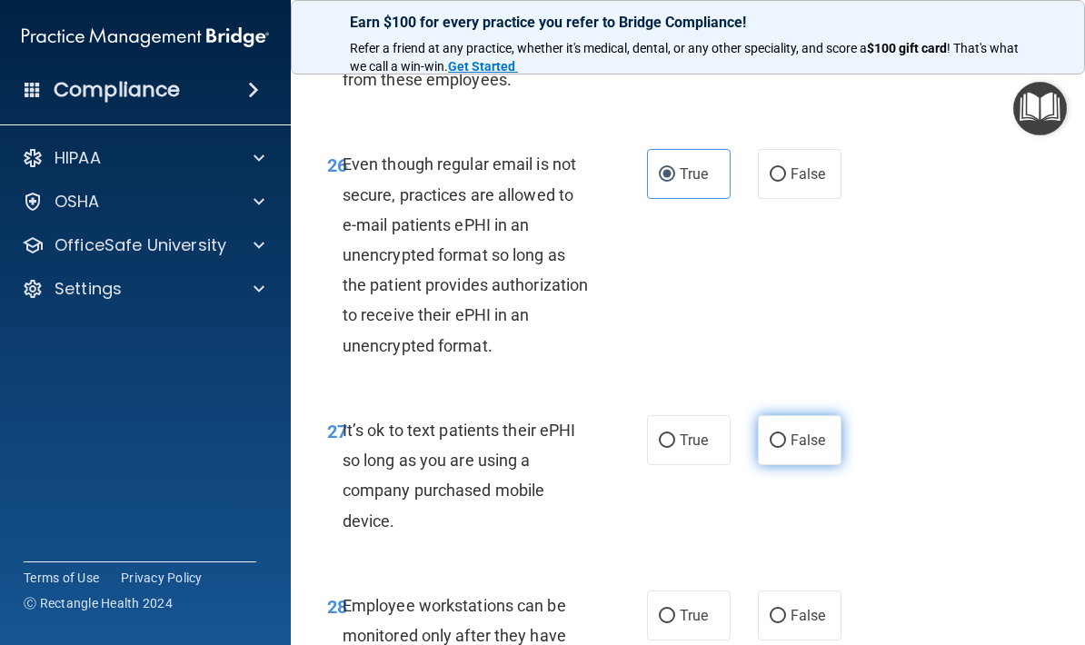
click at [834, 415] on label "False" at bounding box center [800, 440] width 84 height 50
click at [786, 434] on input "False" at bounding box center [778, 441] width 16 height 14
radio input "true"
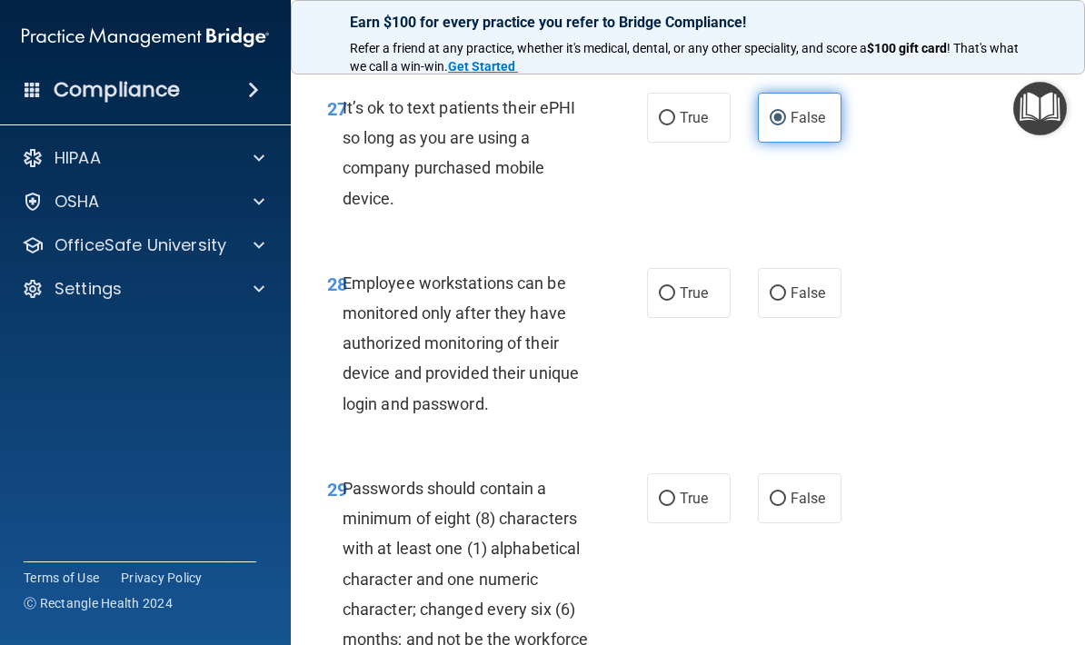
scroll to position [5821, 0]
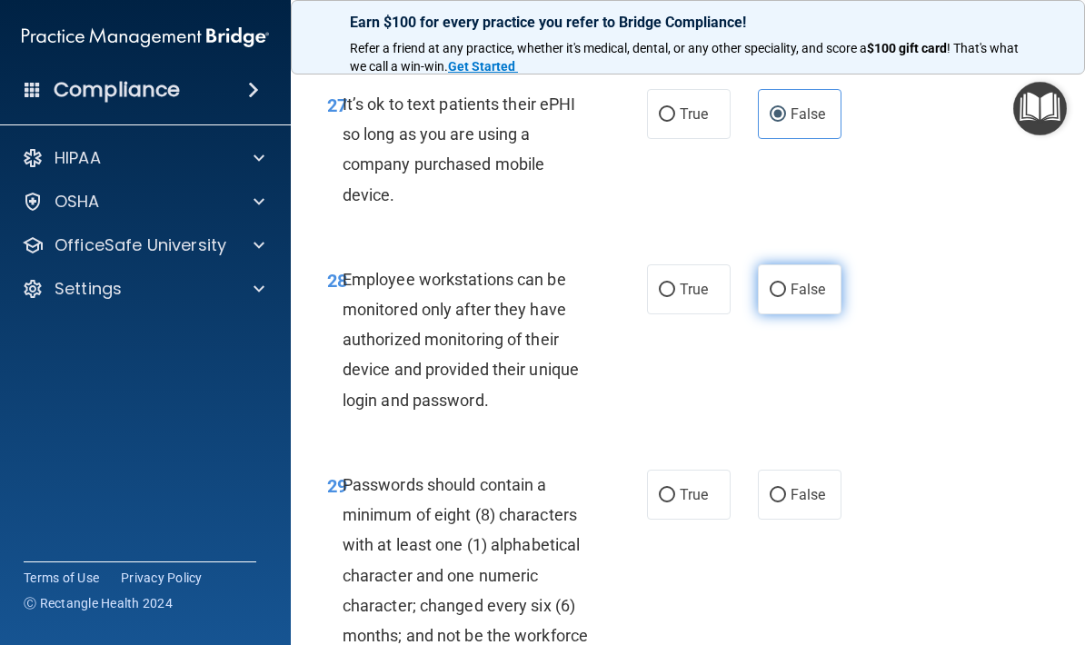
click at [804, 279] on label "False" at bounding box center [800, 290] width 84 height 50
click at [786, 284] on input "False" at bounding box center [778, 291] width 16 height 14
radio input "true"
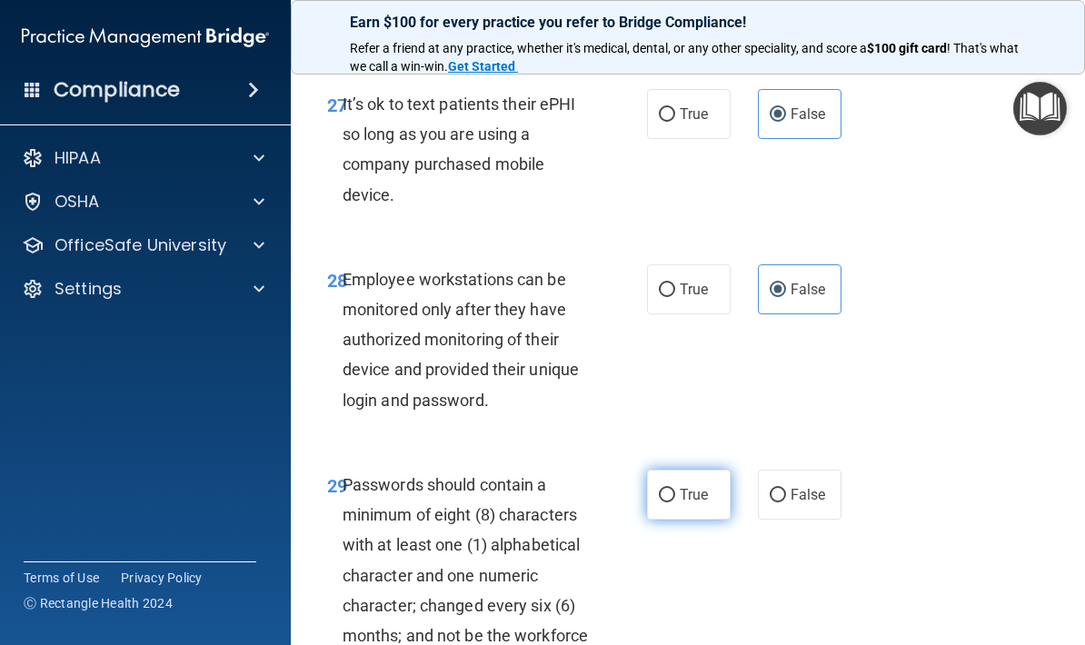
click at [702, 478] on label "True" at bounding box center [689, 495] width 84 height 50
click at [675, 489] on input "True" at bounding box center [667, 496] width 16 height 14
radio input "true"
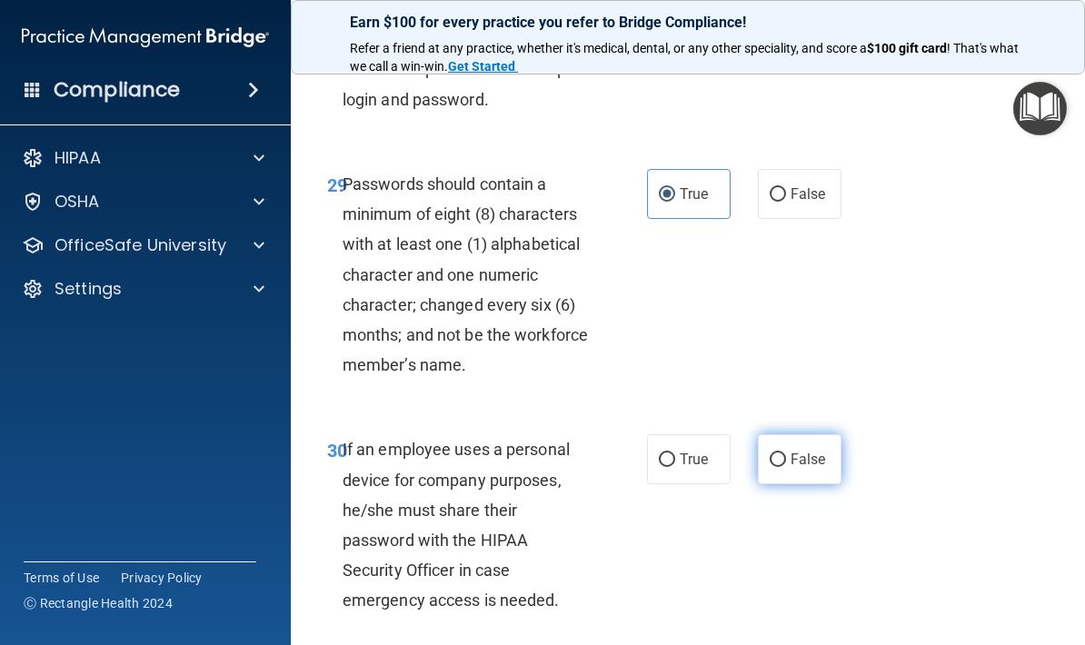
click at [814, 451] on span "False" at bounding box center [808, 459] width 35 height 17
click at [786, 454] on input "False" at bounding box center [778, 461] width 16 height 14
radio input "true"
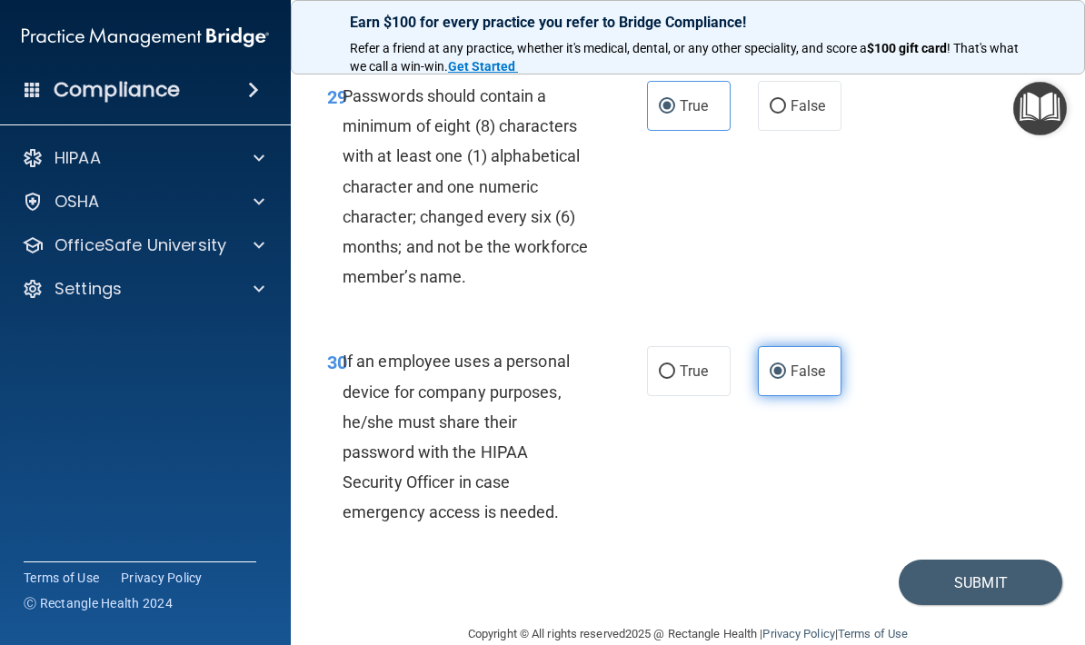
scroll to position [6209, 0]
click at [1014, 570] on button "Submit" at bounding box center [981, 584] width 164 height 46
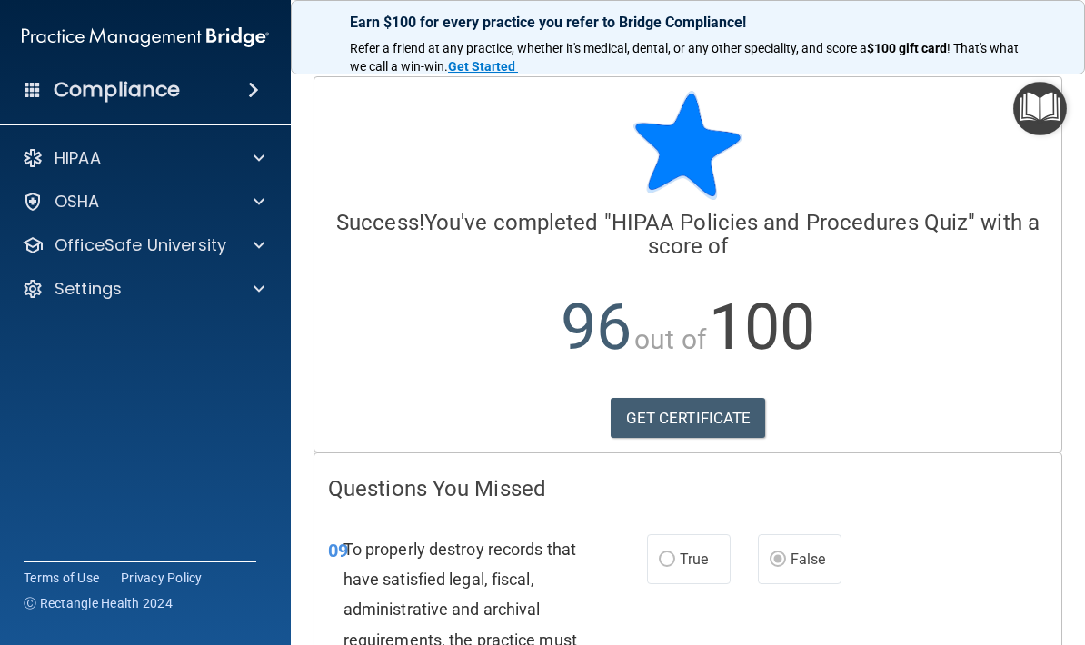
click at [267, 225] on div "HIPAA Documents and Policies Report an Incident Business Associates Emergency P…" at bounding box center [146, 227] width 292 height 189
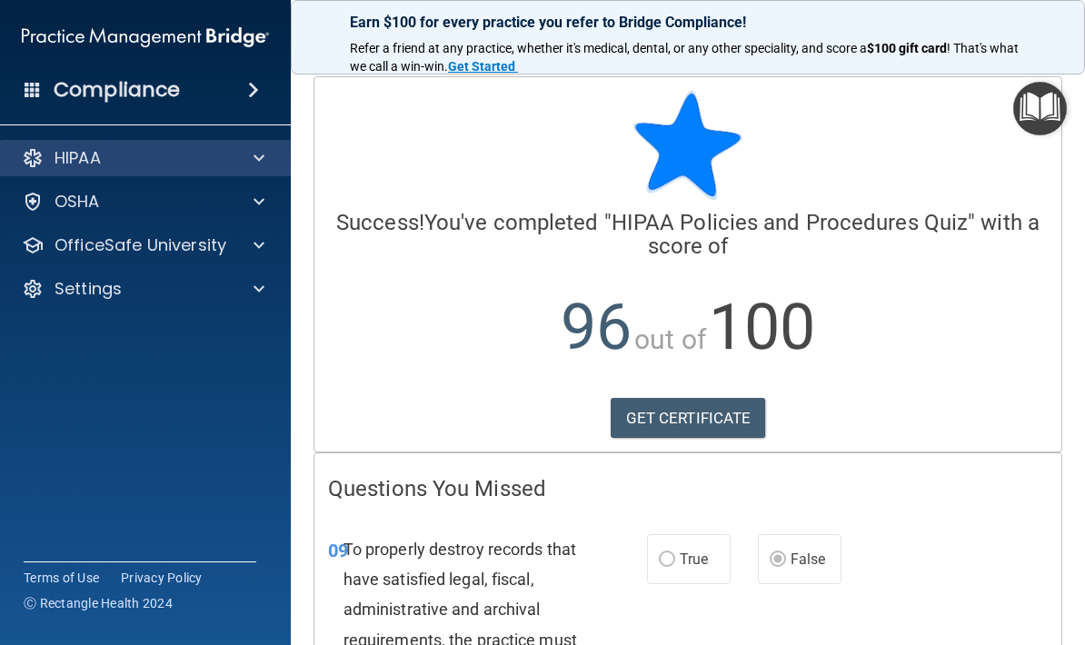
click at [252, 143] on div "HIPAA" at bounding box center [146, 158] width 292 height 36
click at [259, 164] on span at bounding box center [259, 158] width 11 height 22
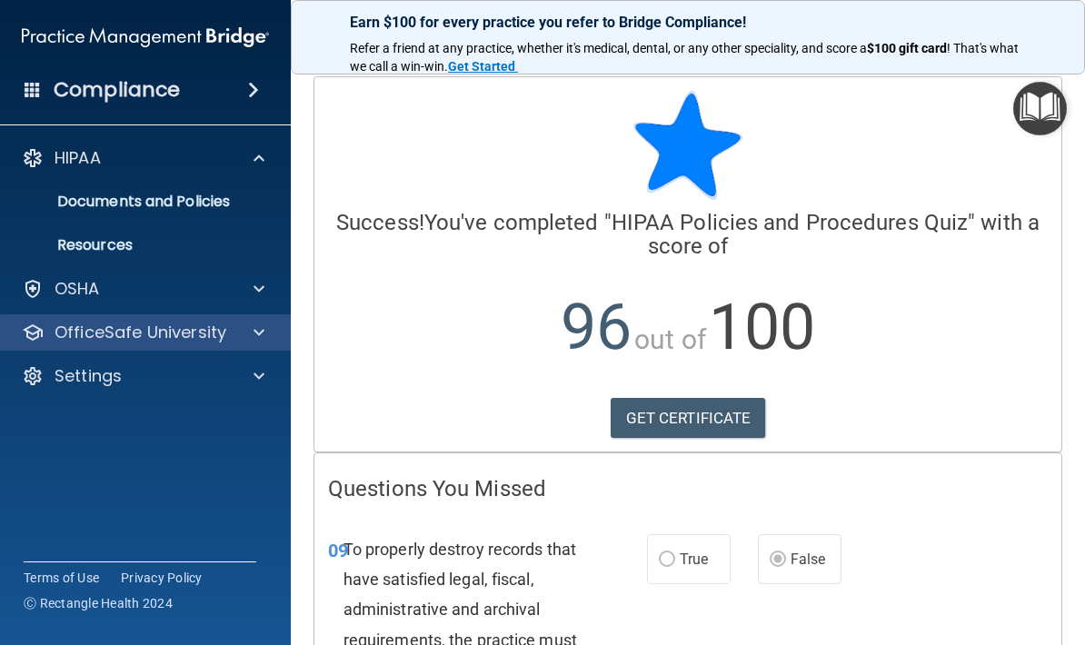
click at [255, 333] on span at bounding box center [259, 333] width 11 height 22
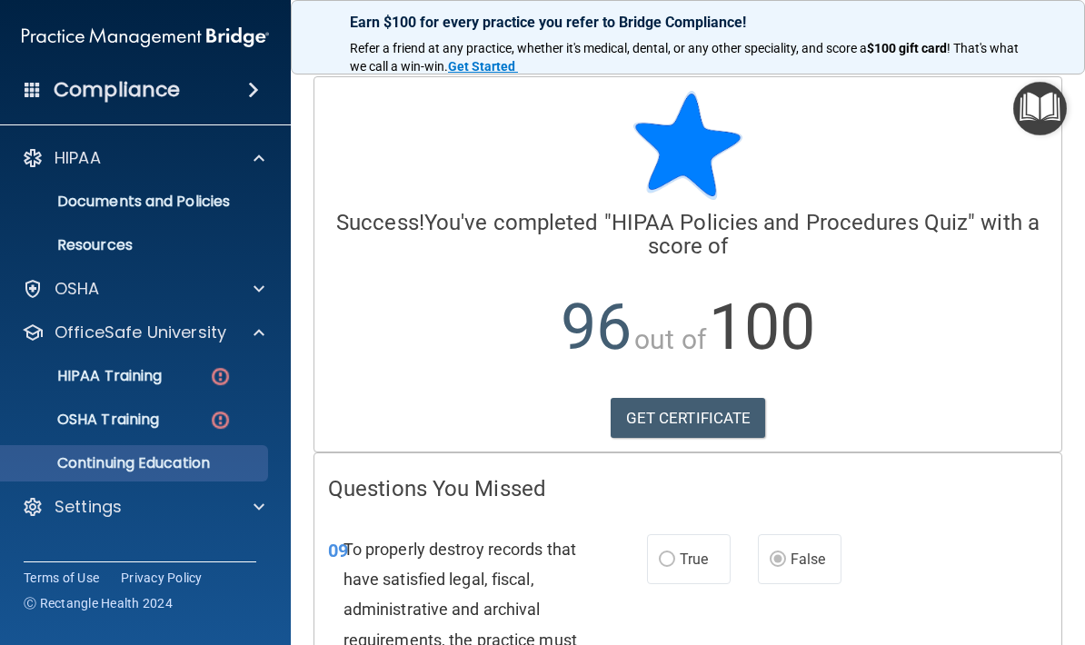
click at [205, 474] on link "Continuing Education" at bounding box center [125, 463] width 286 height 36
